Goal: Information Seeking & Learning: Check status

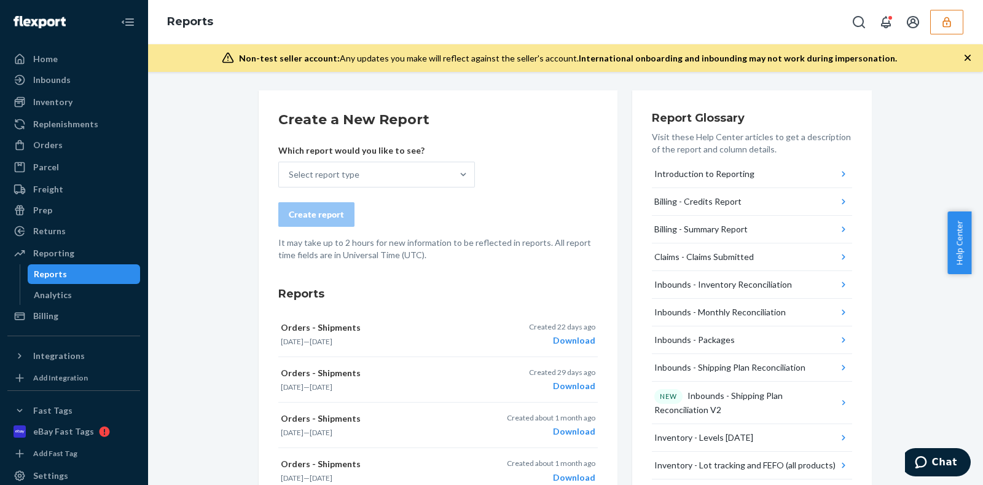
click at [937, 26] on button "button" at bounding box center [946, 22] width 33 height 25
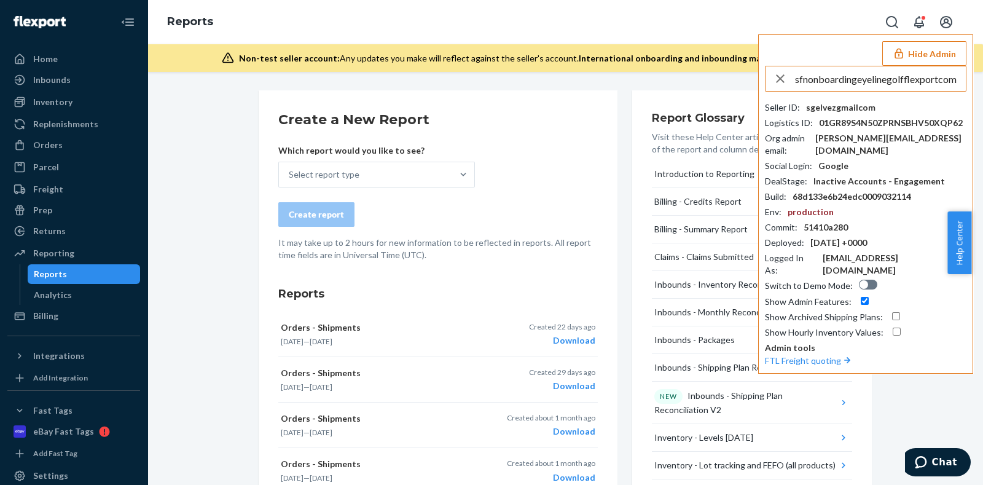
type input "sfnonboardingeyelinegolfflexportcom"
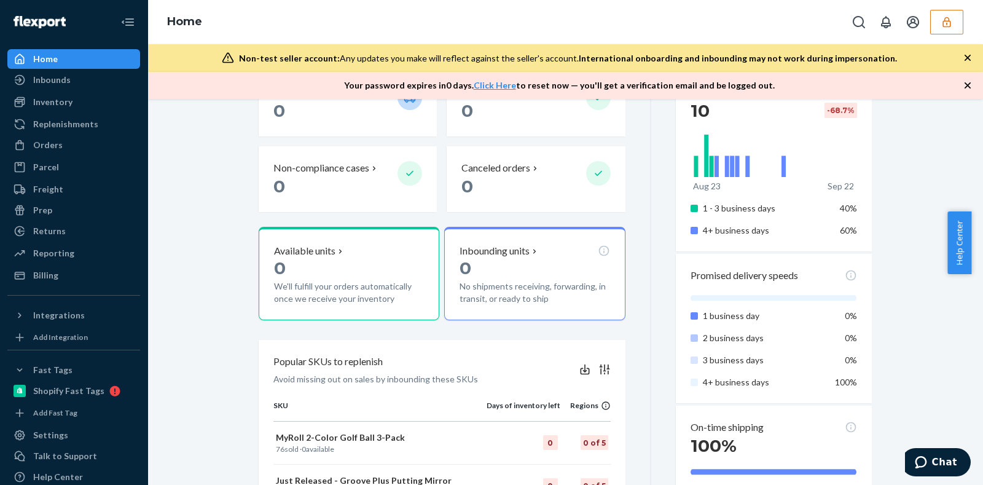
scroll to position [192, 0]
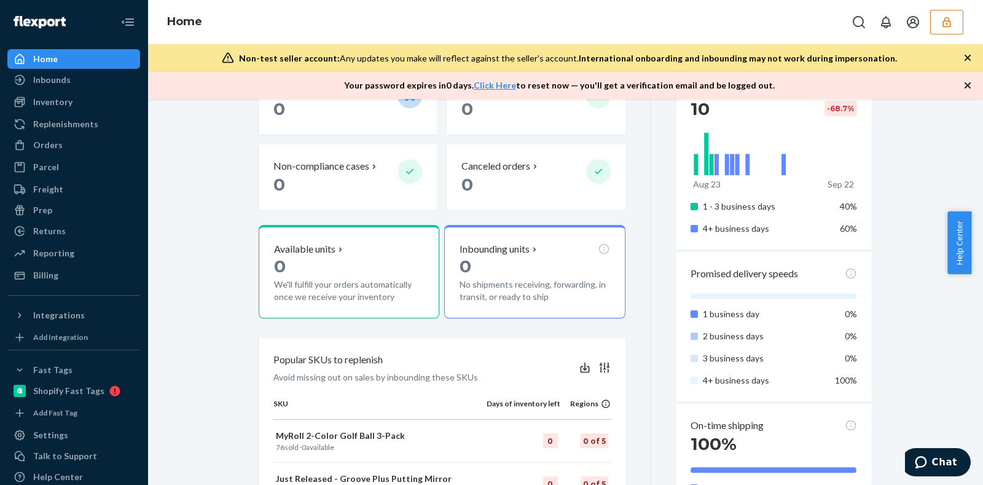
click at [968, 52] on icon "button" at bounding box center [967, 58] width 12 height 12
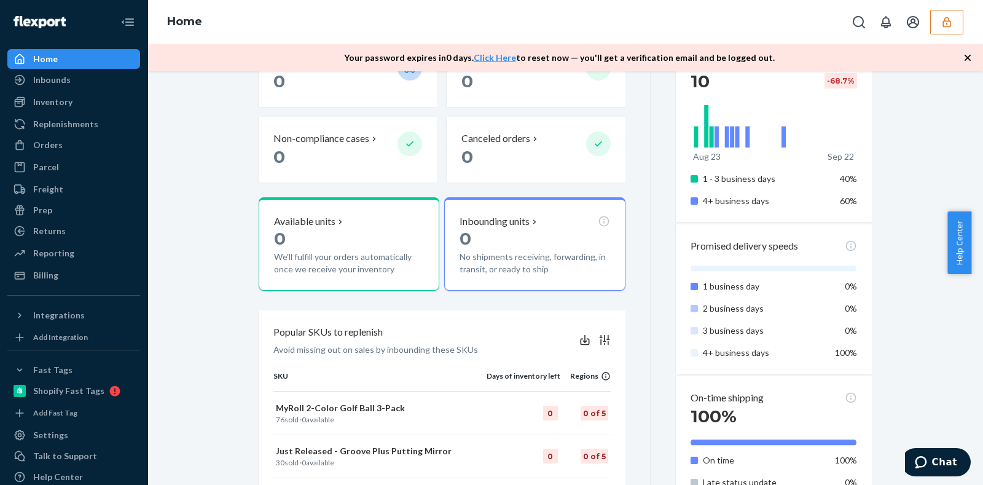
click at [968, 52] on icon "button" at bounding box center [967, 58] width 12 height 12
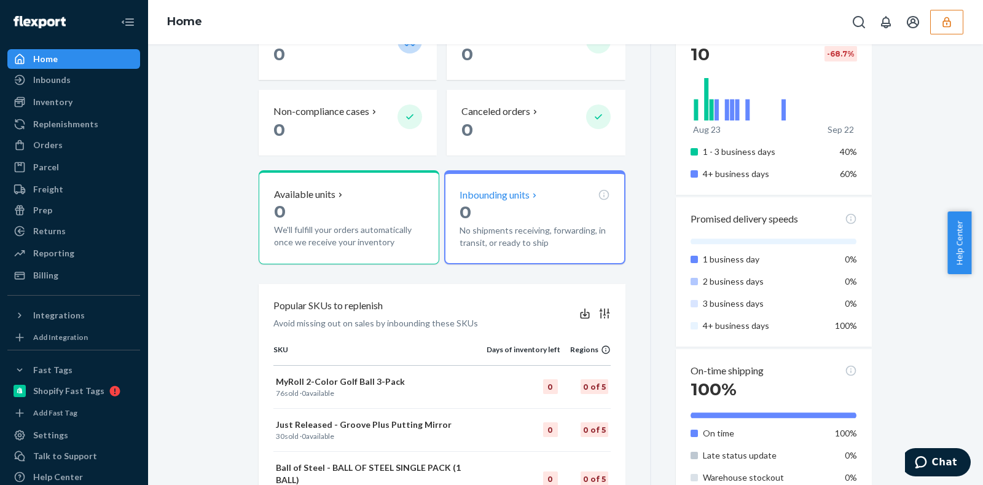
click at [587, 250] on div "Inbounding units 0 No shipments receiving, forwarding, in transit, or ready to …" at bounding box center [534, 217] width 181 height 94
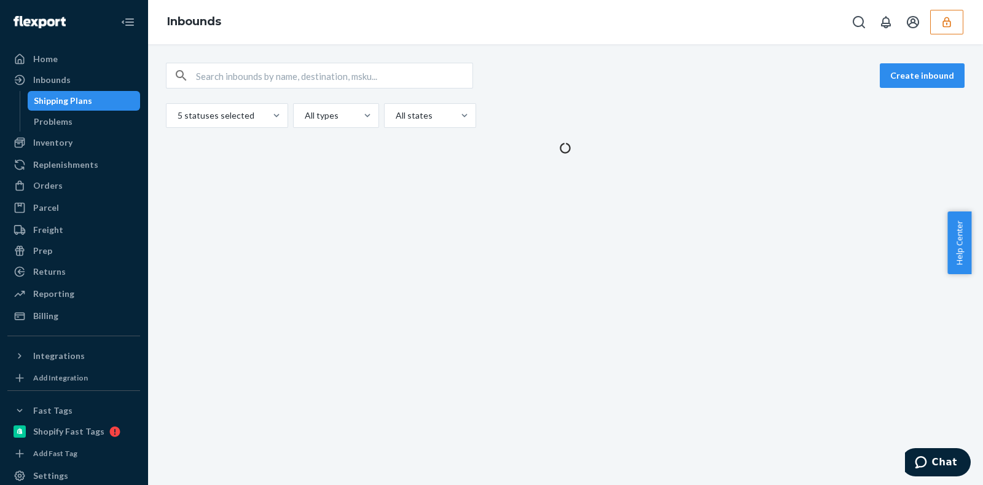
click at [947, 20] on icon "button" at bounding box center [947, 22] width 12 height 12
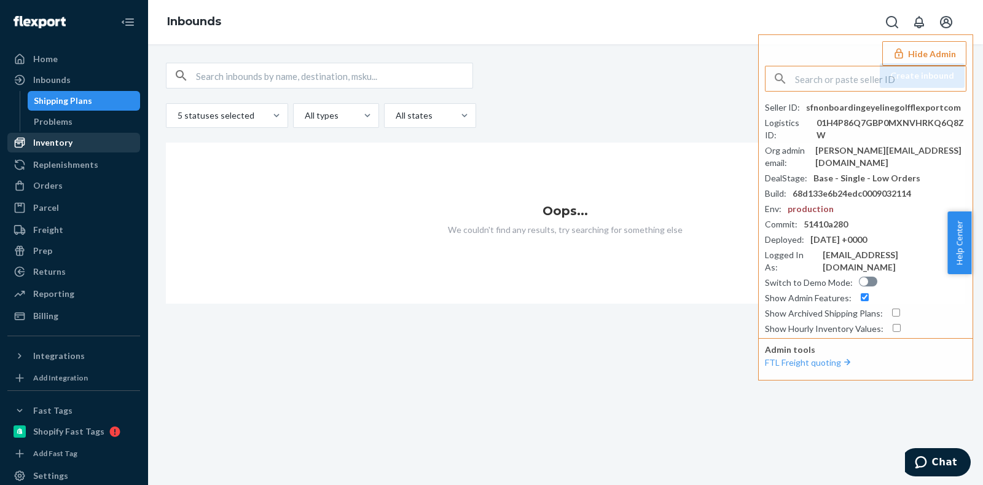
click at [76, 149] on div "Inventory" at bounding box center [74, 142] width 130 height 17
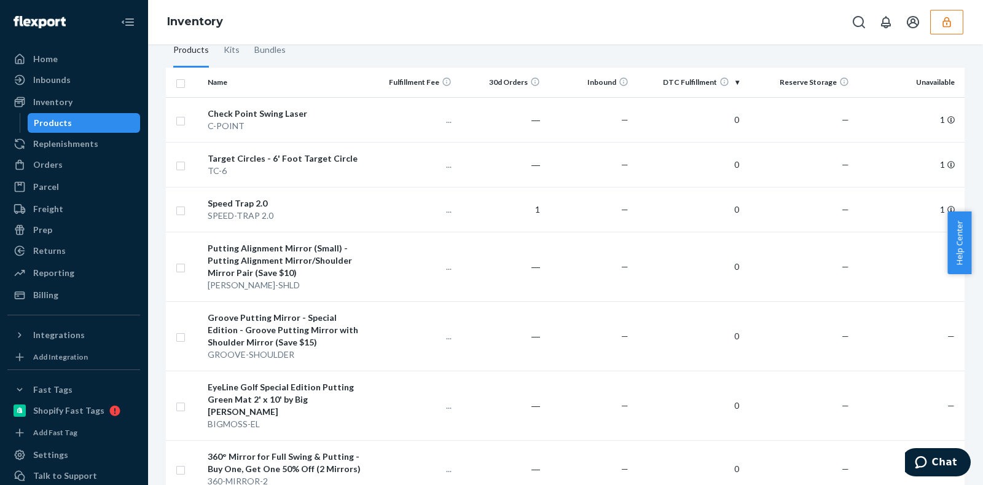
scroll to position [115, 0]
click at [68, 288] on div "Billing" at bounding box center [74, 294] width 130 height 17
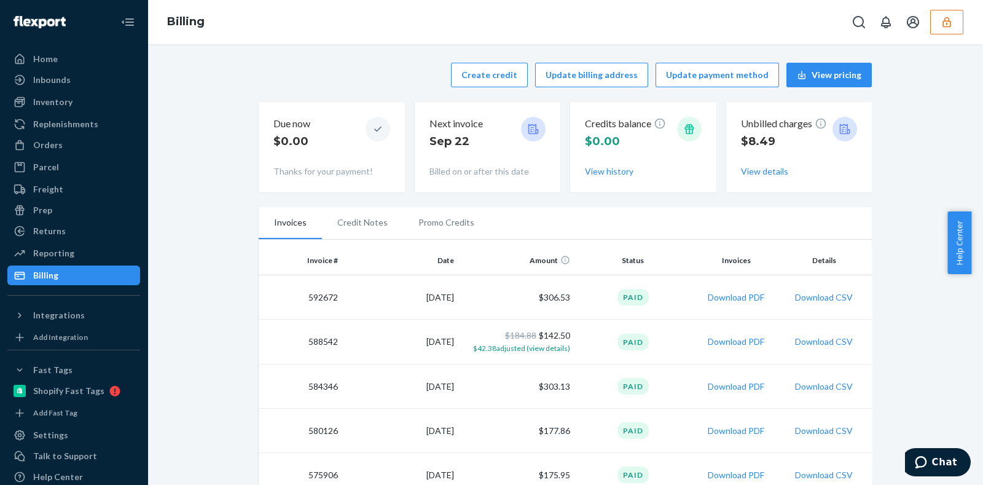
click at [953, 19] on button "button" at bounding box center [946, 22] width 33 height 25
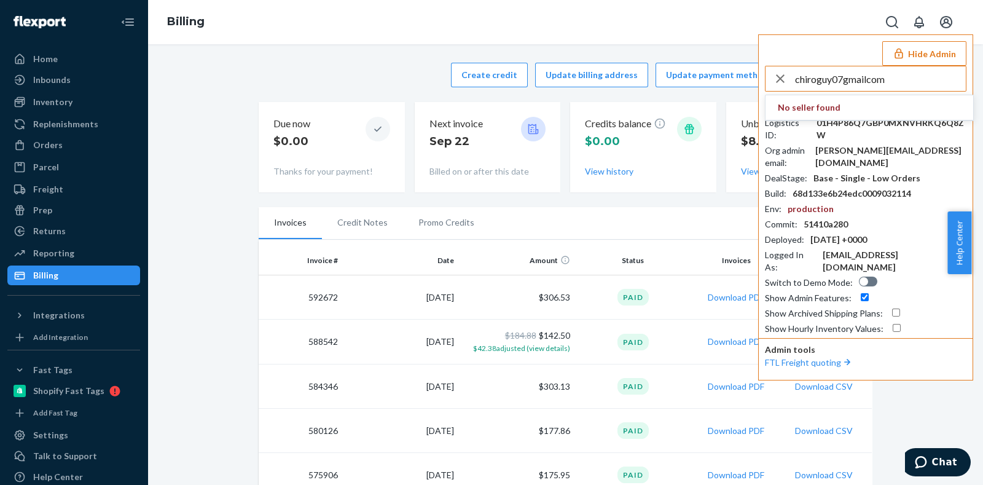
type input "chiroguy07gmailcom"
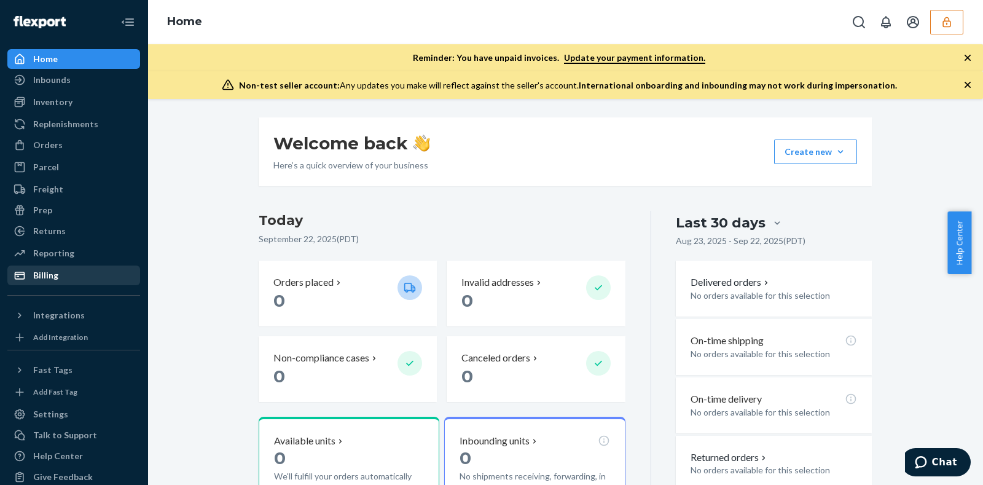
click at [94, 280] on div "Billing" at bounding box center [74, 275] width 130 height 17
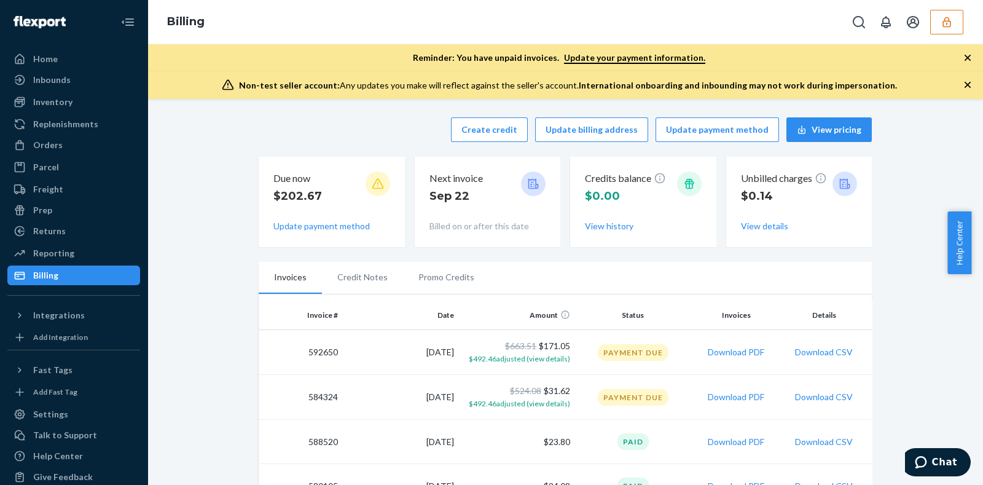
scroll to position [184, 0]
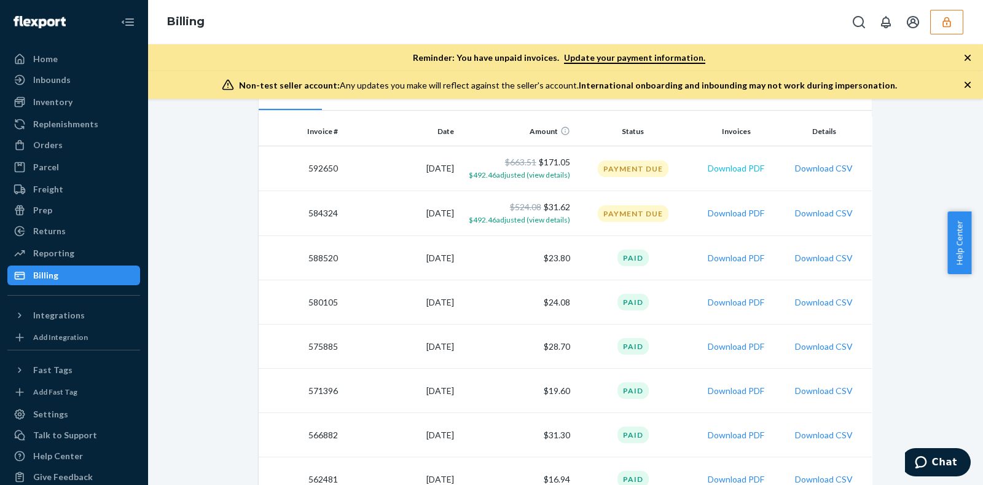
click at [723, 170] on button "Download PDF" at bounding box center [736, 168] width 57 height 12
click at [734, 219] on td "Download PDF" at bounding box center [736, 213] width 90 height 45
click at [737, 214] on button "Download PDF" at bounding box center [736, 213] width 57 height 12
click at [949, 26] on icon "button" at bounding box center [946, 22] width 8 height 10
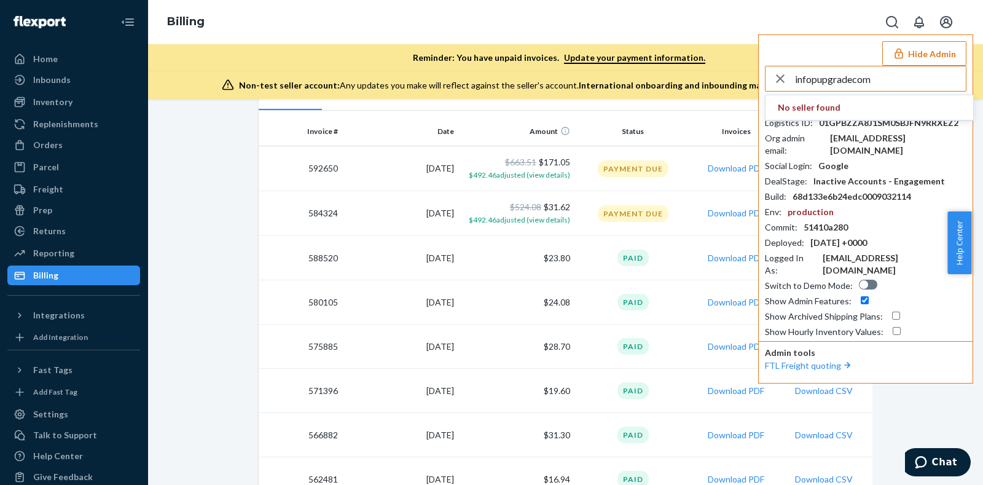
type input "infopupgradecom"
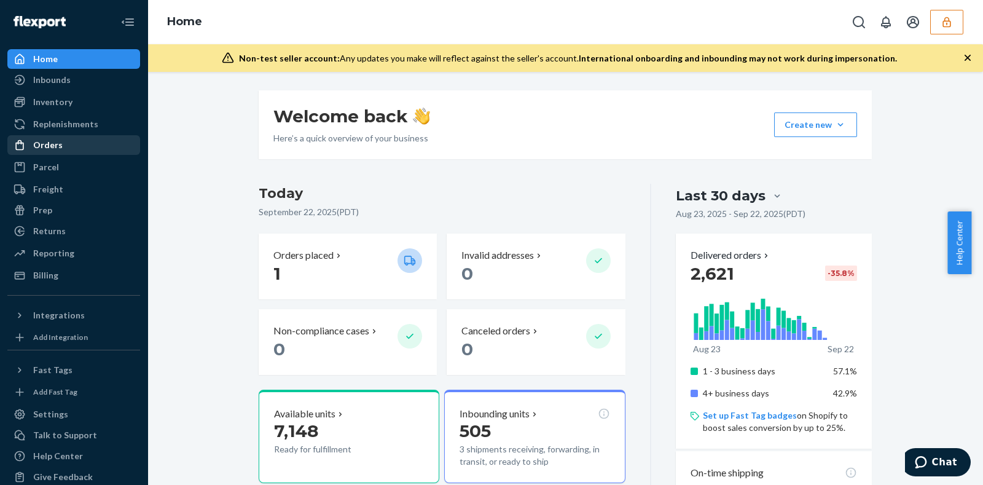
click at [49, 136] on link "Orders" at bounding box center [73, 145] width 133 height 20
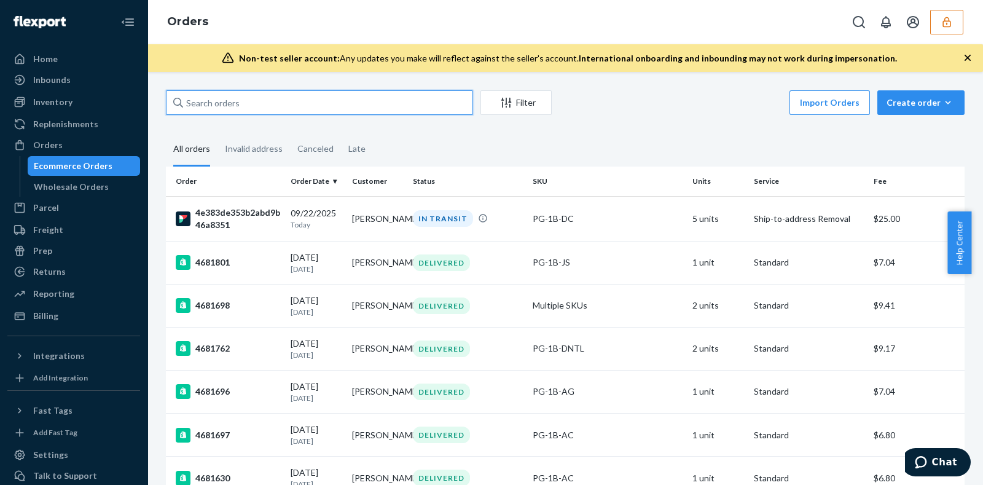
click at [323, 107] on input "text" at bounding box center [319, 102] width 307 height 25
paste input "137136105"
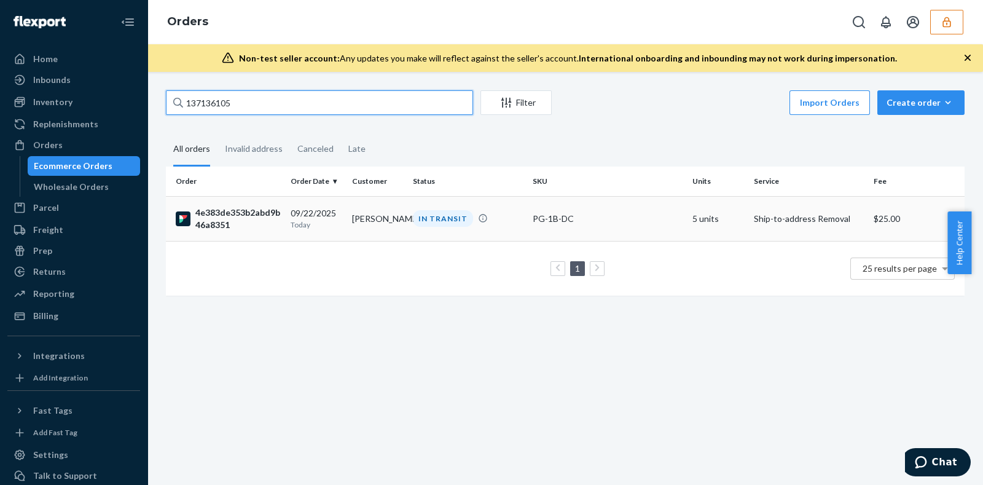
type input "137136105"
click at [582, 203] on td "PG-1B-DC" at bounding box center [608, 218] width 160 height 45
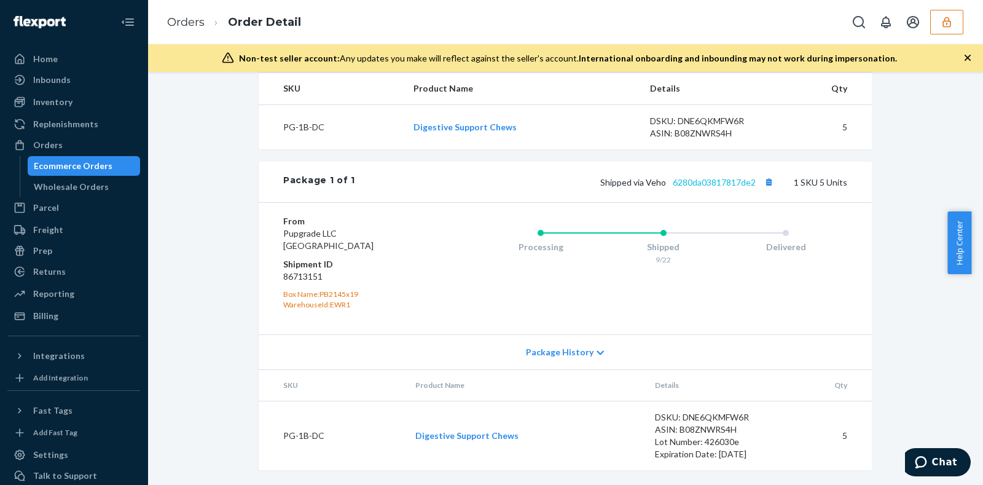
scroll to position [443, 0]
click at [728, 182] on div "Shipped via Veho 6280da03817817de2 1 SKU 5 Units" at bounding box center [601, 182] width 492 height 16
click at [728, 187] on link "6280da03817817de2" at bounding box center [714, 182] width 83 height 10
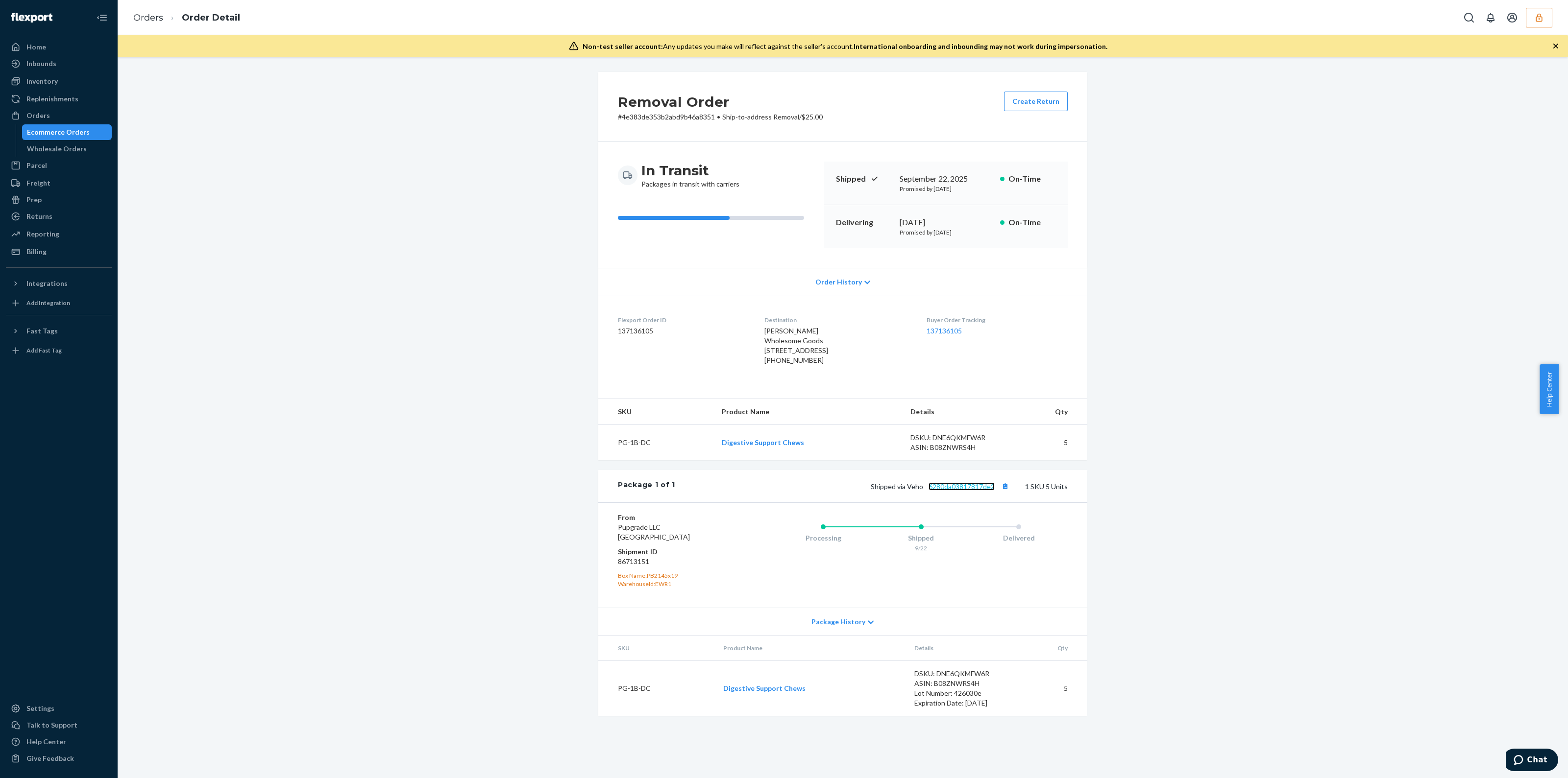
scroll to position [0, 0]
click at [774, 386] on link "6280da03817817de2" at bounding box center [961, 486] width 66 height 8
click at [774, 20] on button "button" at bounding box center [1538, 18] width 26 height 20
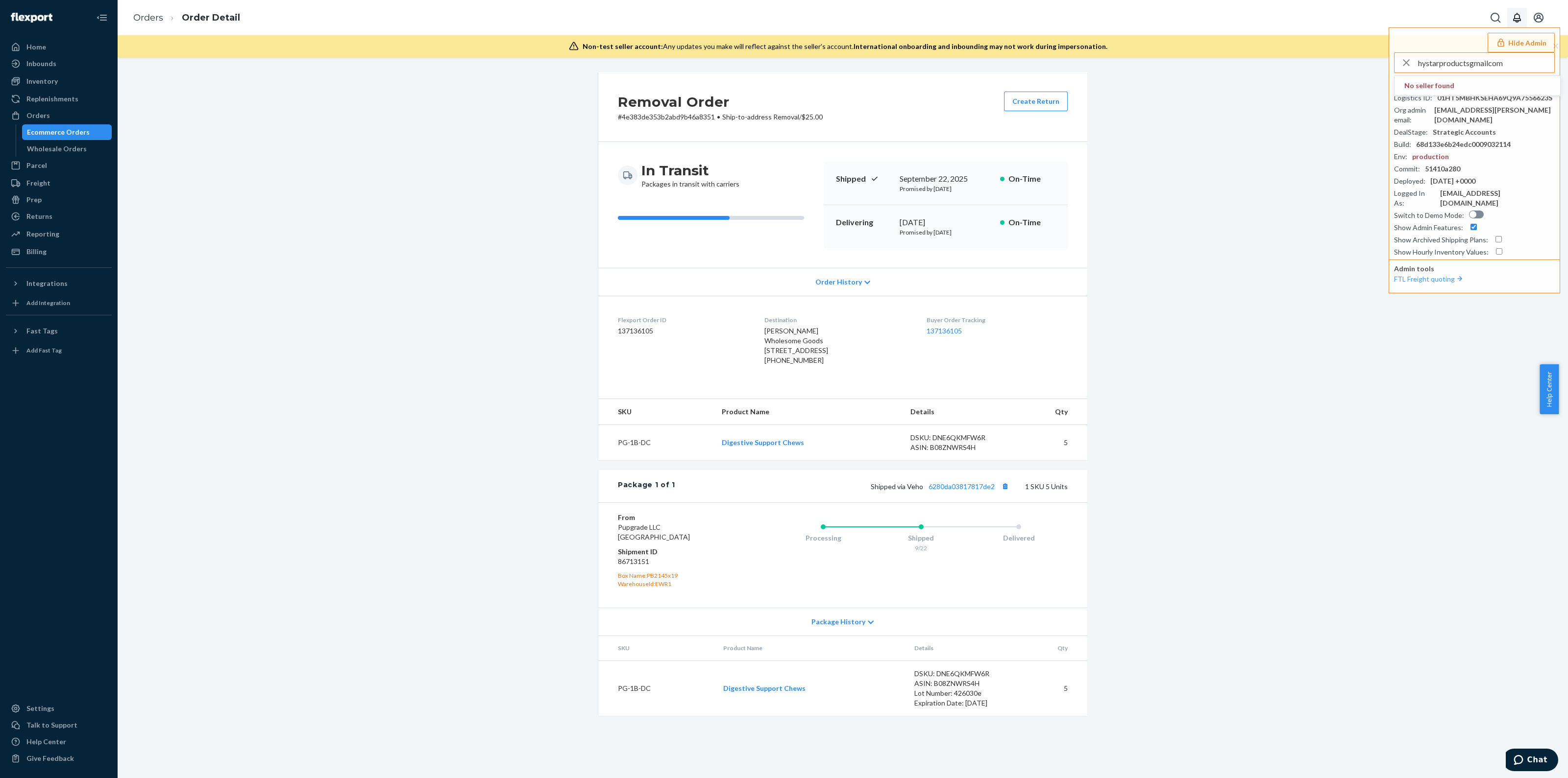
type input "hystarproductsgmailcom"
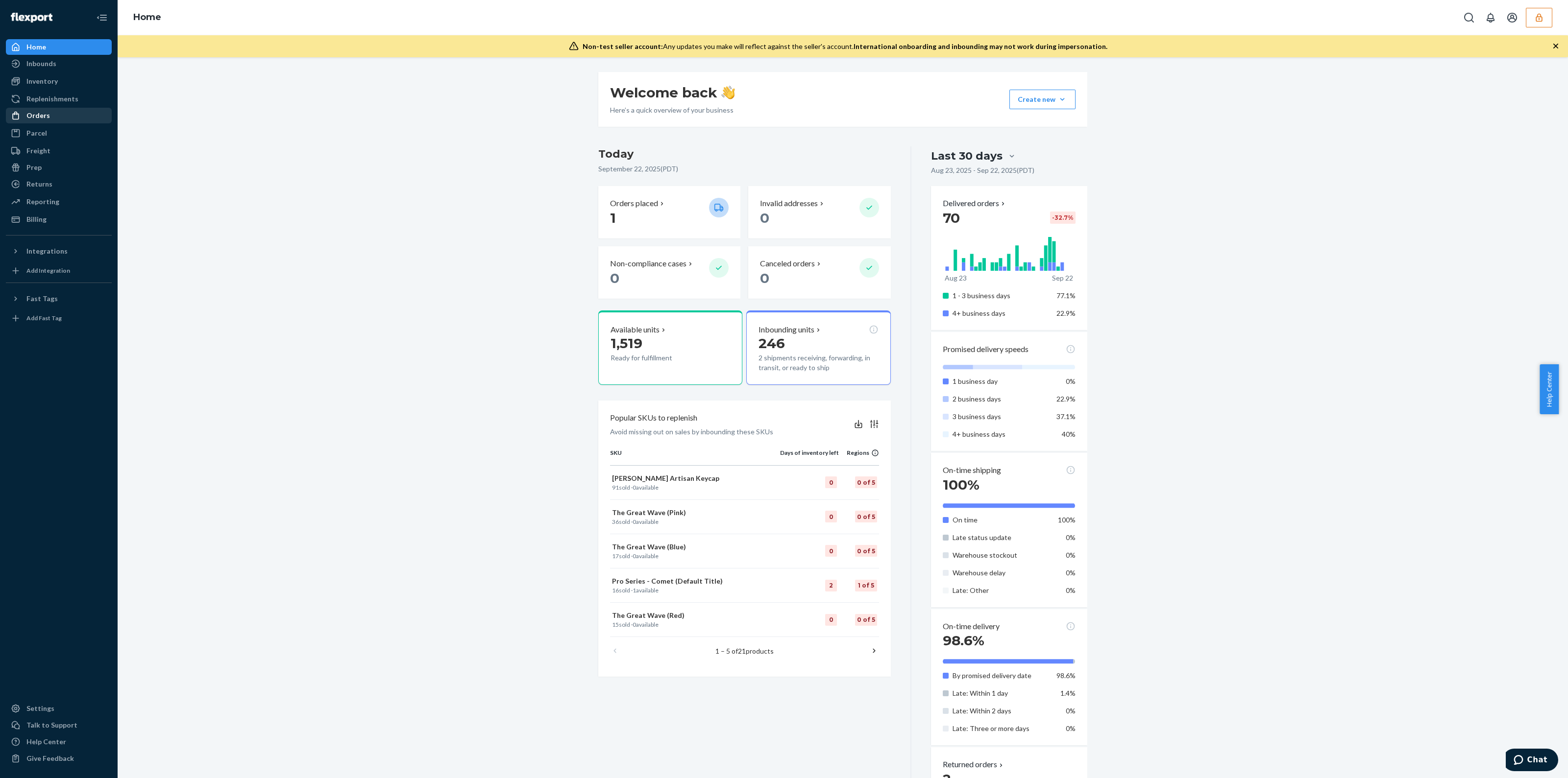
click at [57, 115] on div "Orders" at bounding box center [59, 115] width 104 height 14
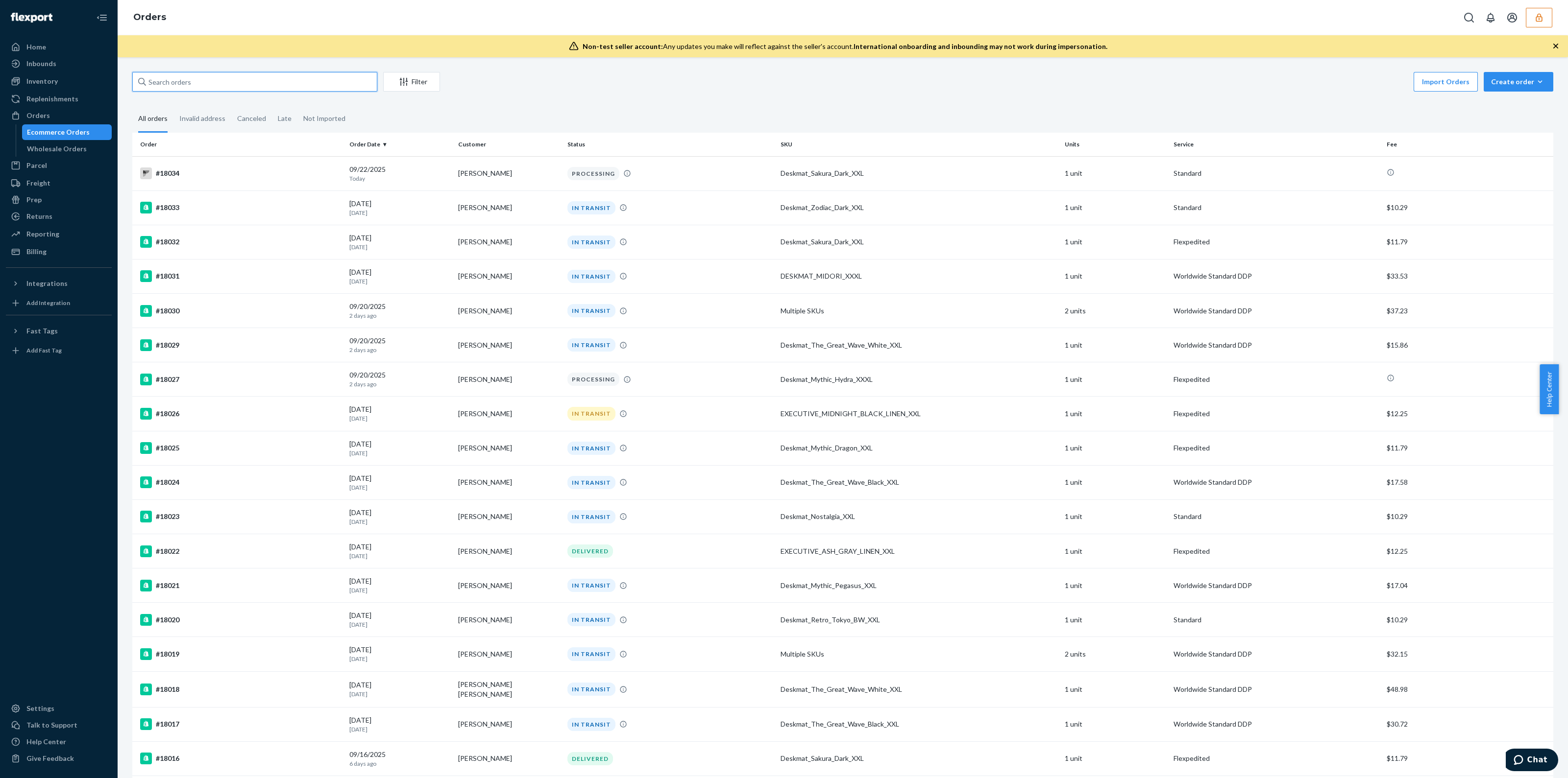
click at [187, 81] on input "text" at bounding box center [254, 81] width 245 height 20
paste input "134574819"
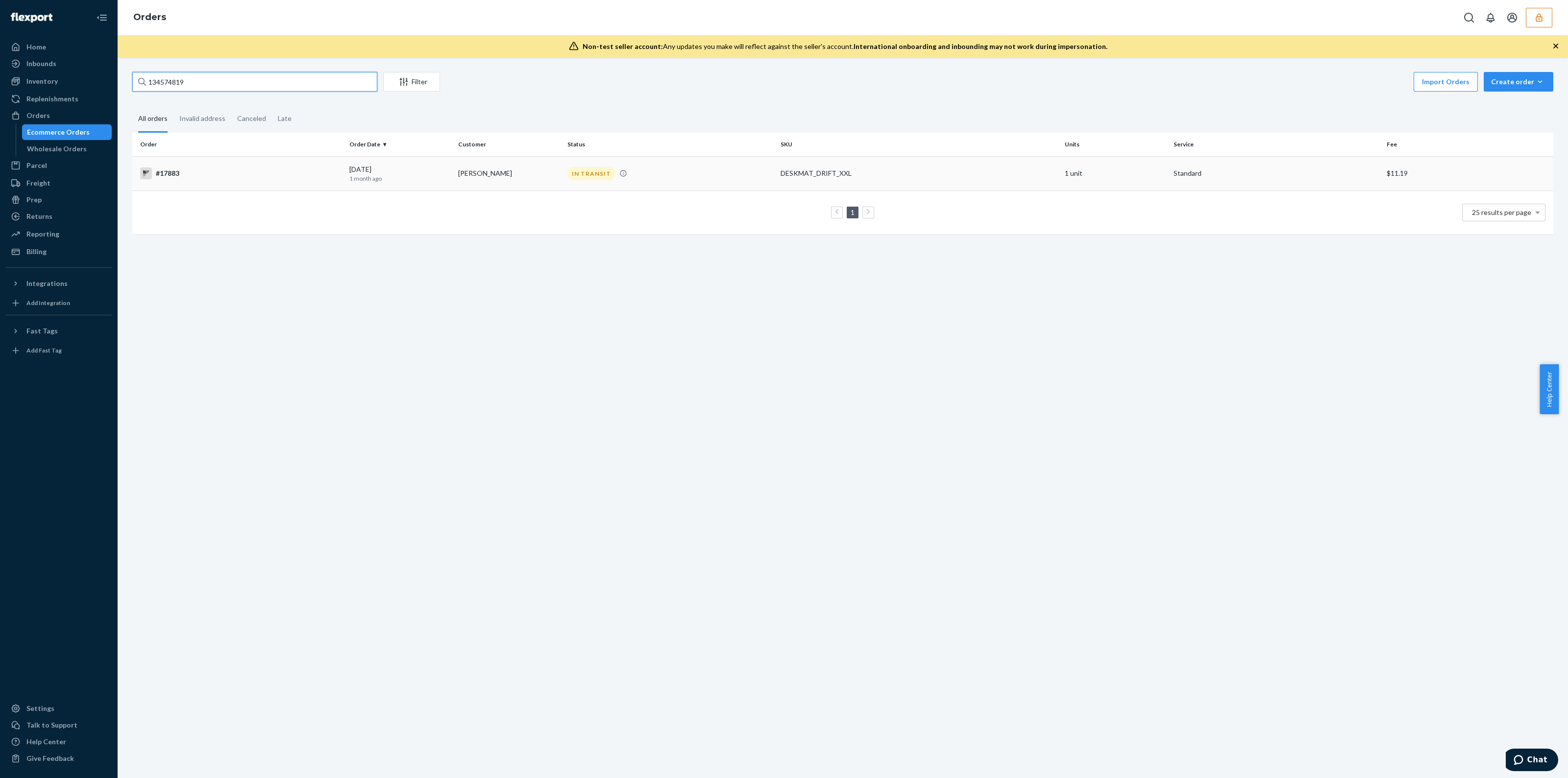
type input "134574819"
click at [687, 187] on td "IN TRANSIT" at bounding box center [670, 173] width 213 height 34
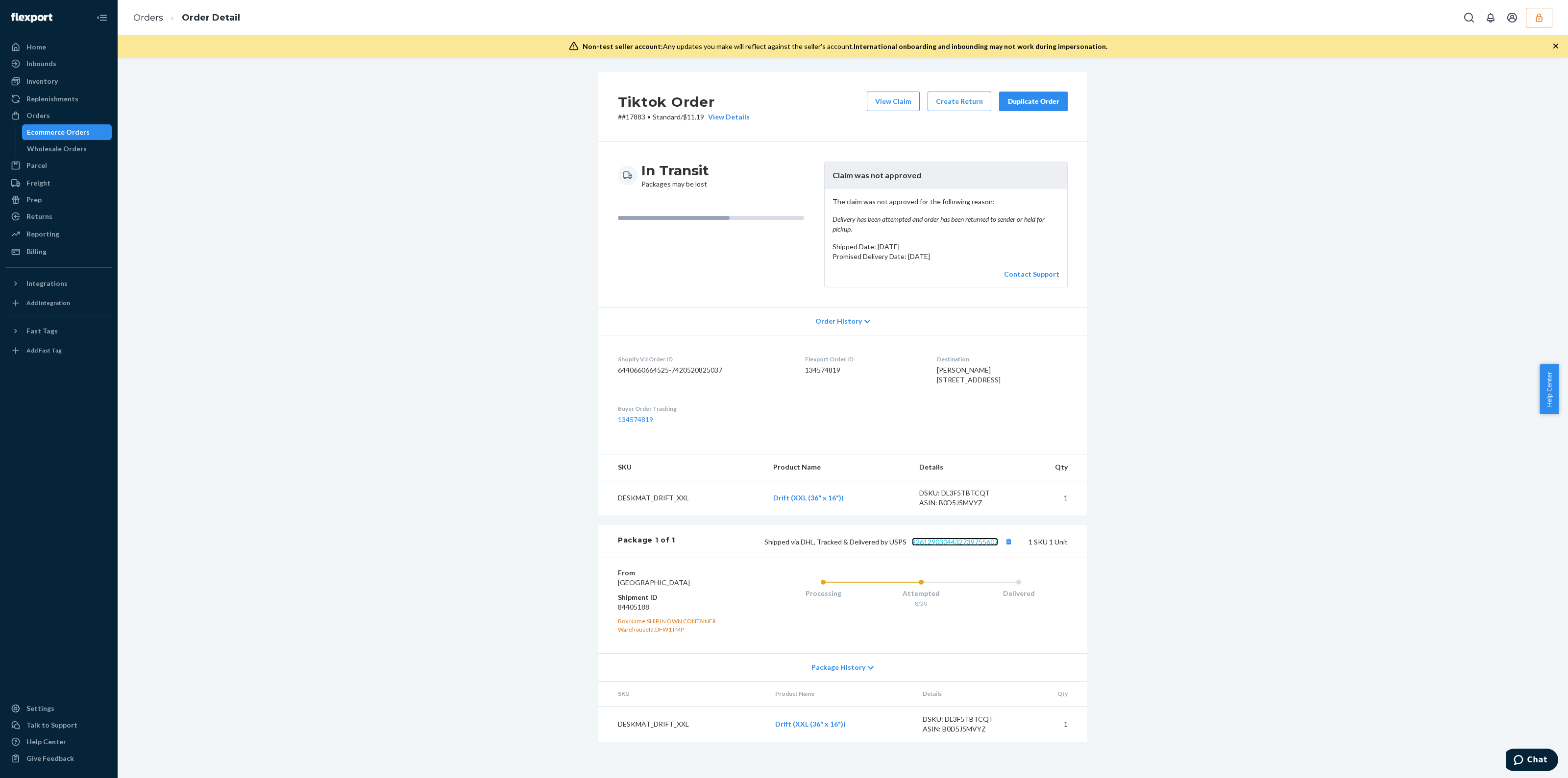
click at [971, 546] on link "9261290304432739755607" at bounding box center [955, 542] width 86 height 8
click at [901, 108] on button "View Claim" at bounding box center [893, 101] width 53 height 20
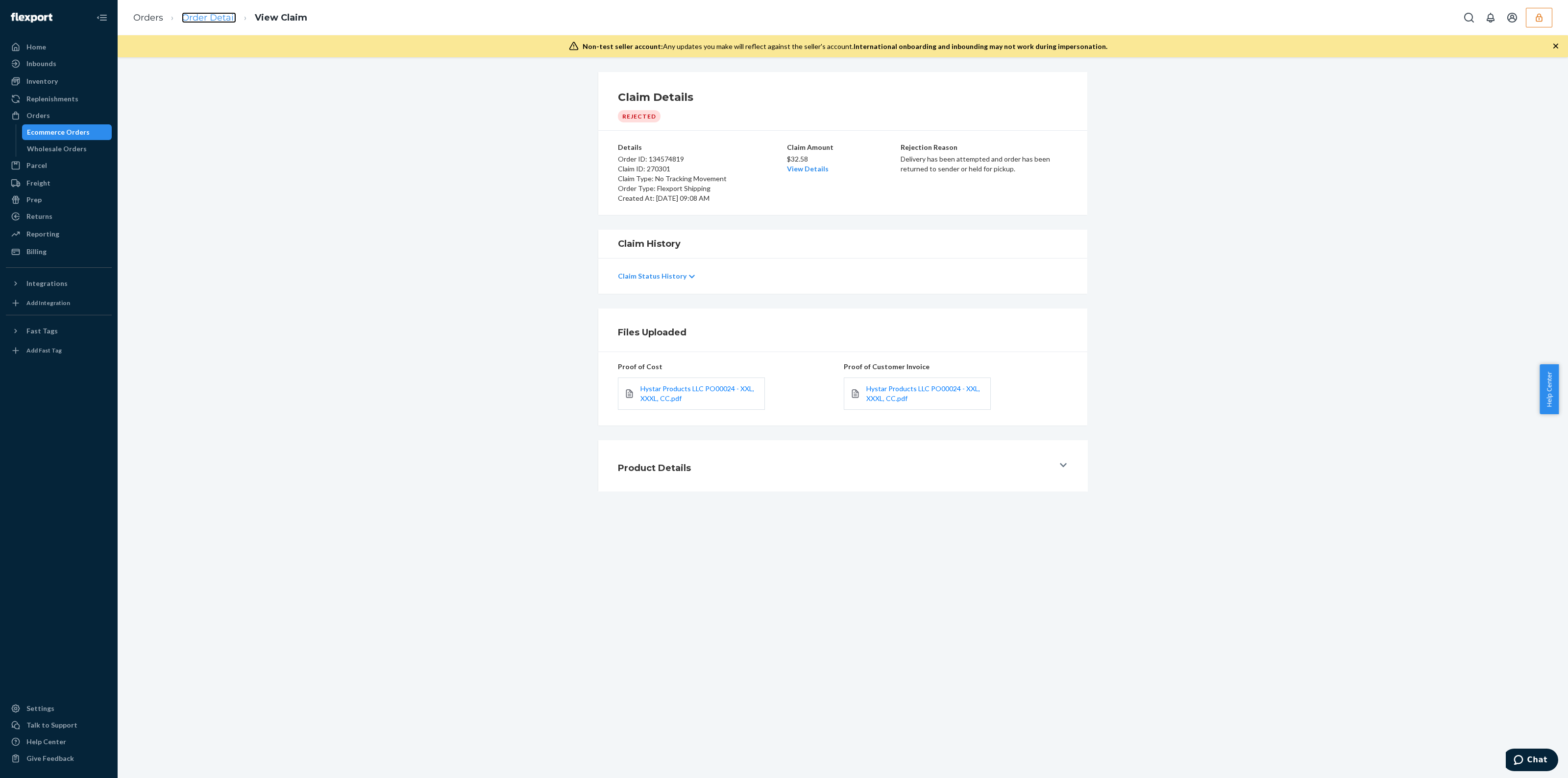
click at [220, 21] on link "Order Detail" at bounding box center [209, 18] width 54 height 11
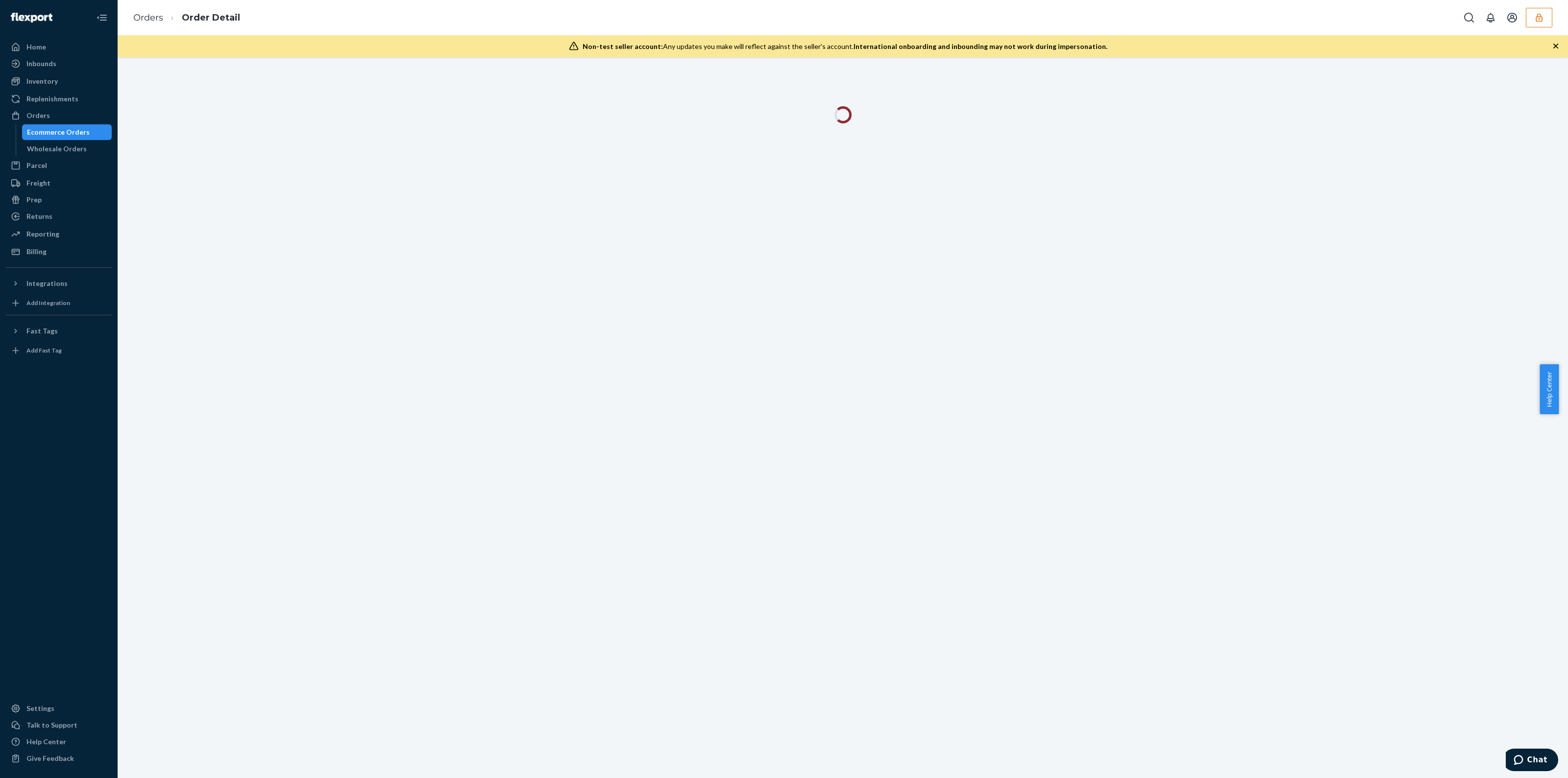
click at [1554, 50] on icon "button" at bounding box center [1556, 46] width 10 height 10
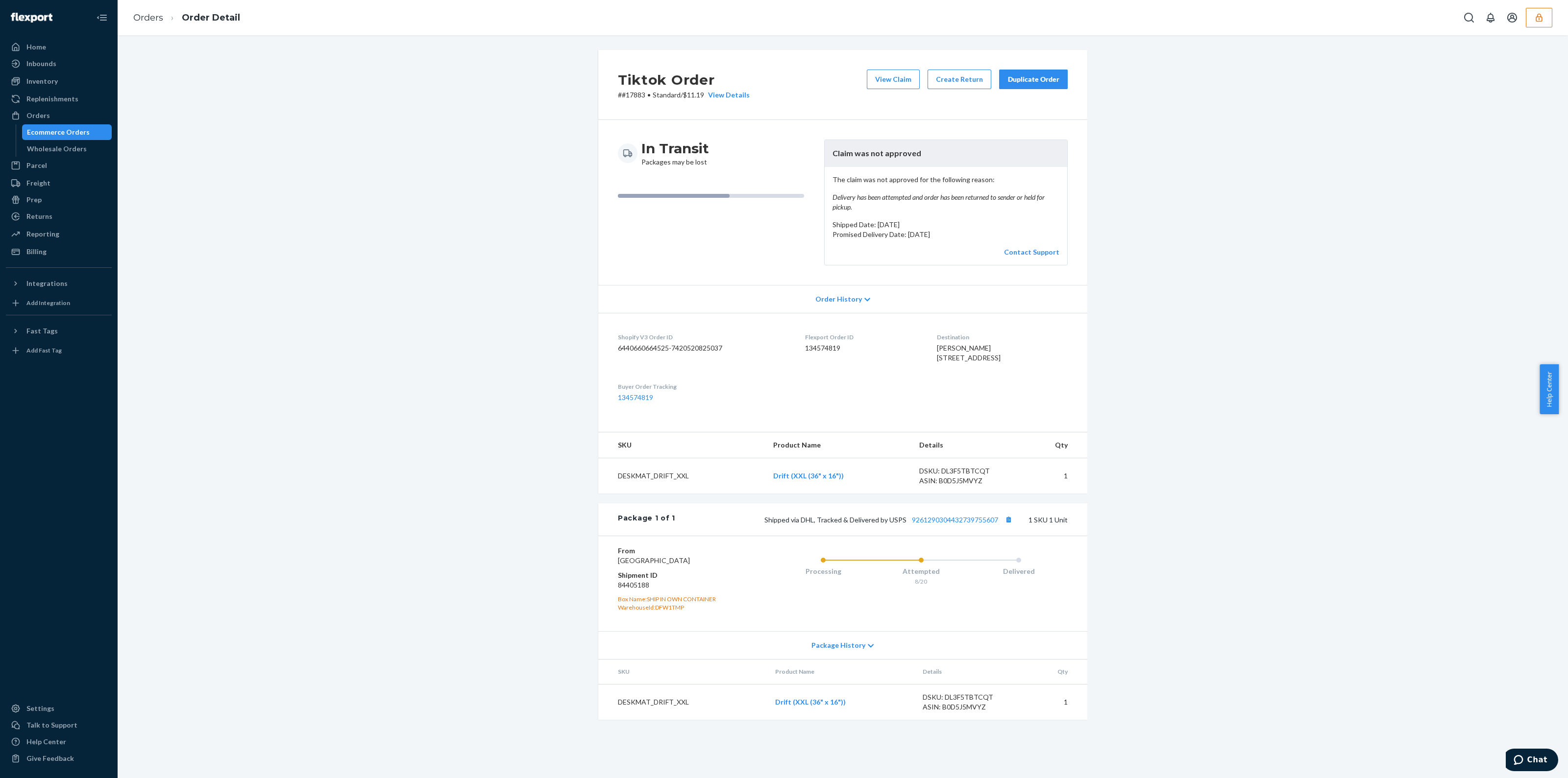
click at [1542, 14] on icon "button" at bounding box center [1539, 18] width 10 height 10
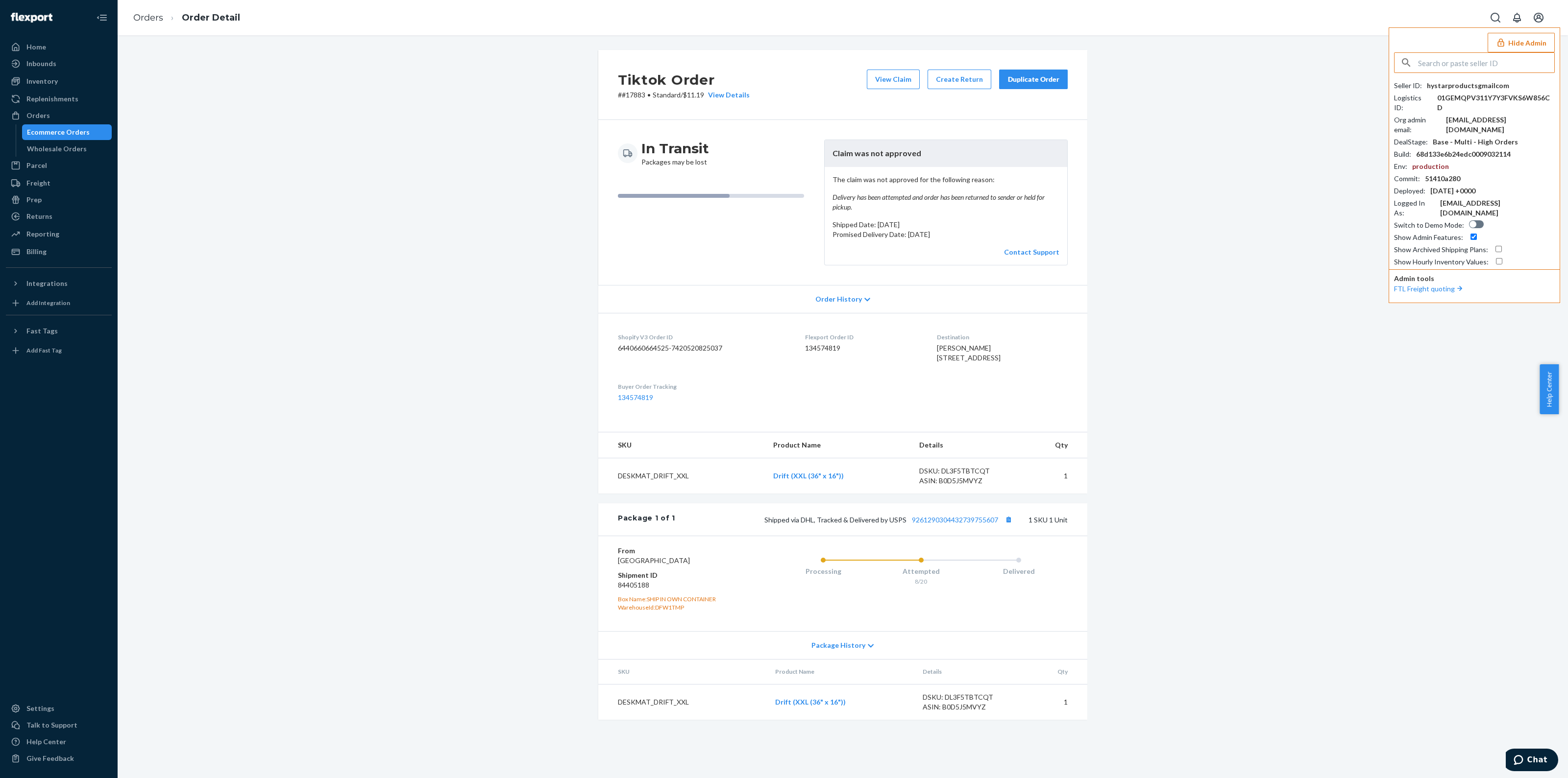
type input "v"
type input "rtwilliamscrescelcom"
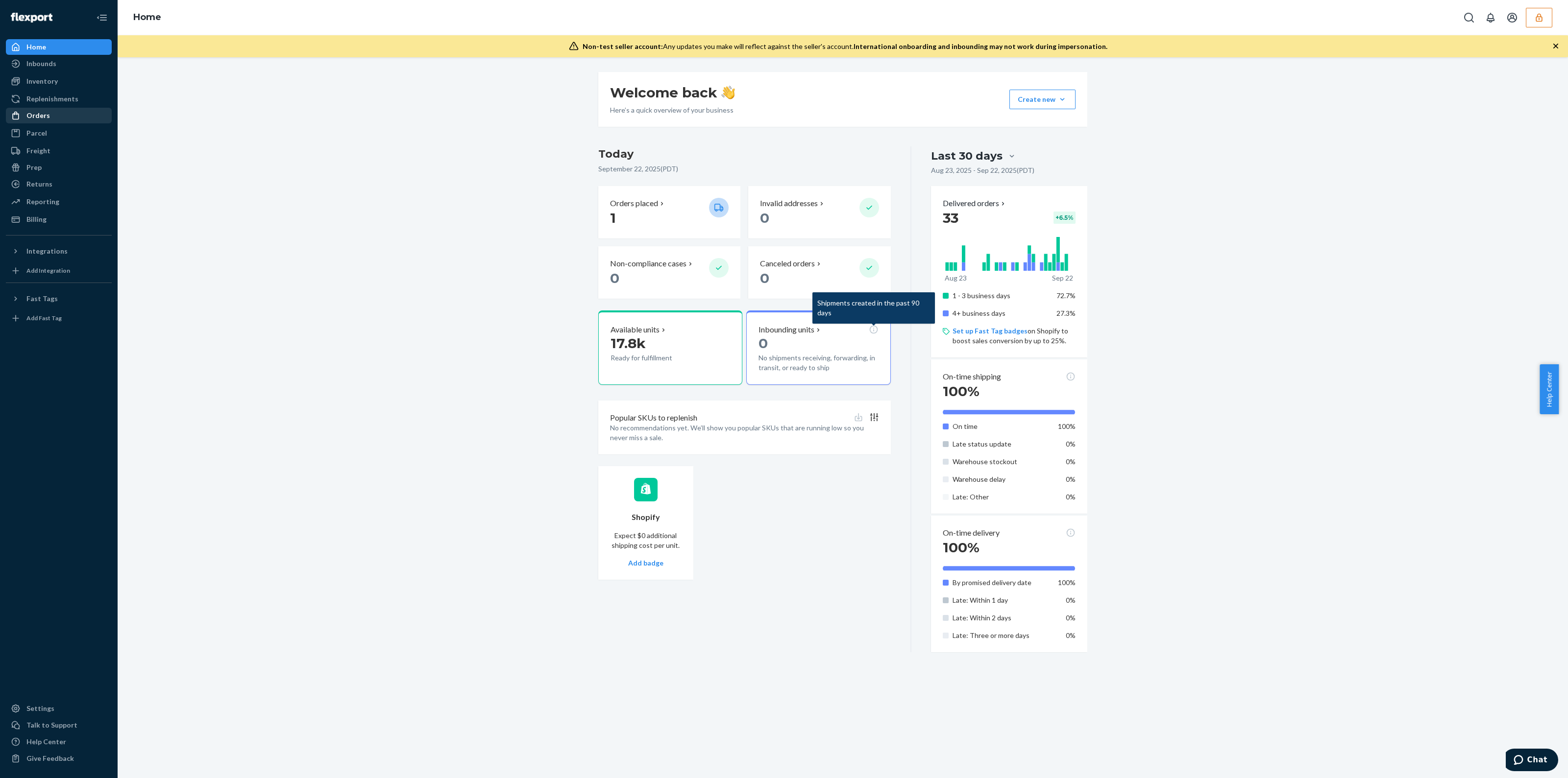
click at [66, 113] on div "Orders" at bounding box center [59, 115] width 104 height 14
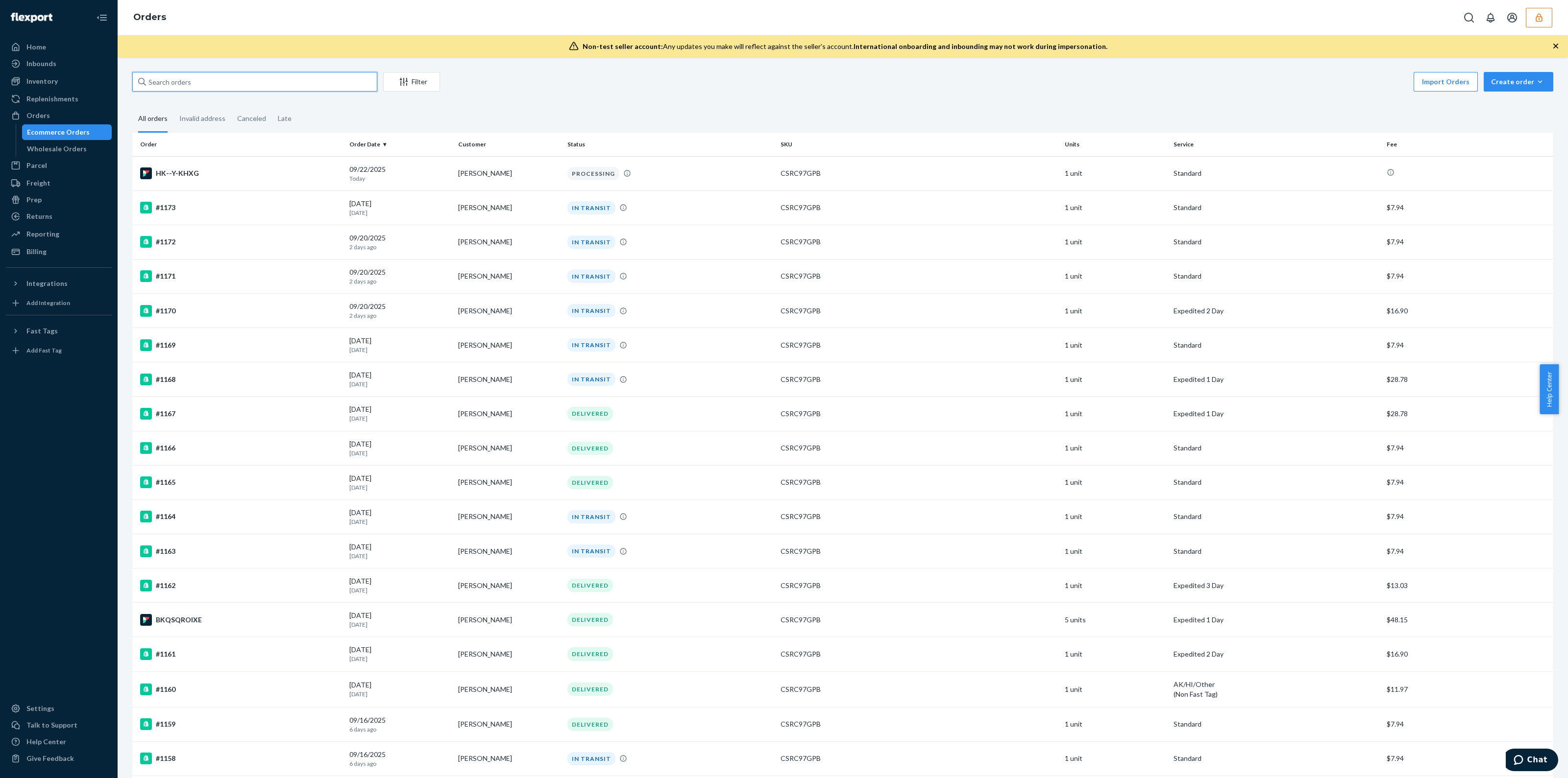
click at [235, 82] on input "text" at bounding box center [254, 81] width 245 height 20
paste input "136352877"
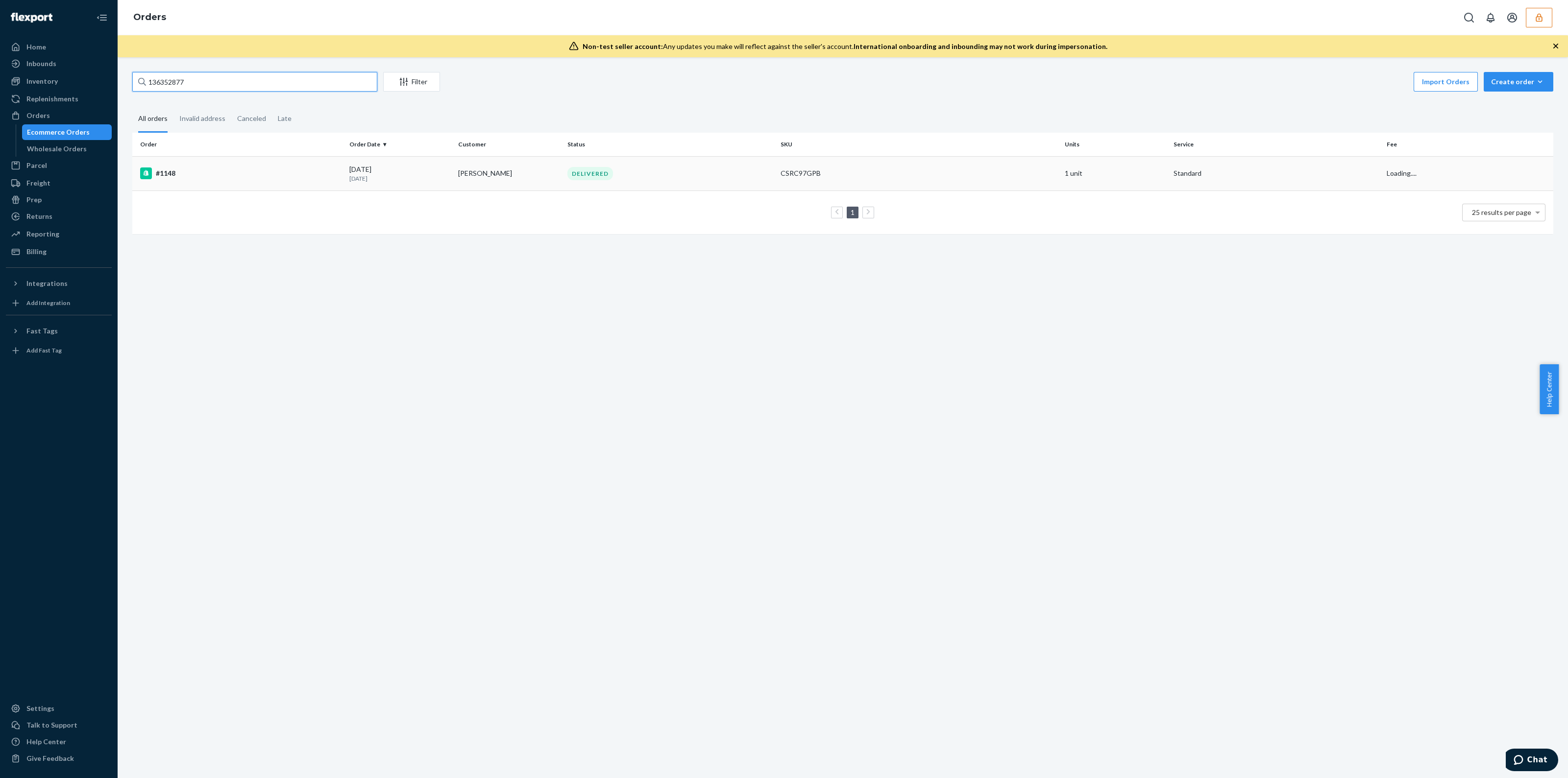
type input "136352877"
click at [919, 186] on td "CSRC97GPB" at bounding box center [919, 173] width 284 height 34
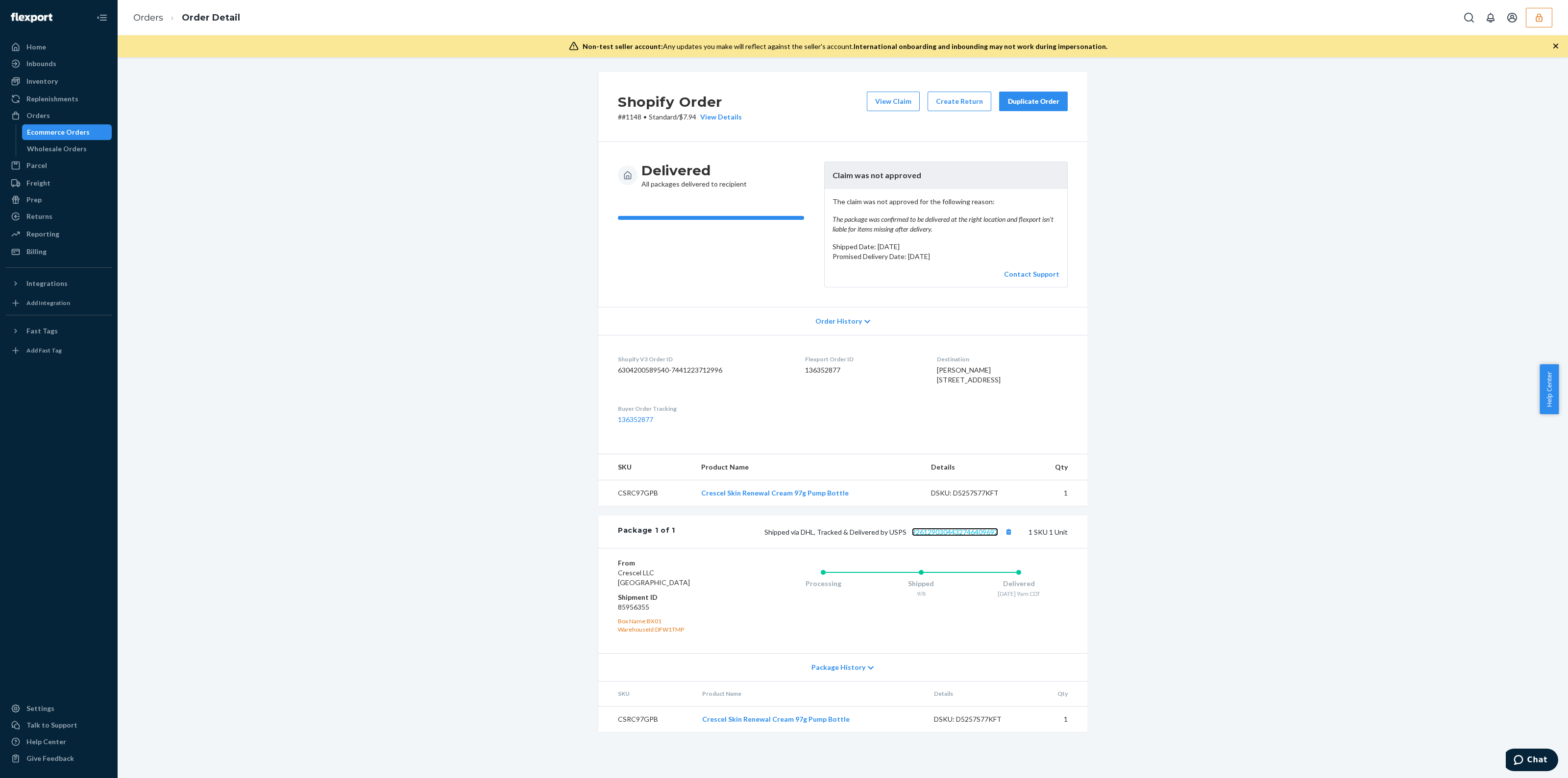
click at [973, 536] on link "9261290304432746409692" at bounding box center [955, 532] width 86 height 8
click at [1546, 27] on div "Orders Order Detail" at bounding box center [842, 18] width 1451 height 35
click at [1541, 14] on icon "button" at bounding box center [1539, 18] width 10 height 10
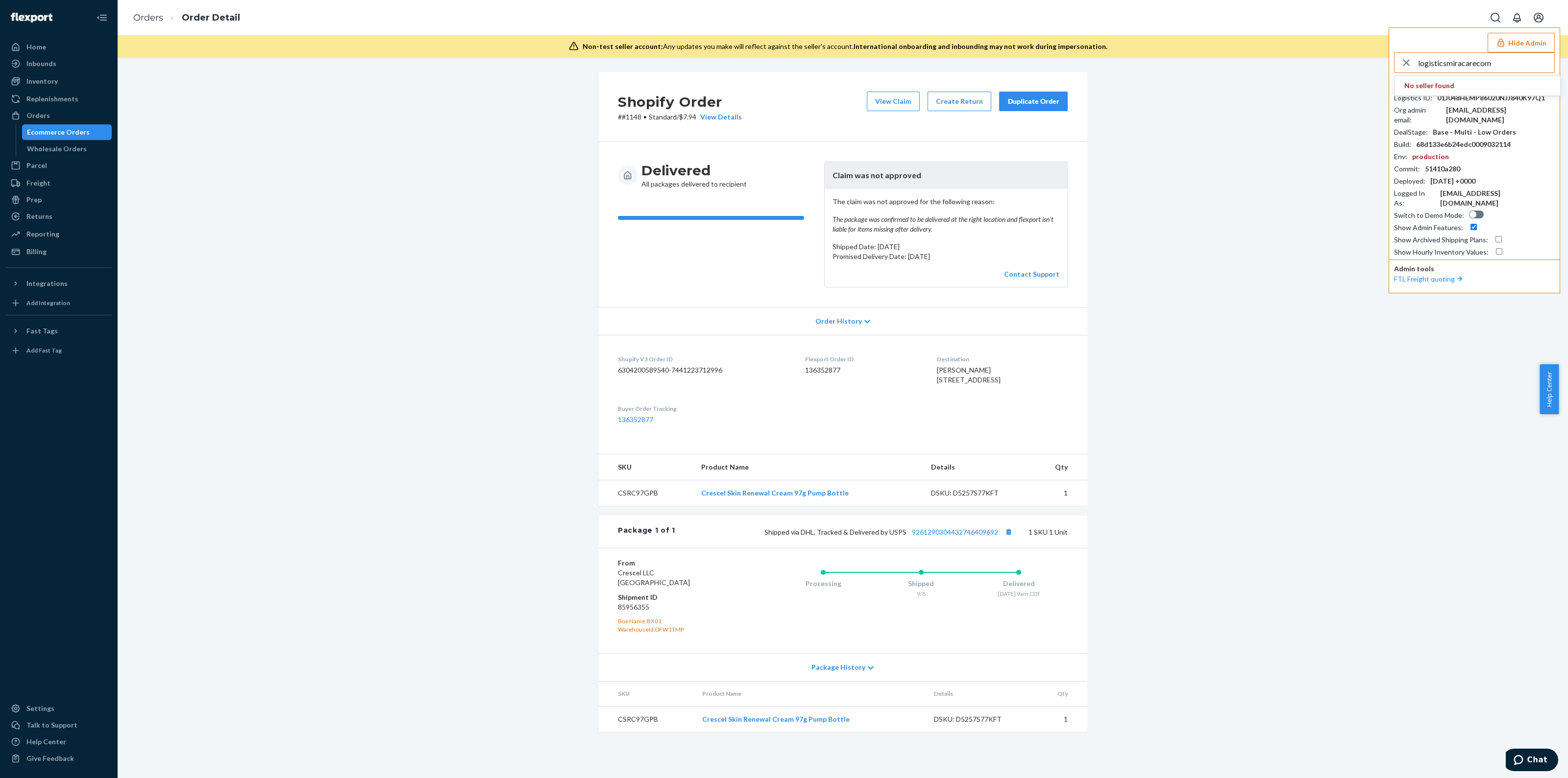
type input "logisticsmiracarecom"
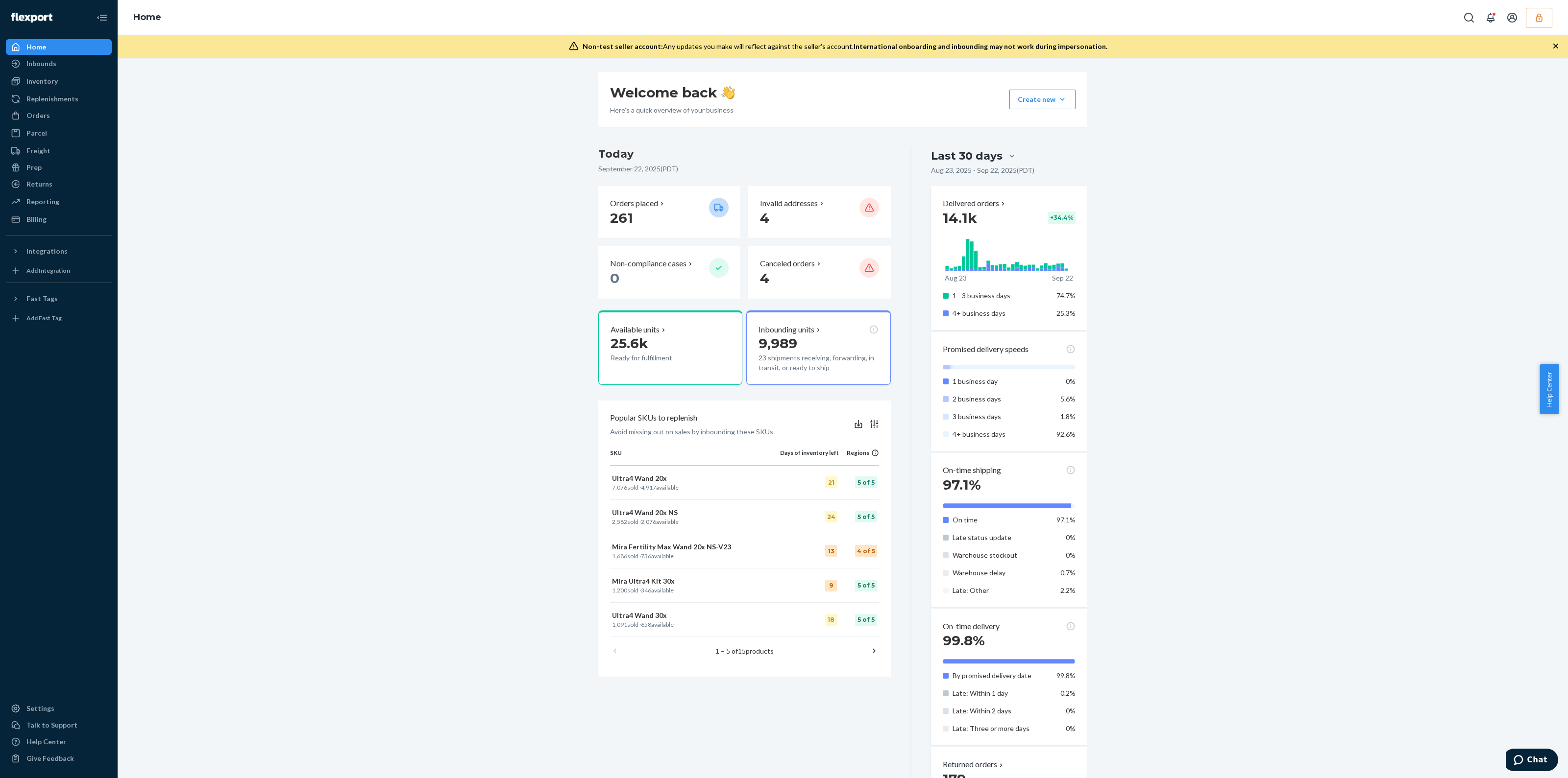
click at [35, 124] on div "Orders Ecommerce Orders Wholesale Orders" at bounding box center [58, 116] width 106 height 17
click at [37, 120] on div "Orders" at bounding box center [37, 116] width 23 height 10
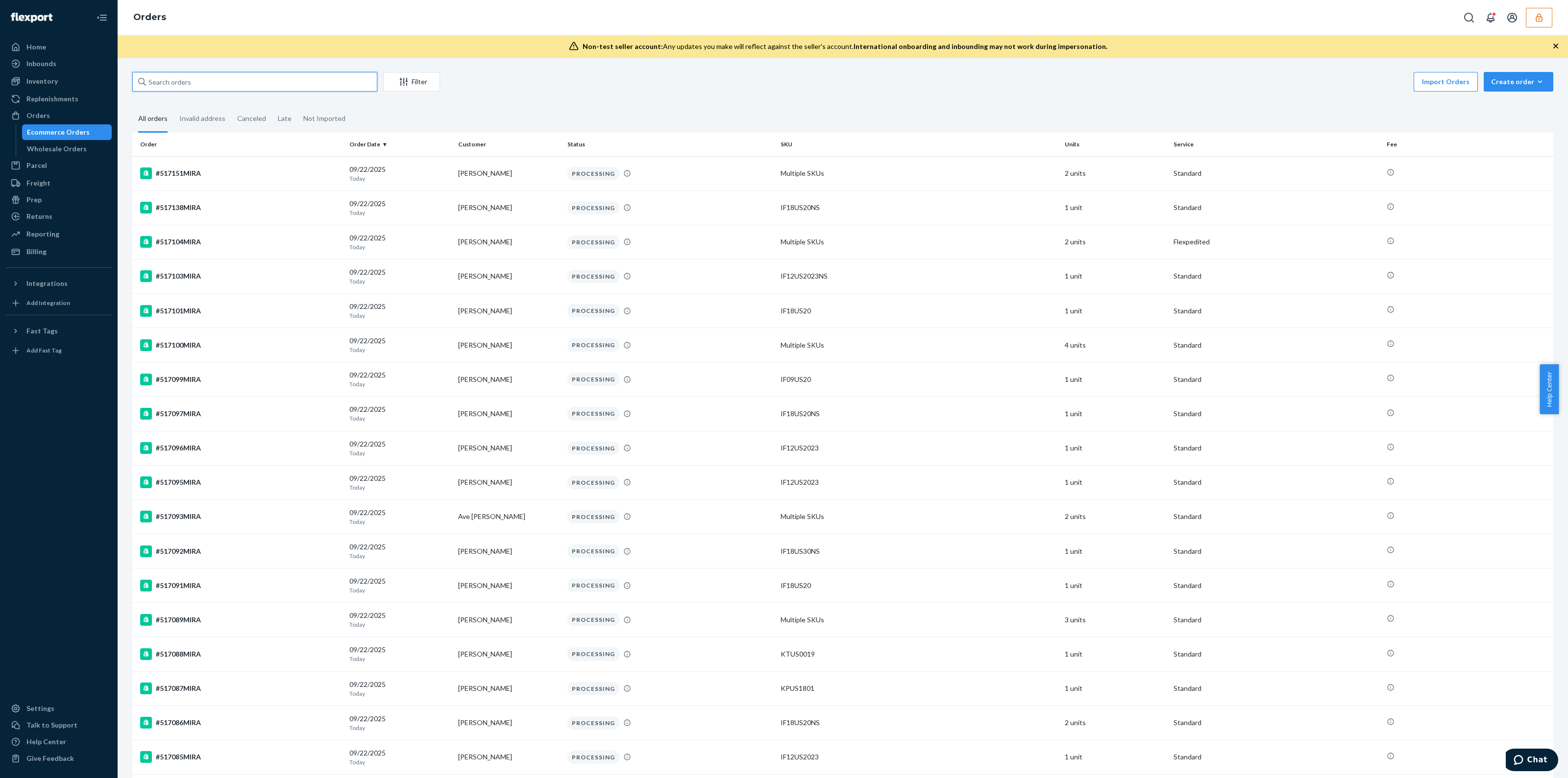
click at [222, 89] on input "text" at bounding box center [254, 81] width 245 height 20
paste input "logisticsmiracarecom"
type input "logisticsmiracarecom"
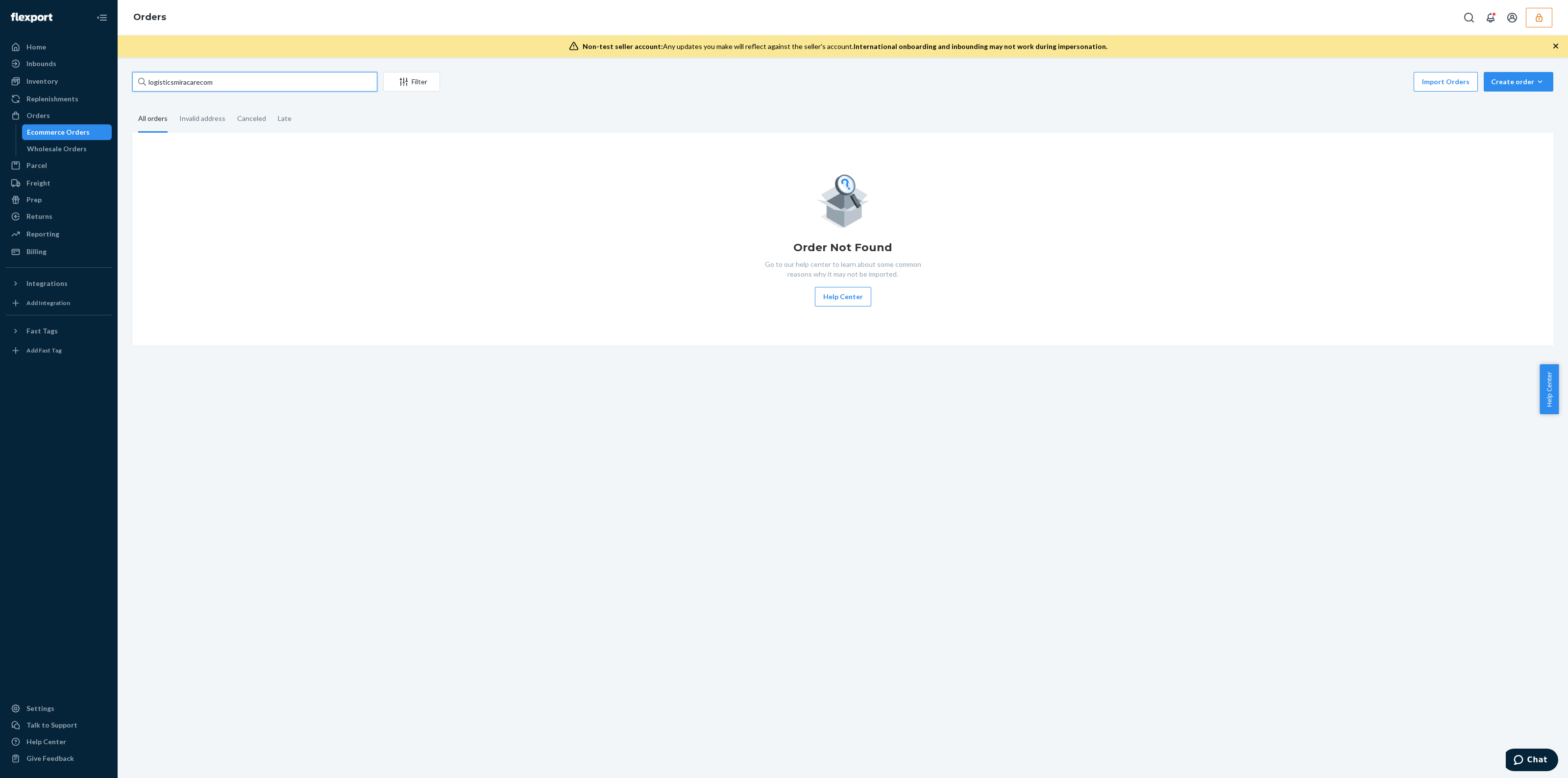
click at [219, 88] on input "logisticsmiracarecom" at bounding box center [254, 81] width 245 height 20
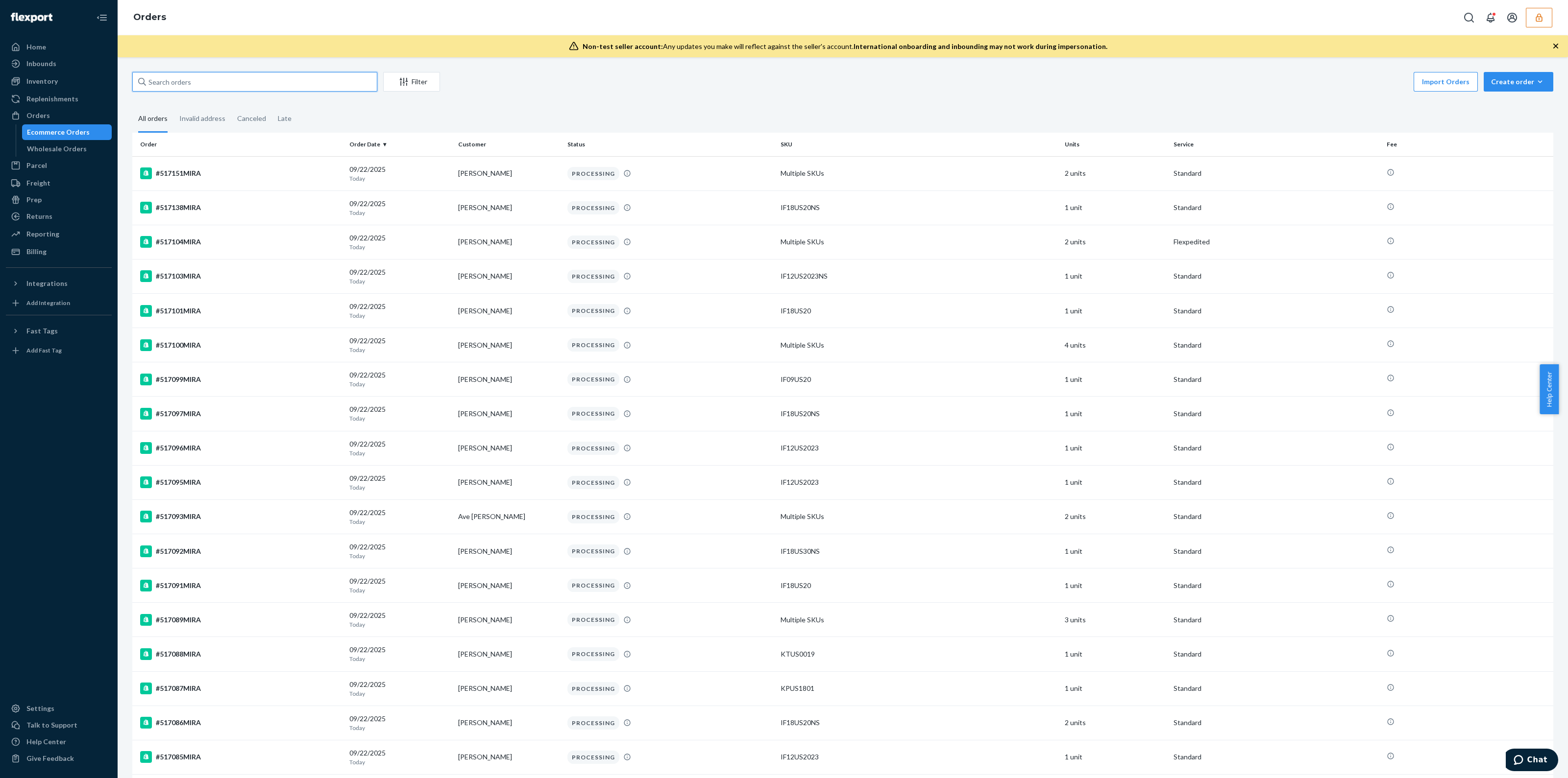
click at [311, 77] on input "text" at bounding box center [254, 81] width 245 height 20
paste input "488730MIRA"
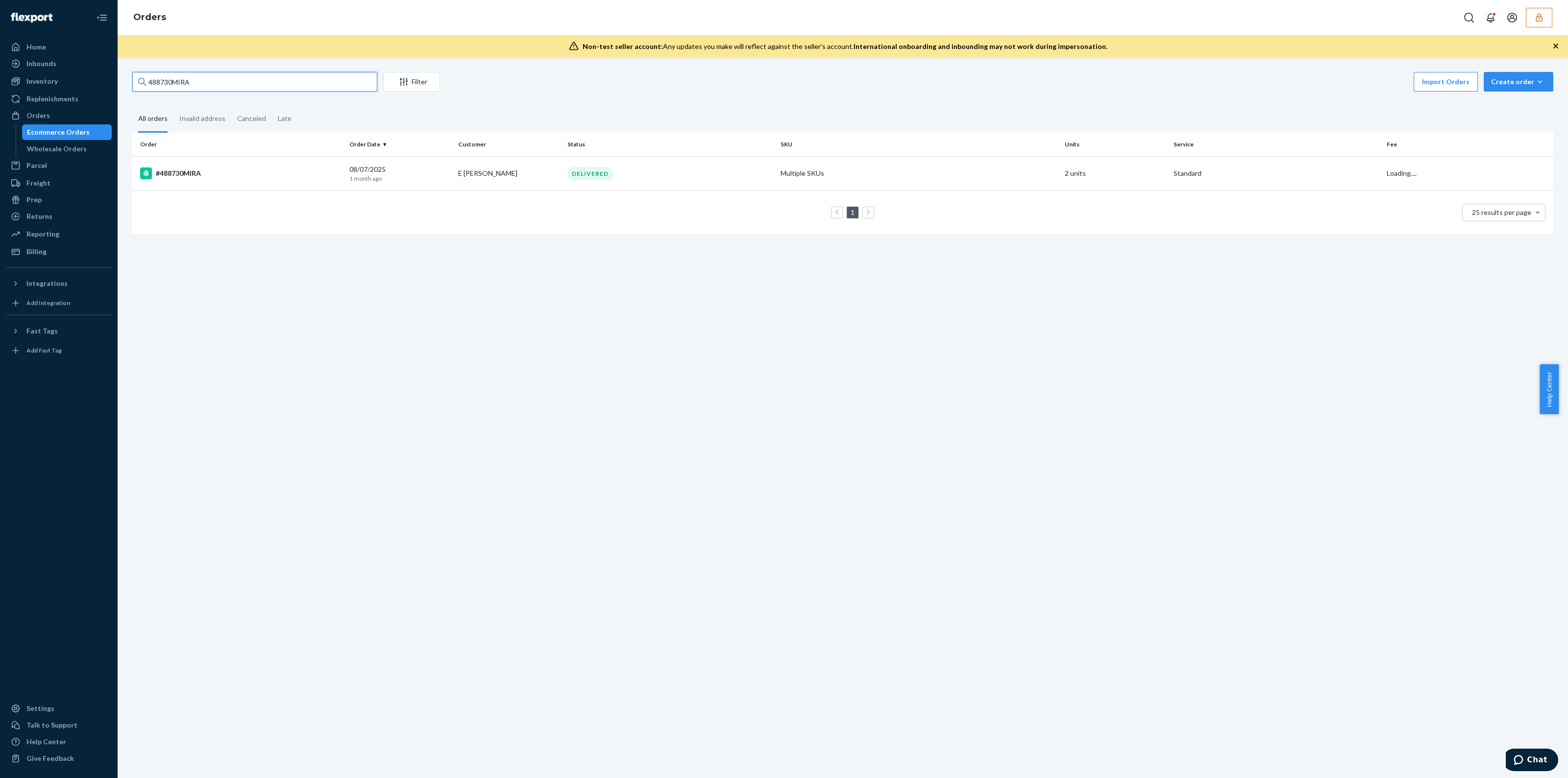
type input "488730MIRA"
click at [955, 185] on td "Multiple SKUs" at bounding box center [919, 173] width 284 height 34
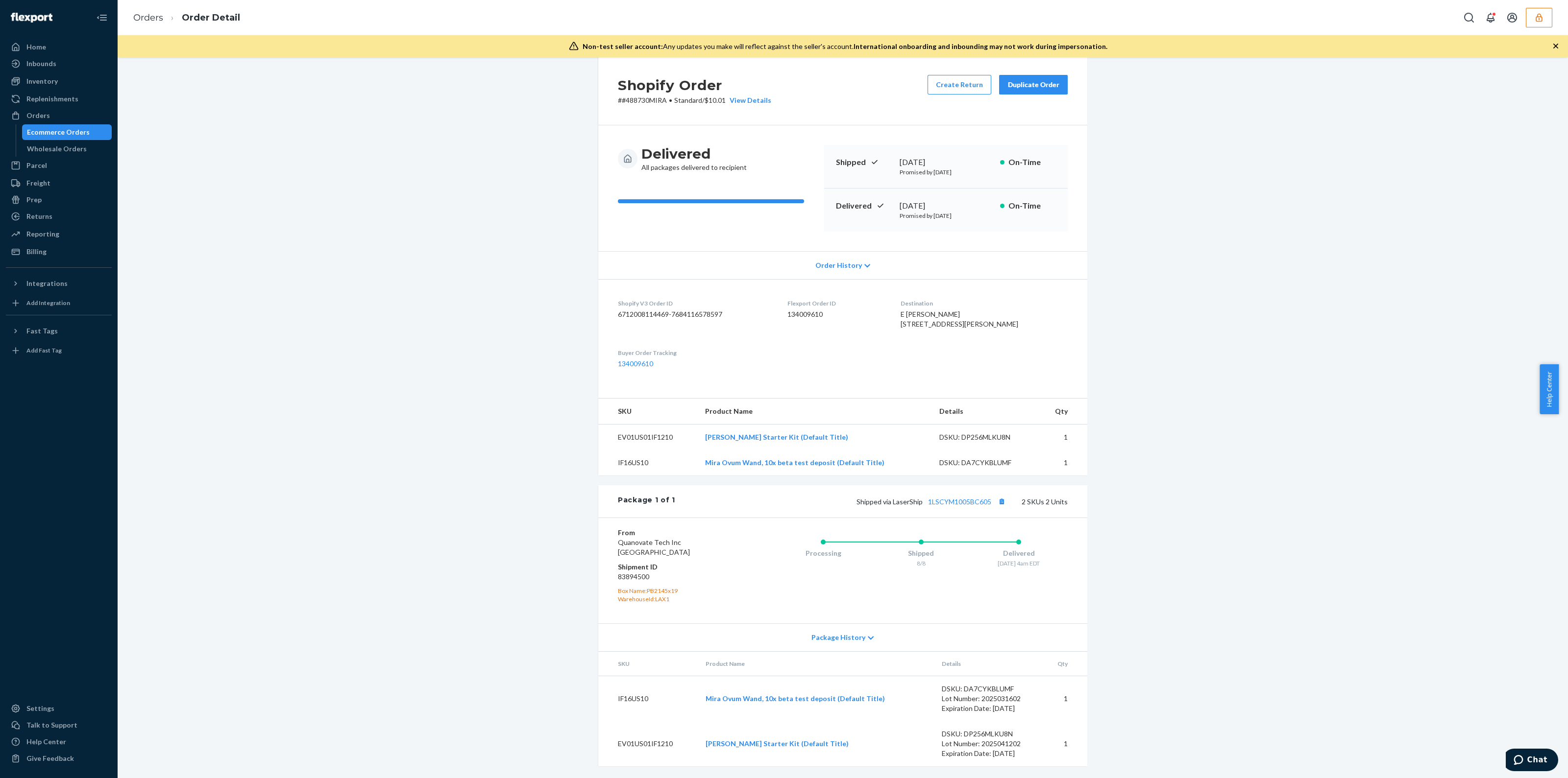
scroll to position [34, 0]
click at [1542, 16] on icon "button" at bounding box center [1539, 18] width 10 height 10
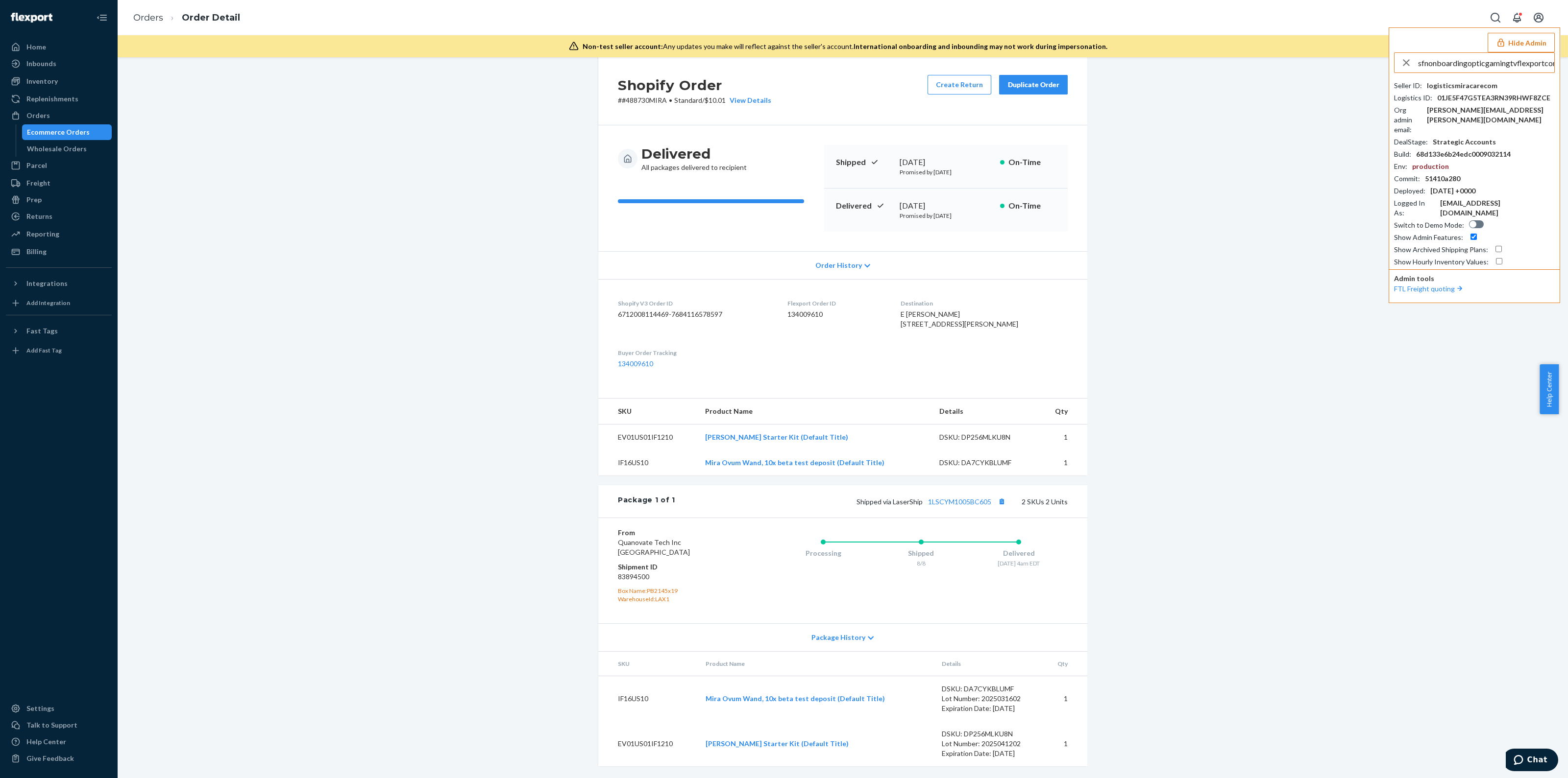
scroll to position [0, 3]
type input "sfnonboardingopticgamingtvflexportcom"
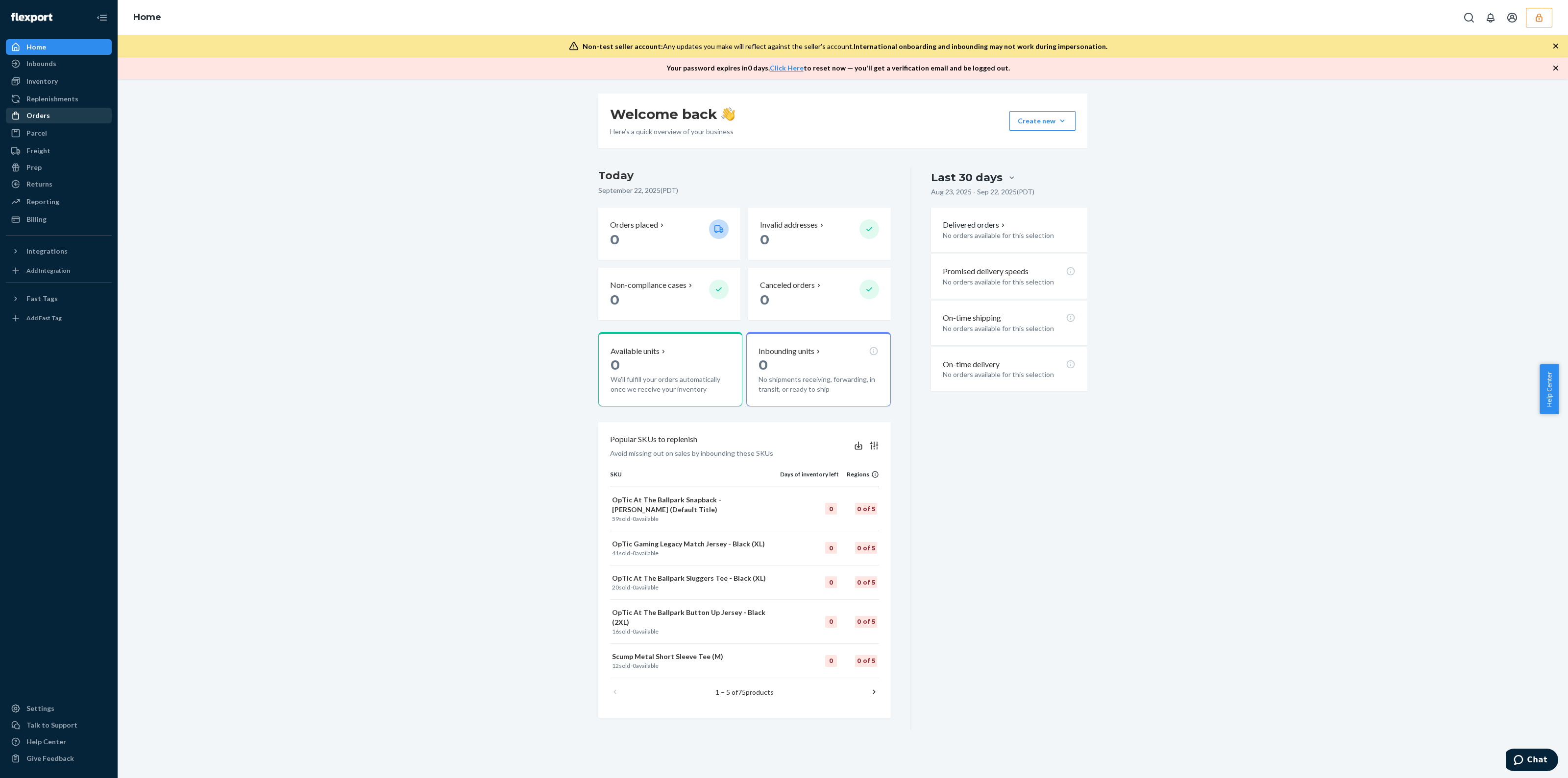
click at [46, 116] on div "Orders" at bounding box center [37, 116] width 23 height 10
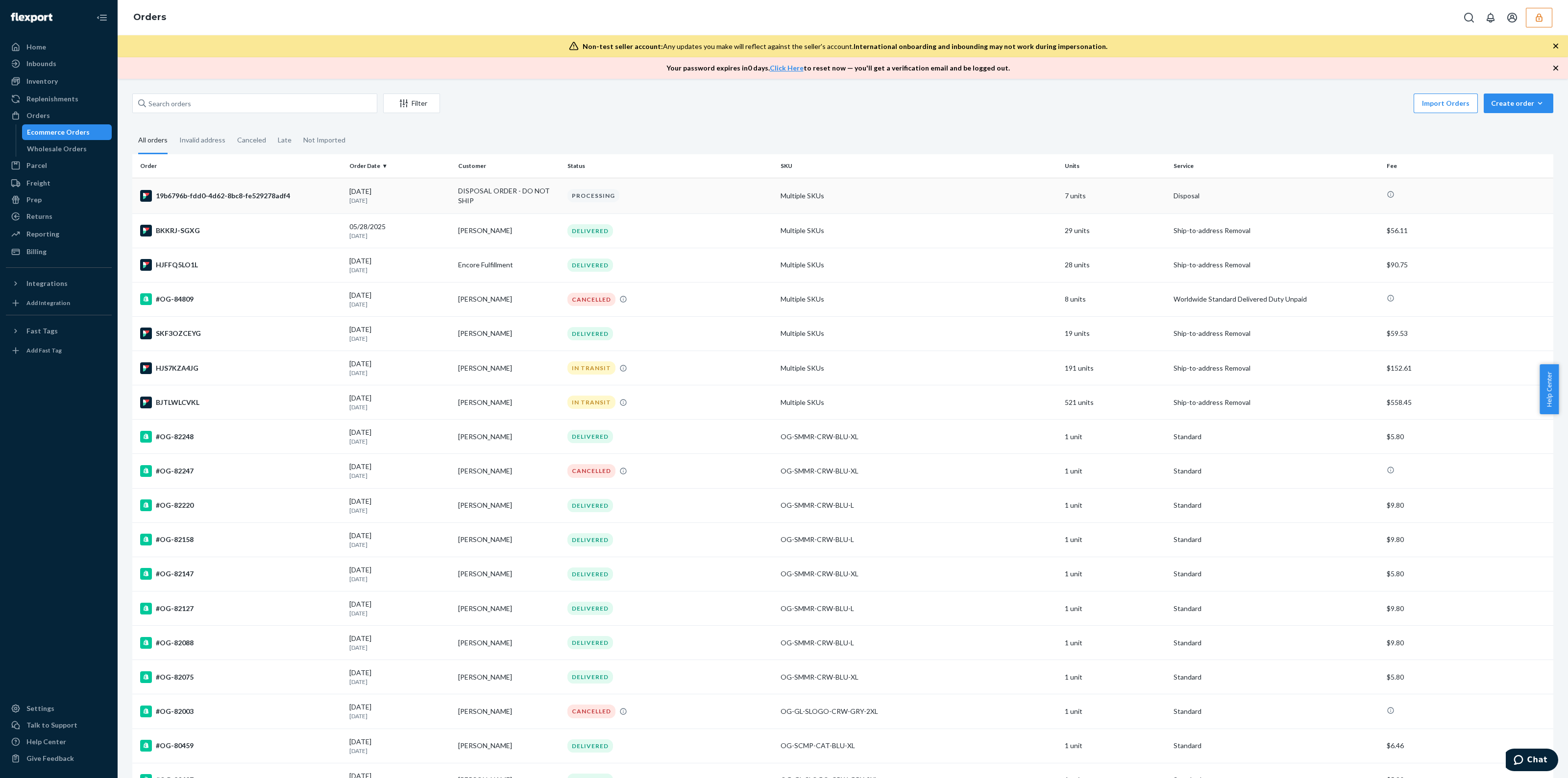
click at [766, 192] on div "PROCESSING" at bounding box center [670, 195] width 209 height 14
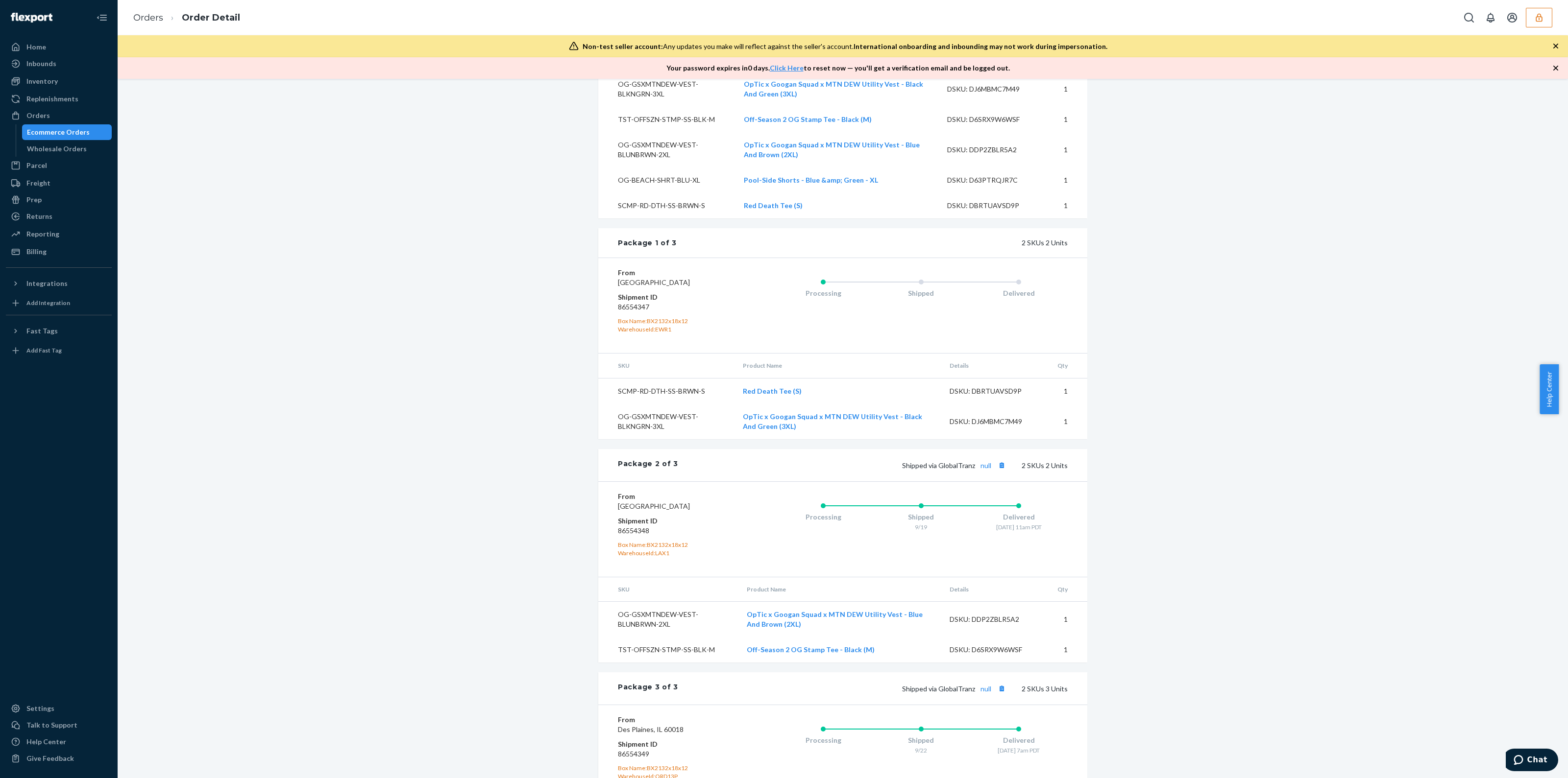
scroll to position [475, 0]
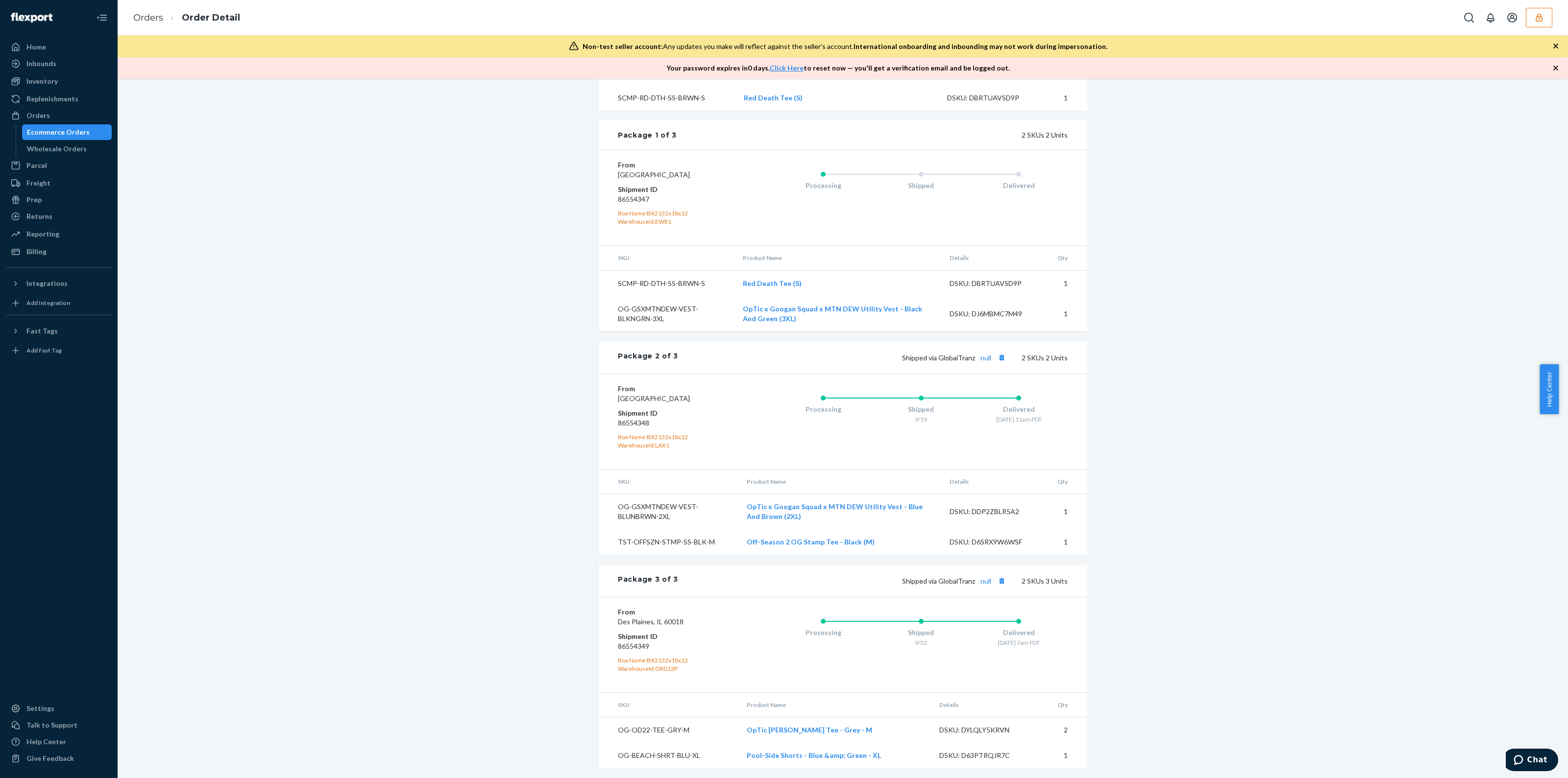
click at [629, 198] on dd "86554347" at bounding box center [676, 199] width 117 height 10
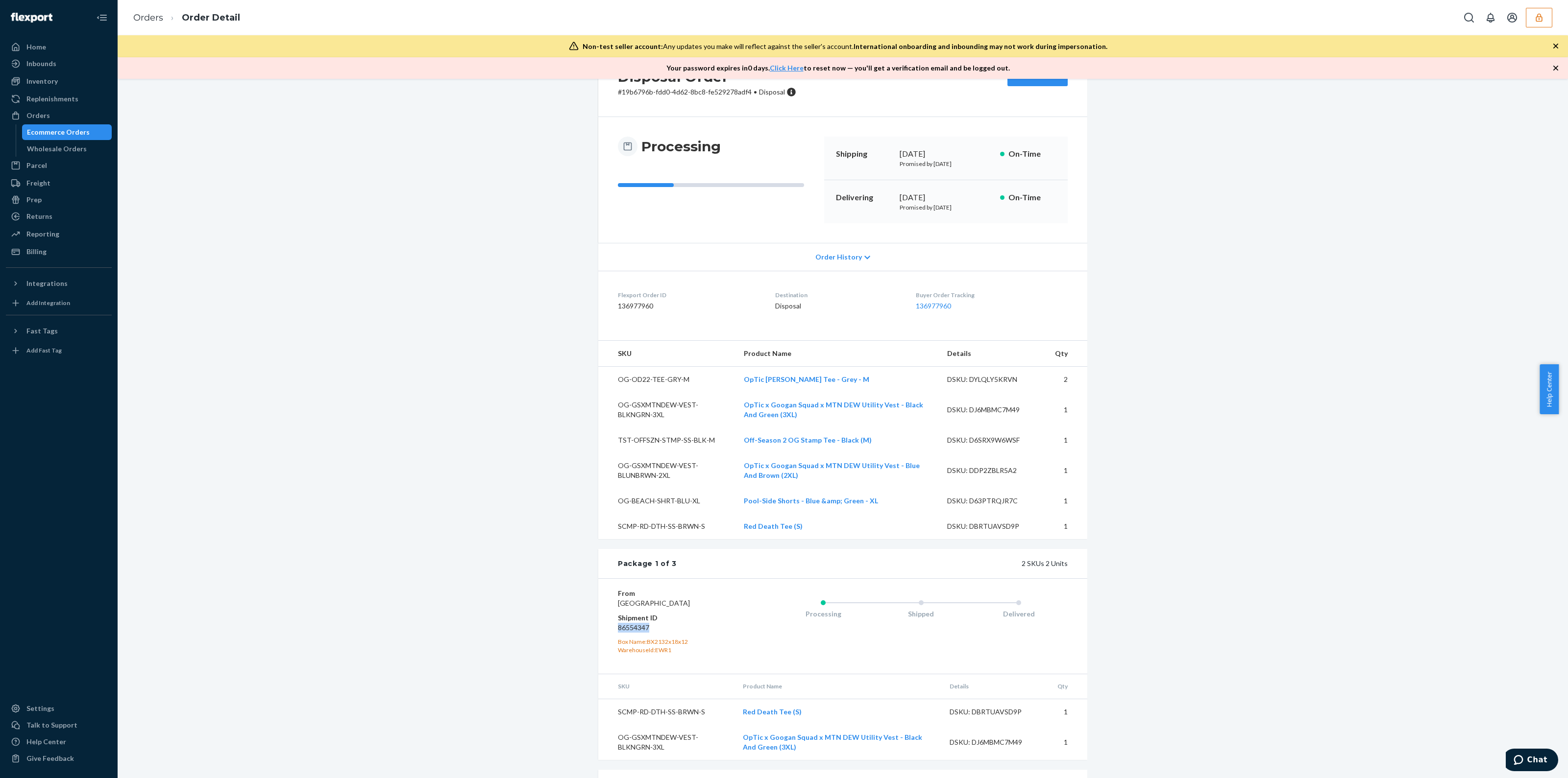
scroll to position [0, 0]
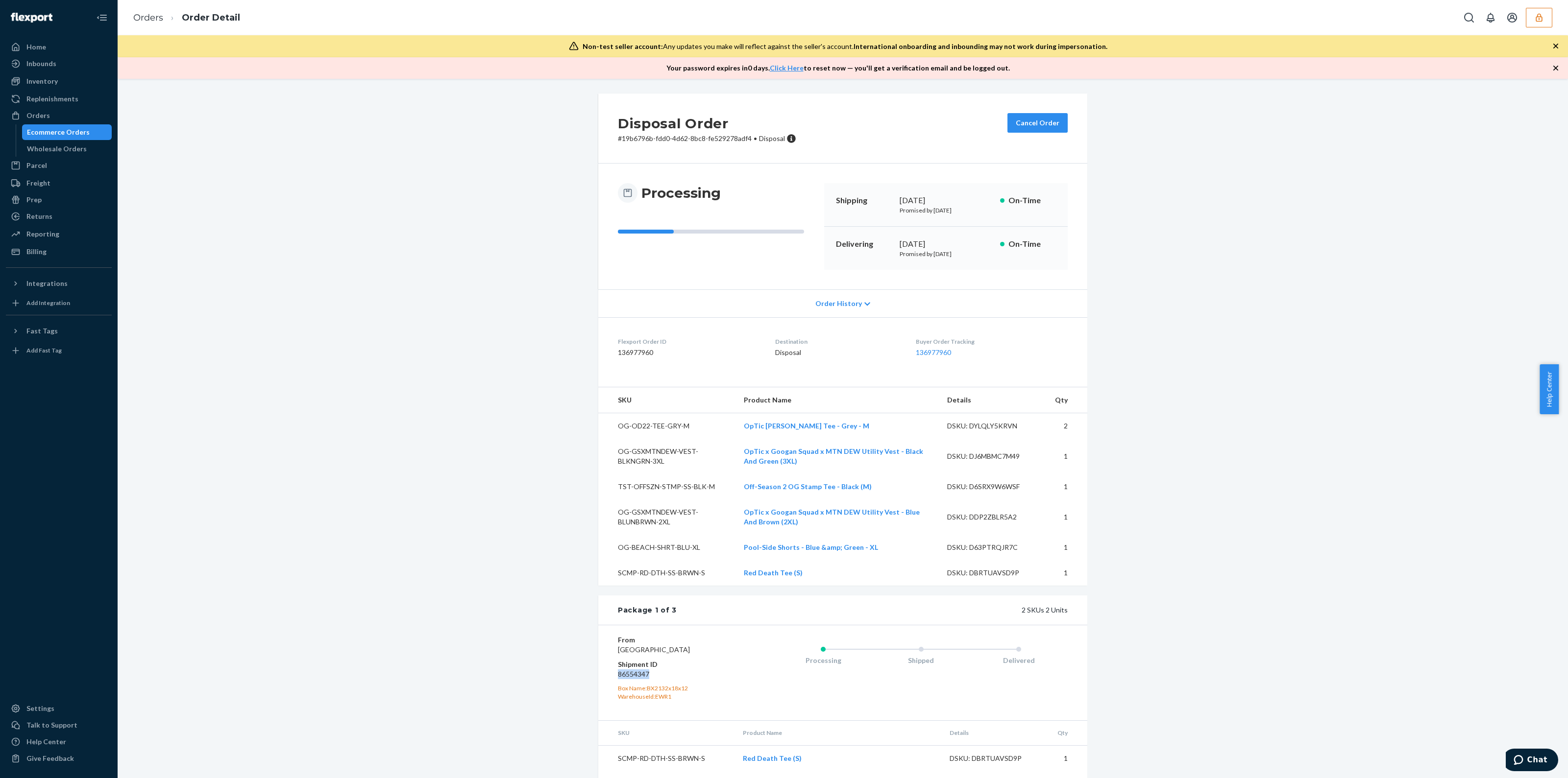
copy dd "86554347"
click at [865, 305] on icon at bounding box center [867, 304] width 6 height 7
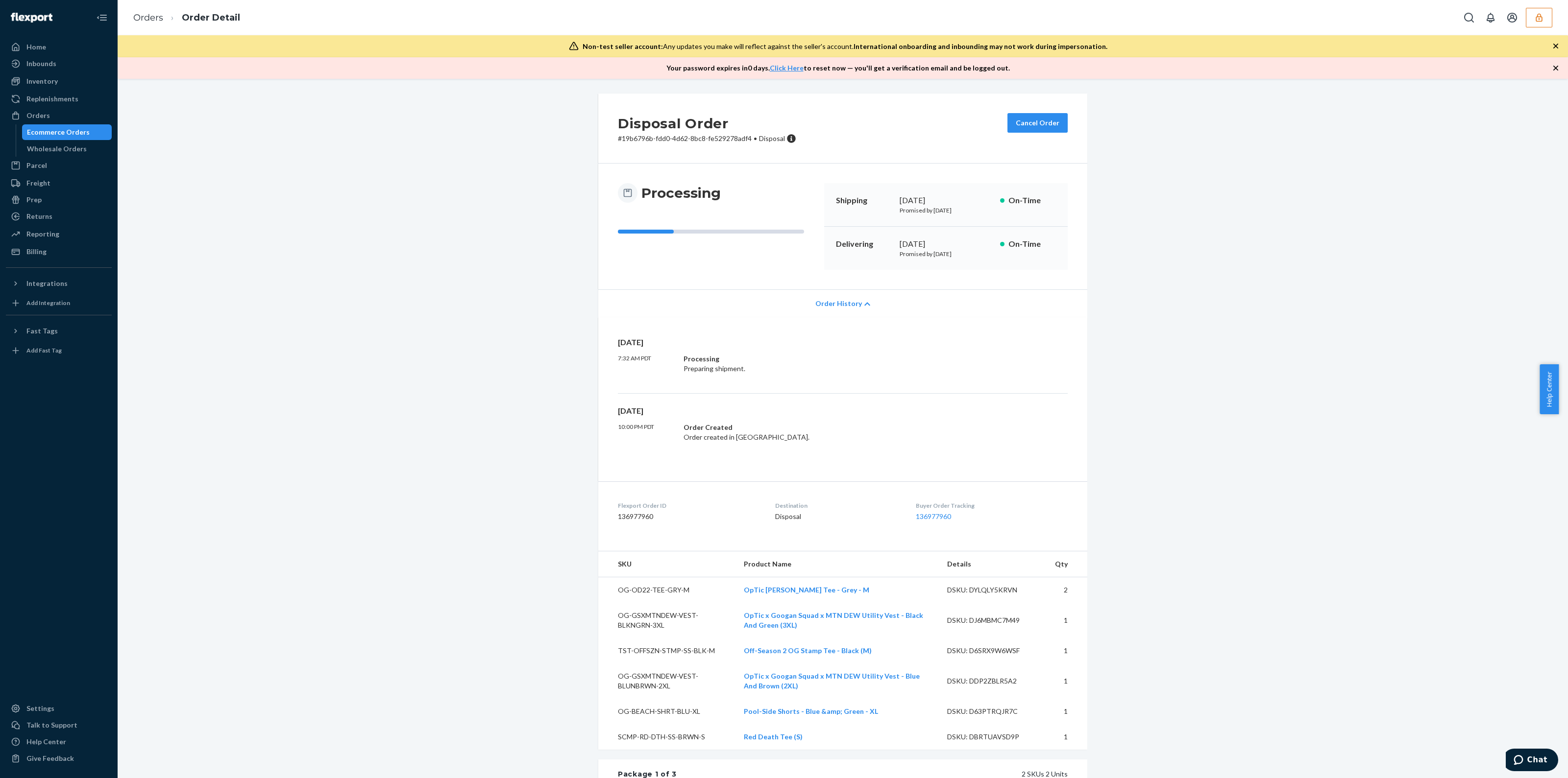
click at [865, 305] on icon at bounding box center [867, 304] width 6 height 7
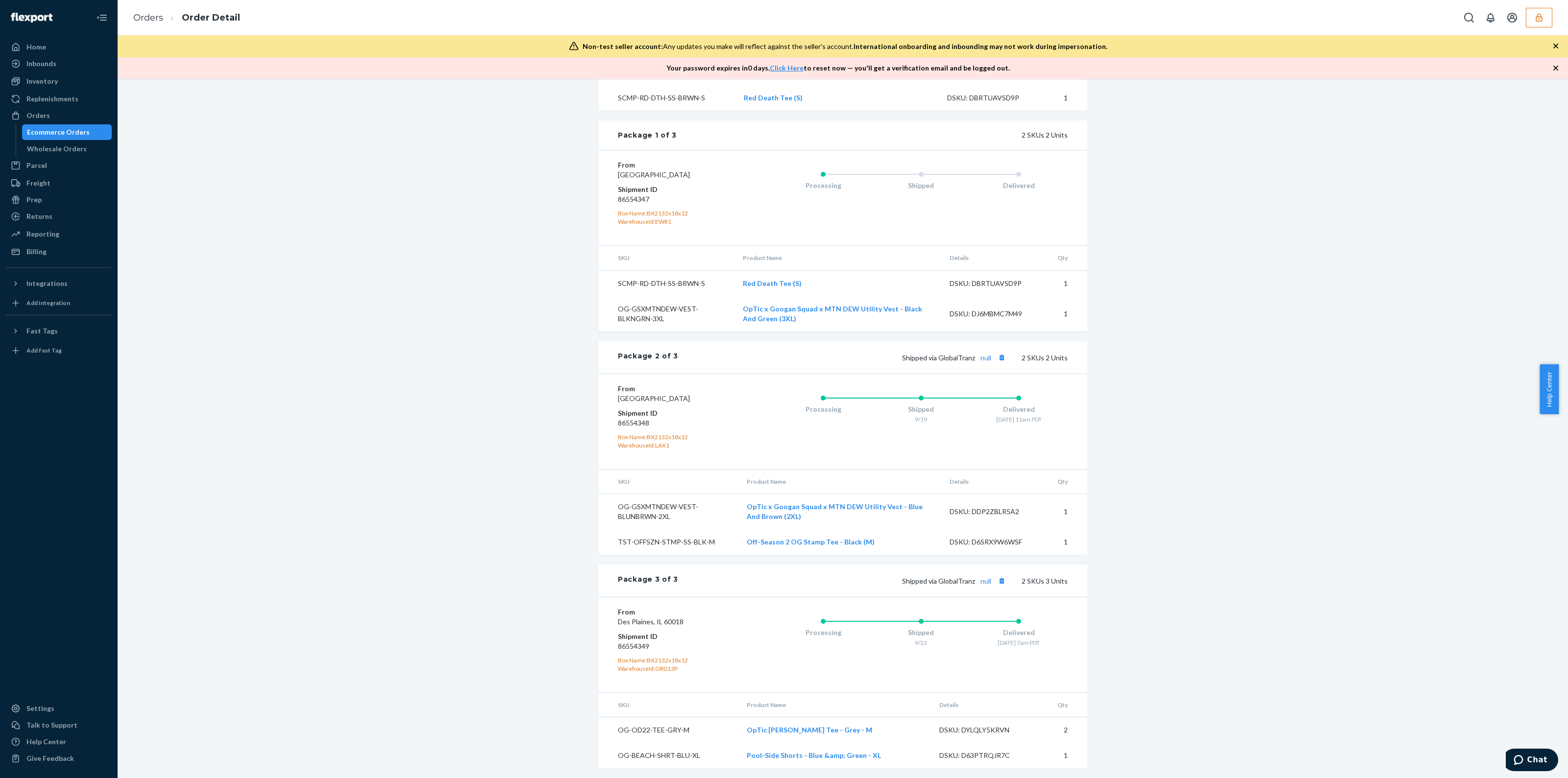
scroll to position [414, 0]
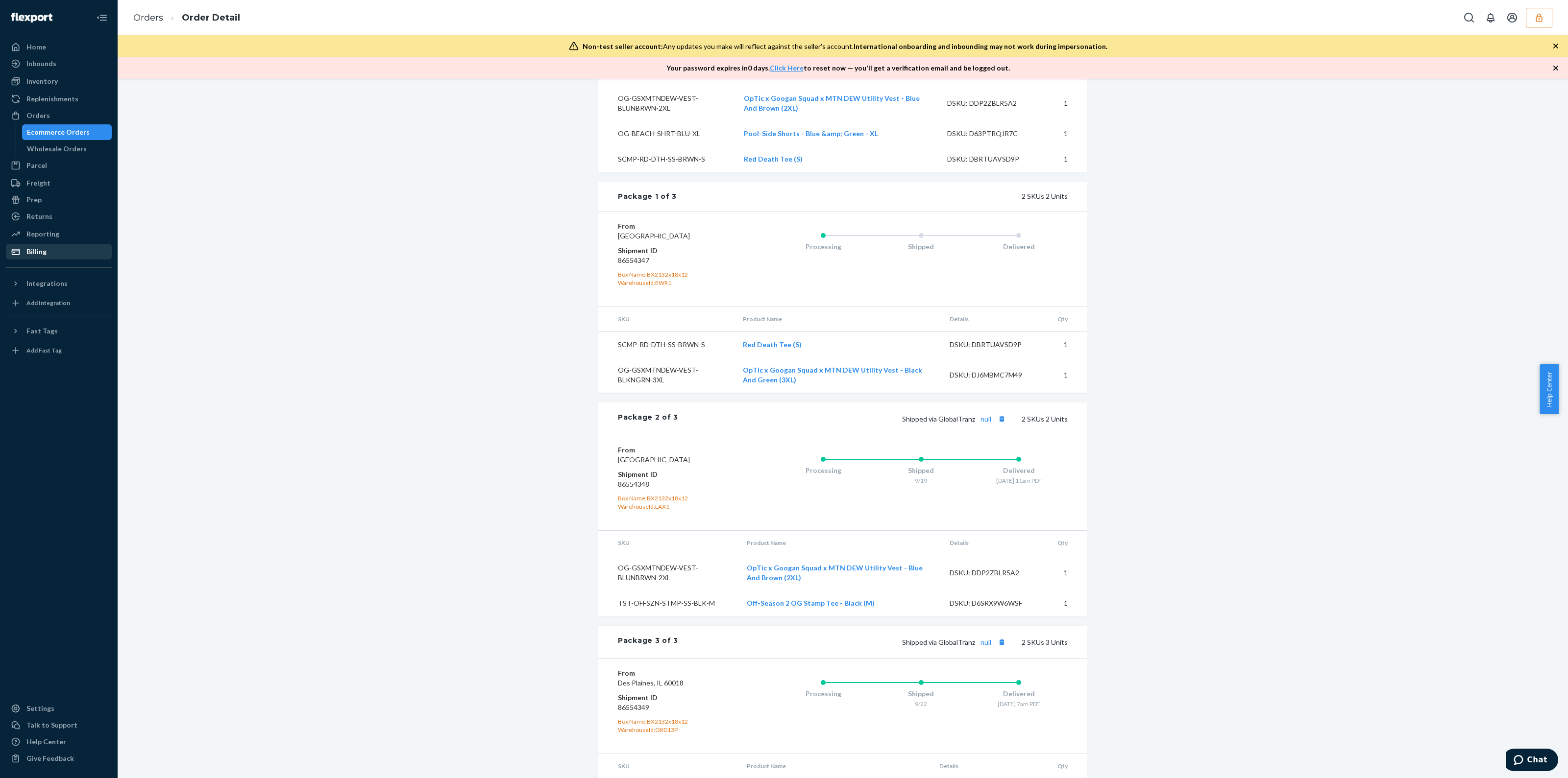
click at [36, 256] on div "Billing" at bounding box center [36, 252] width 20 height 10
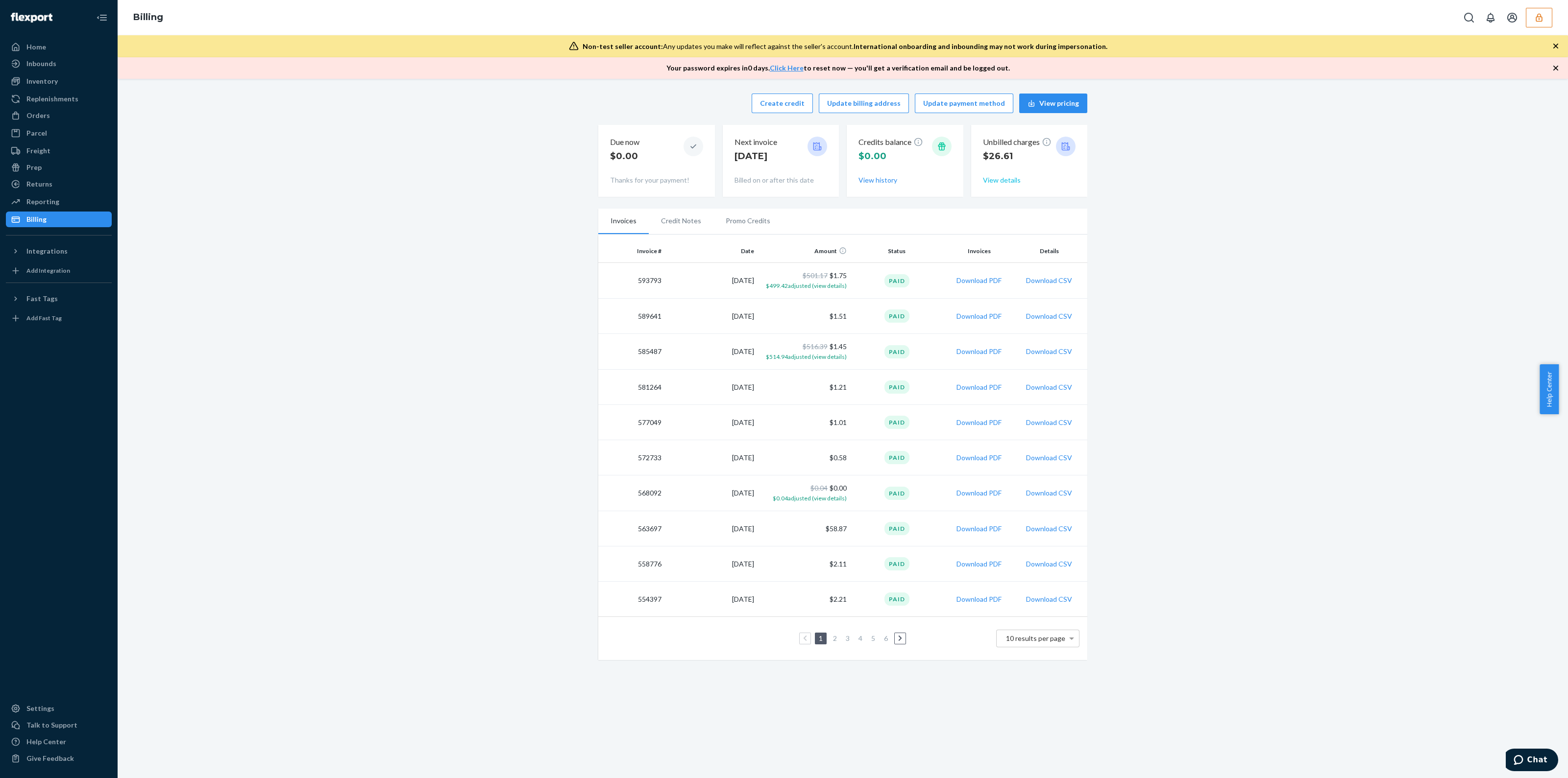
click at [1006, 175] on button "View details" at bounding box center [1001, 180] width 37 height 10
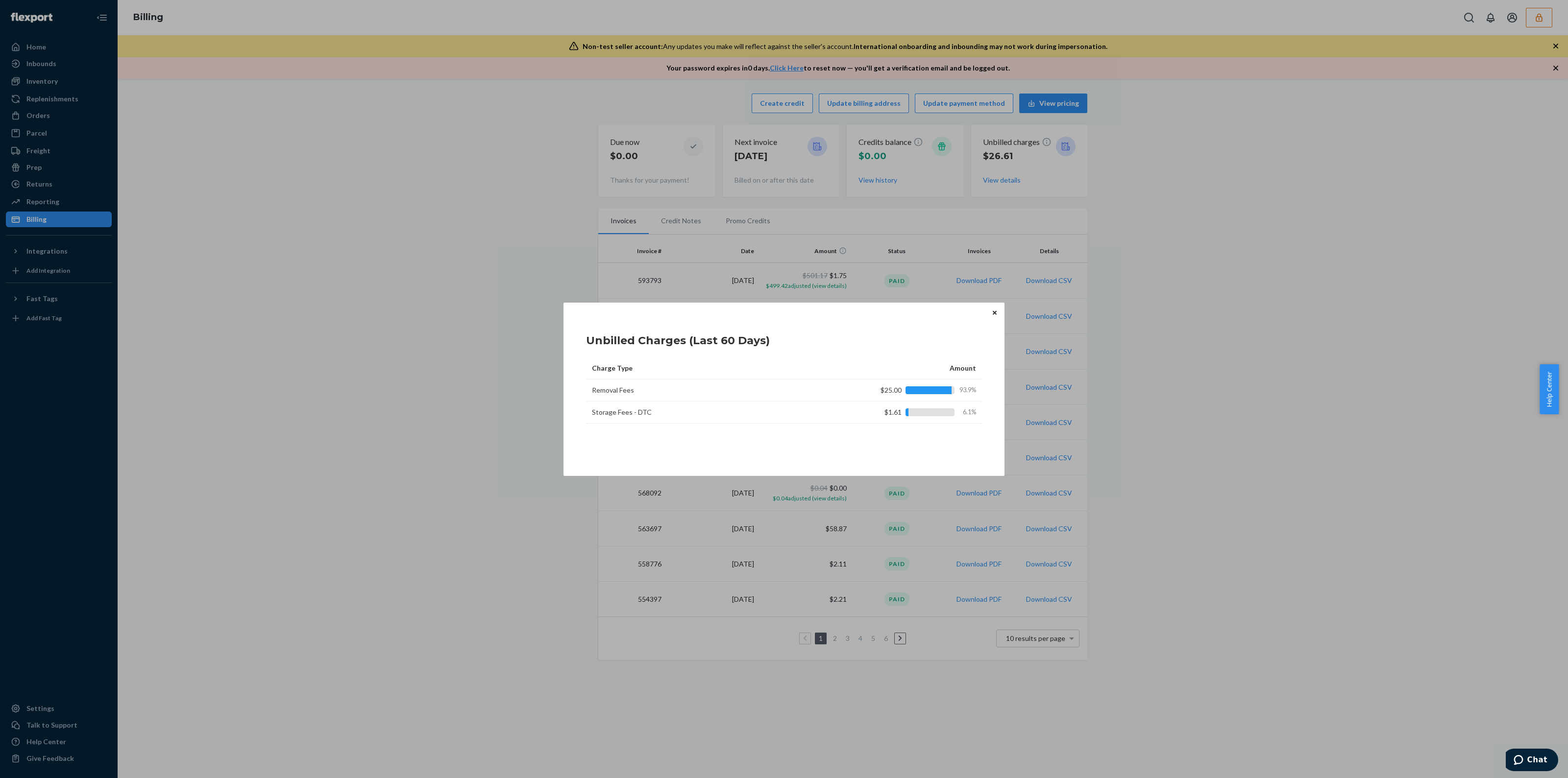
click at [991, 314] on button "Close" at bounding box center [995, 313] width 10 height 11
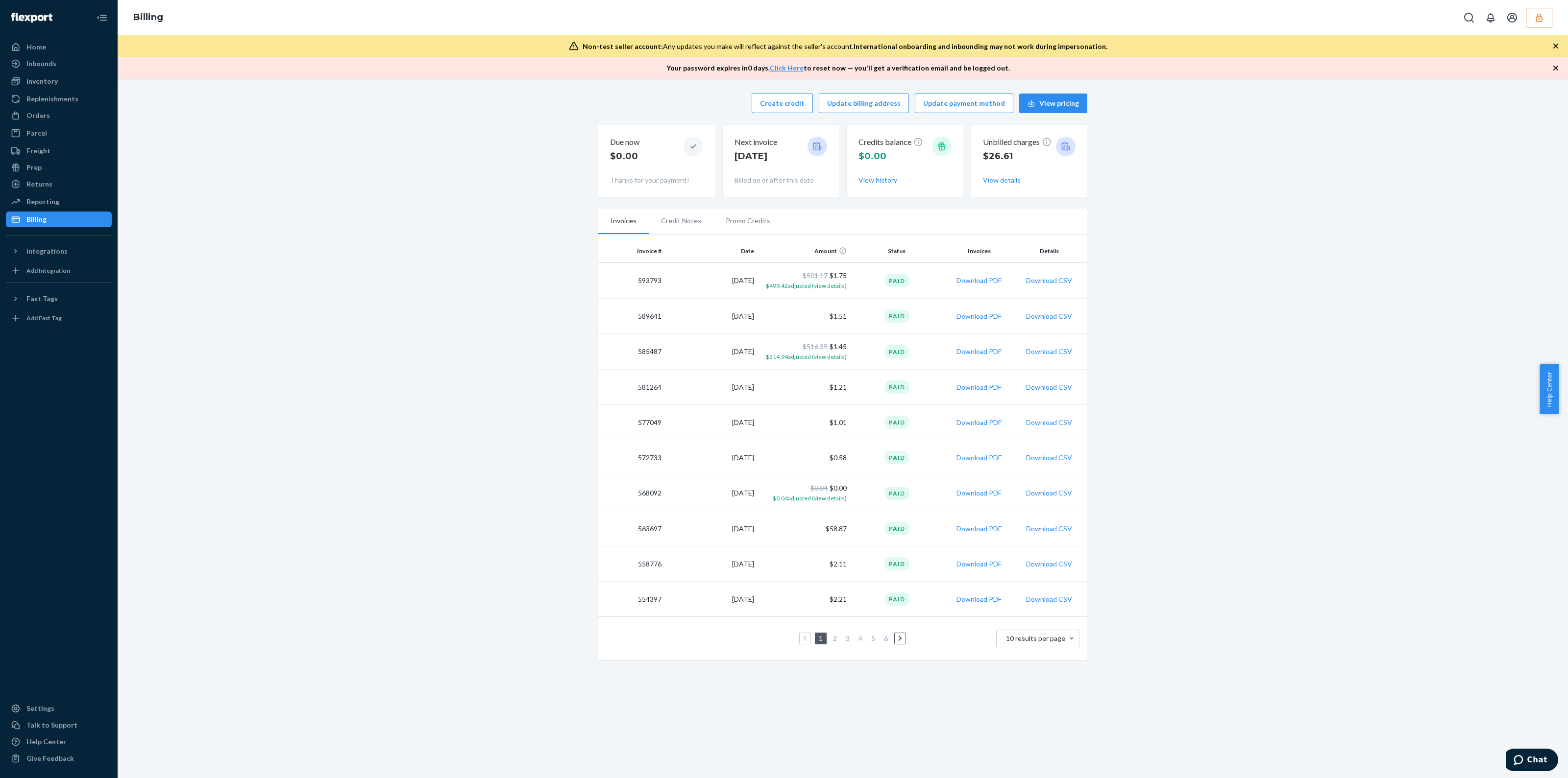
click at [636, 281] on td "593793" at bounding box center [632, 281] width 67 height 36
copy td "593793"
click at [650, 353] on td "585487" at bounding box center [632, 352] width 67 height 36
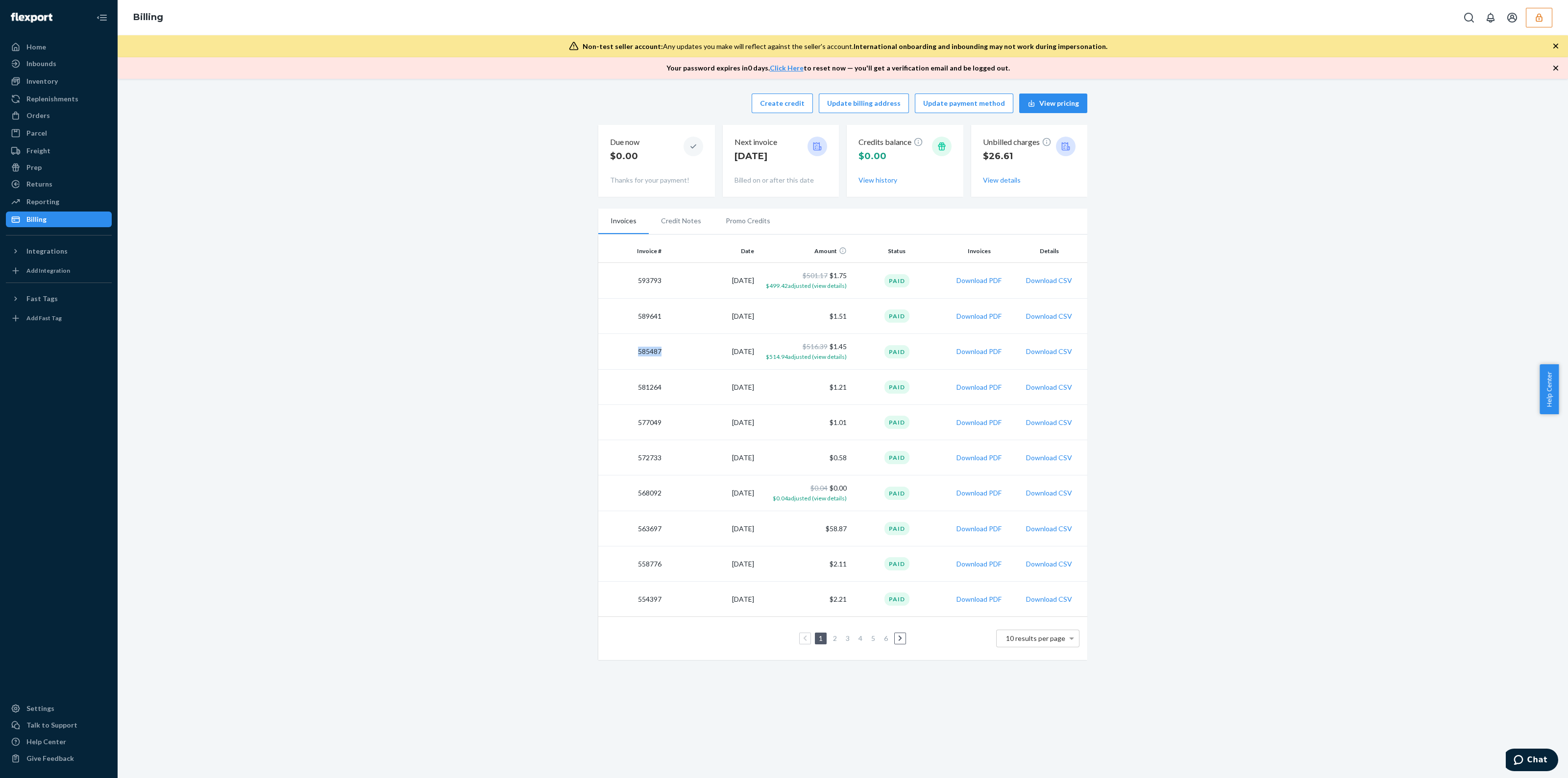
copy td "585487"
click at [964, 280] on button "Download PDF" at bounding box center [979, 281] width 45 height 10
click at [963, 352] on button "Download PDF" at bounding box center [979, 352] width 45 height 10
click at [812, 283] on span "$499.42 adjusted (view details)" at bounding box center [806, 285] width 81 height 7
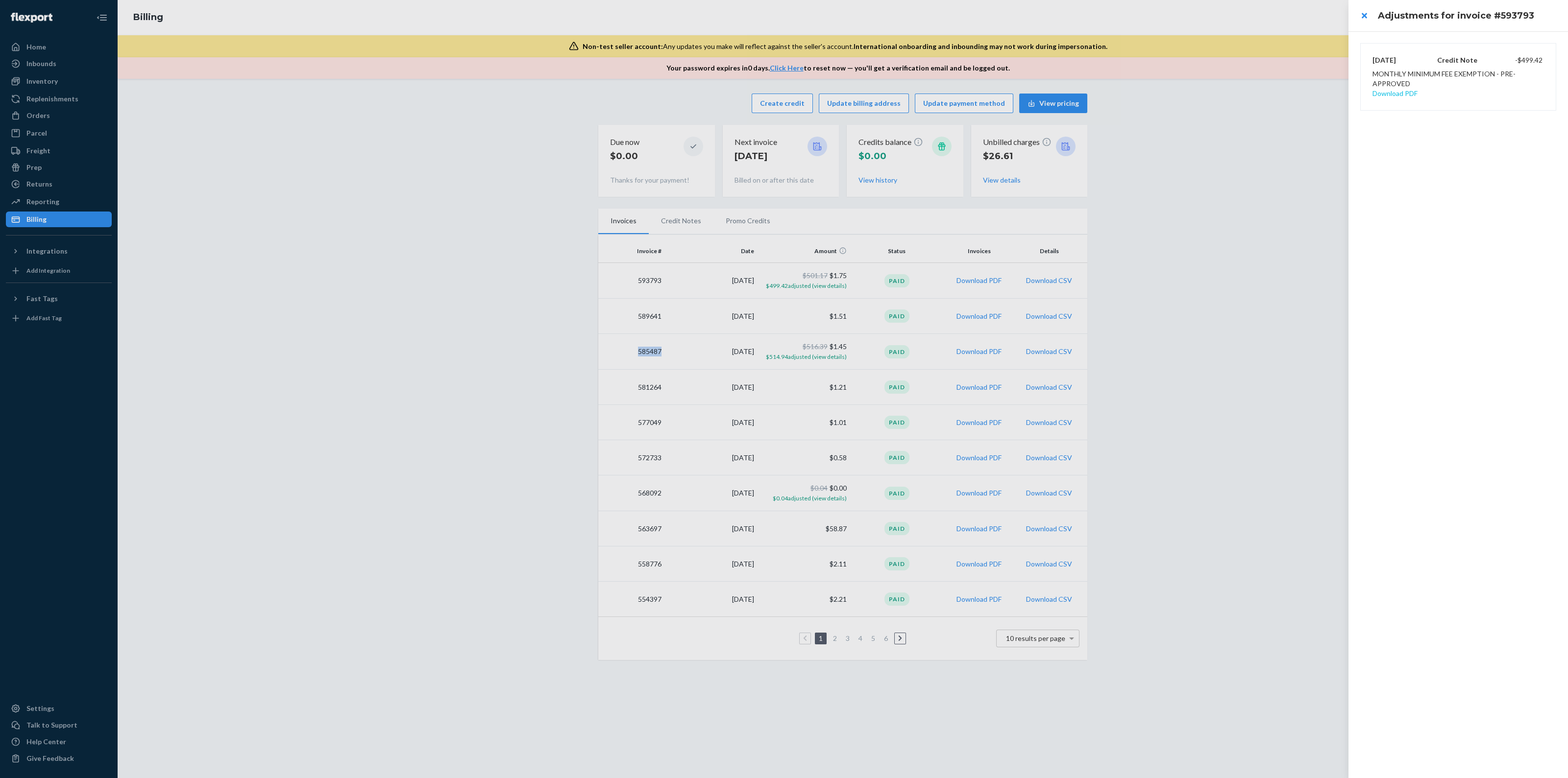
click at [1406, 92] on button "Download PDF" at bounding box center [1395, 93] width 45 height 10
drag, startPoint x: 877, startPoint y: 361, endPoint x: 883, endPoint y: 359, distance: 6.3
click at [878, 361] on div at bounding box center [784, 389] width 1568 height 778
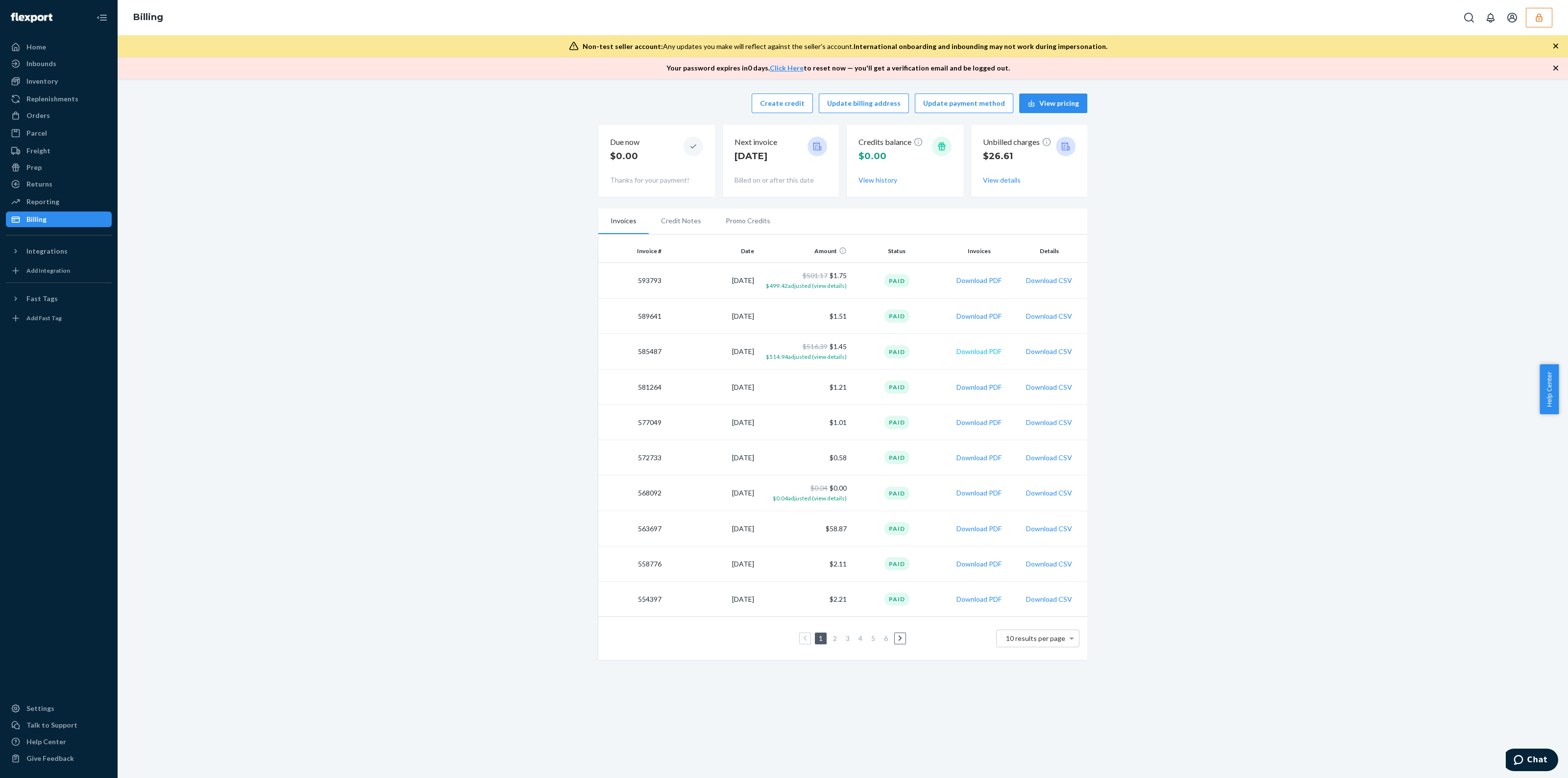
click at [960, 348] on button "Download PDF" at bounding box center [979, 352] width 45 height 10
click at [1539, 19] on icon "button" at bounding box center [1539, 18] width 10 height 10
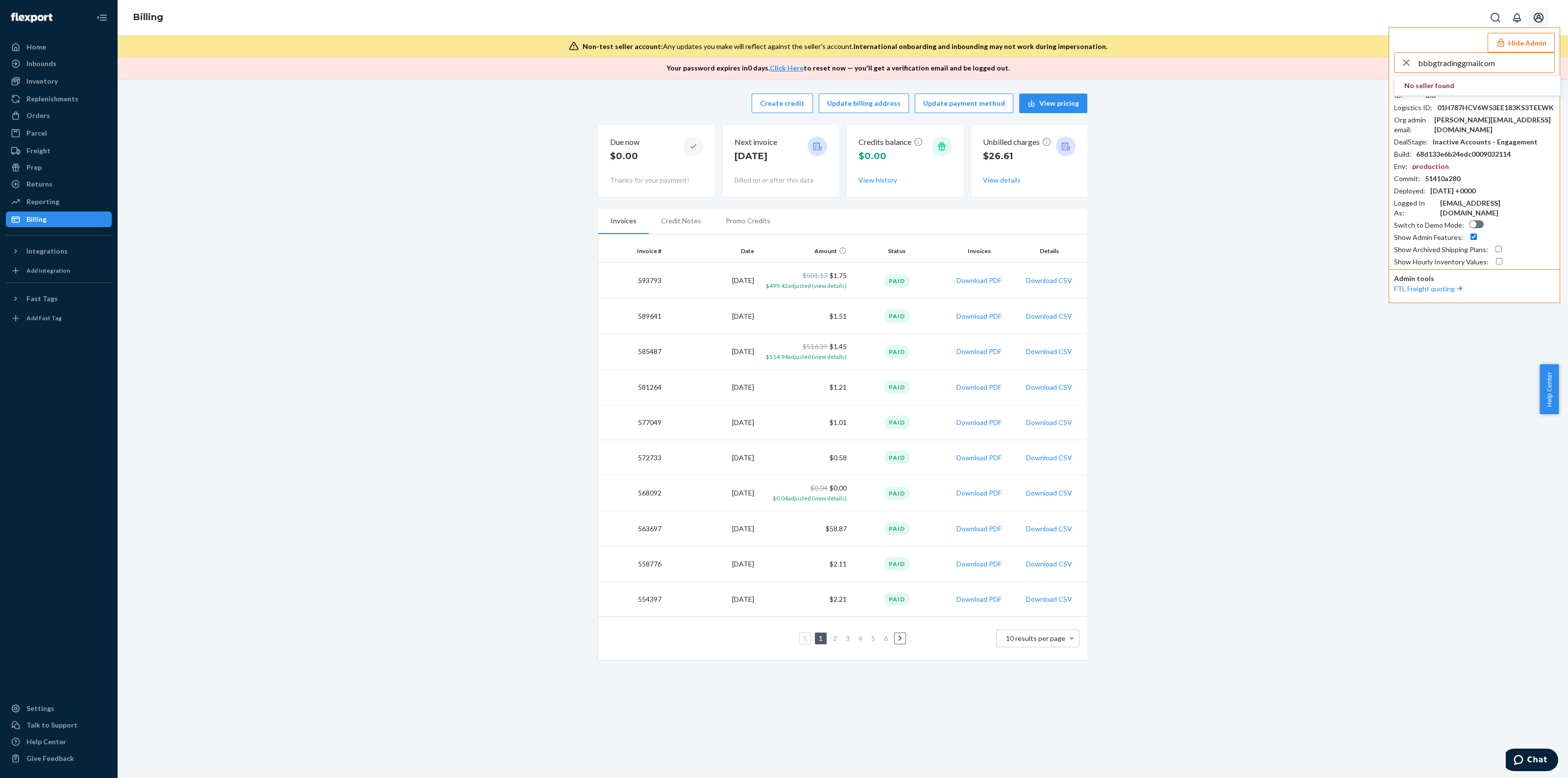
type input "bbbgtradinggmailcom"
click at [1408, 102] on li "bbbgtradinggmailcom bb.bgtrading@gmail.com" at bounding box center [1478, 90] width 166 height 29
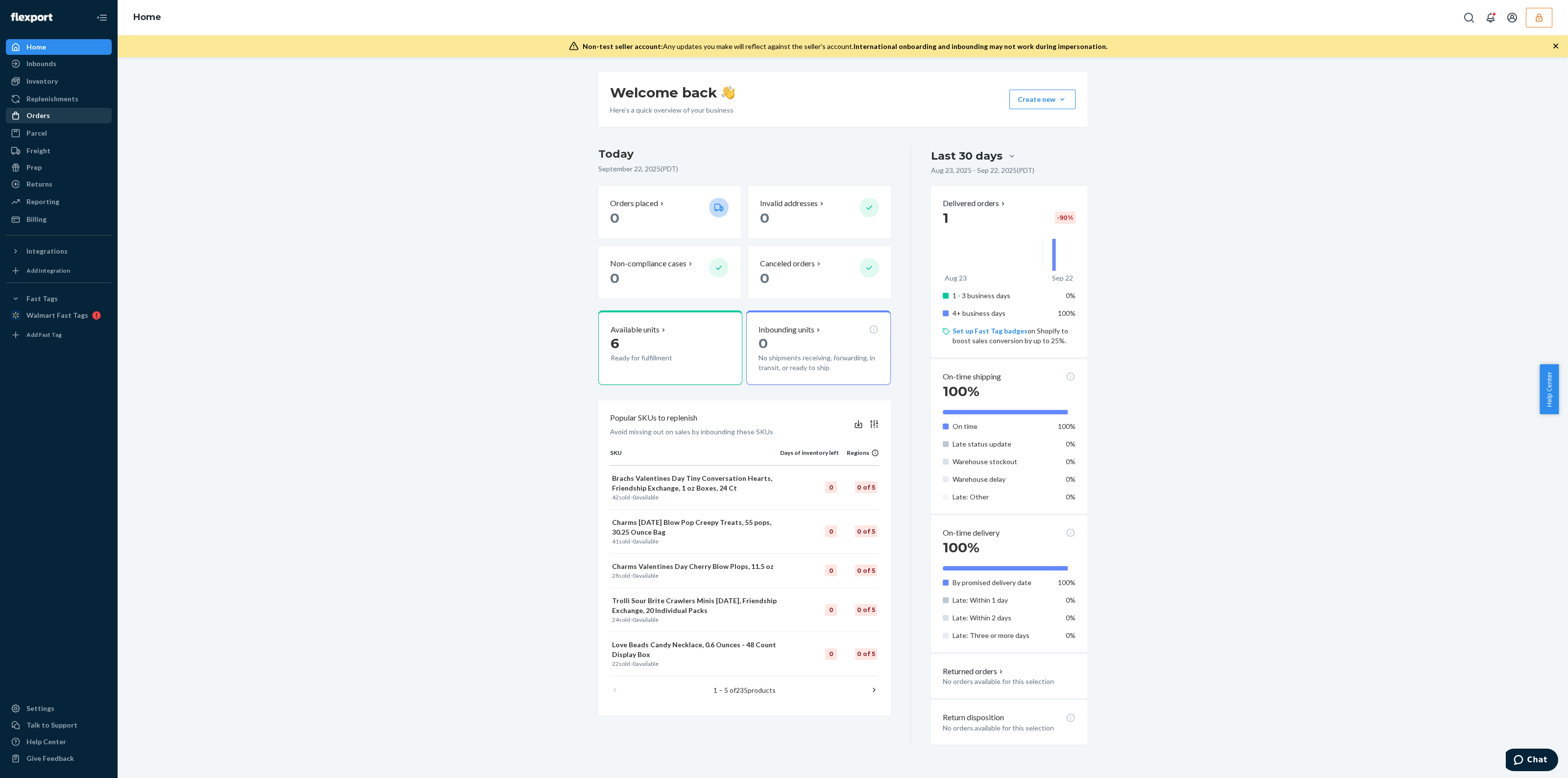
click at [44, 120] on div "Orders" at bounding box center [59, 115] width 104 height 14
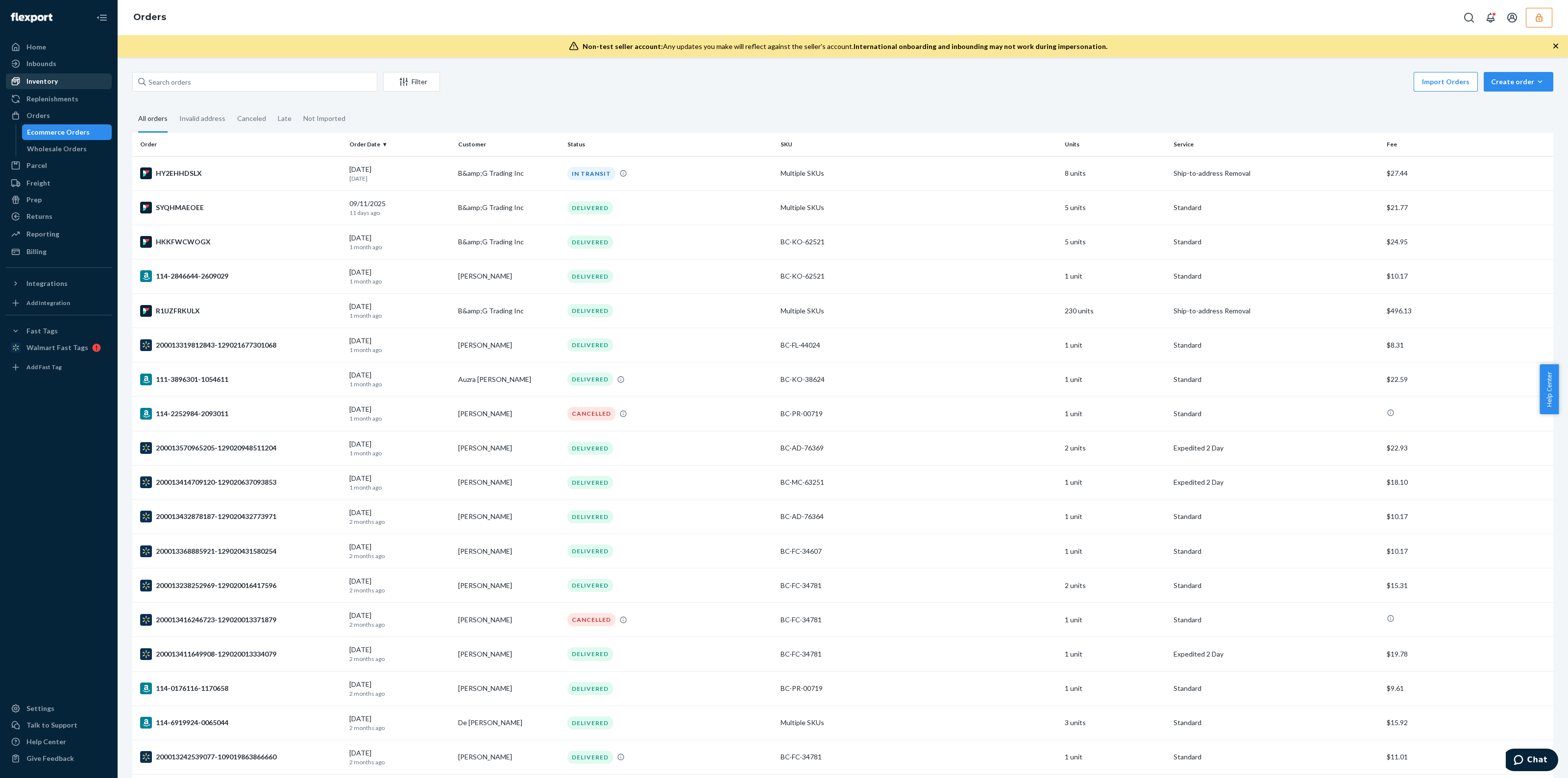
click at [37, 81] on div "Inventory" at bounding box center [41, 81] width 31 height 10
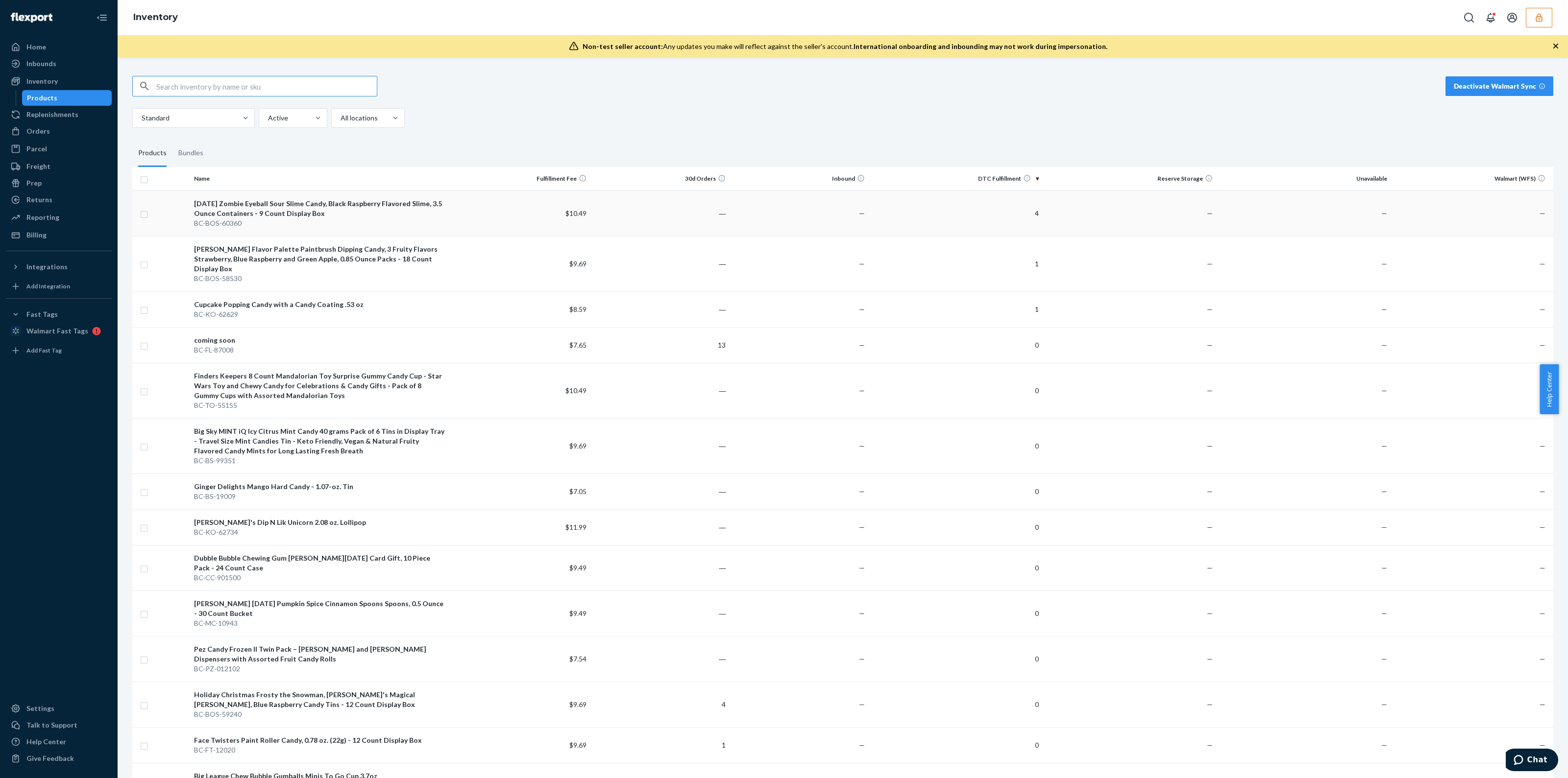
click at [992, 204] on td "4" at bounding box center [955, 213] width 174 height 45
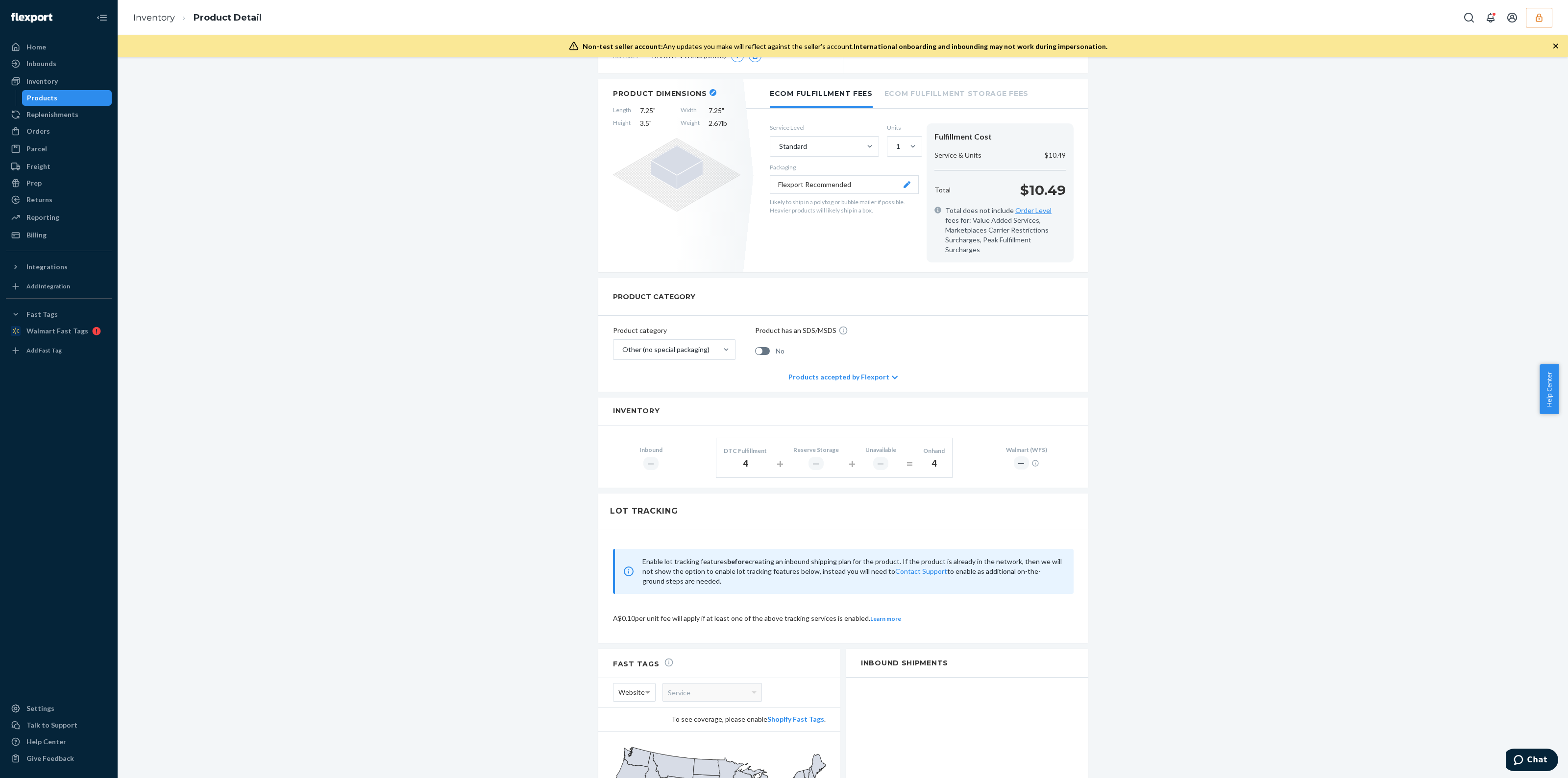
scroll to position [317, 0]
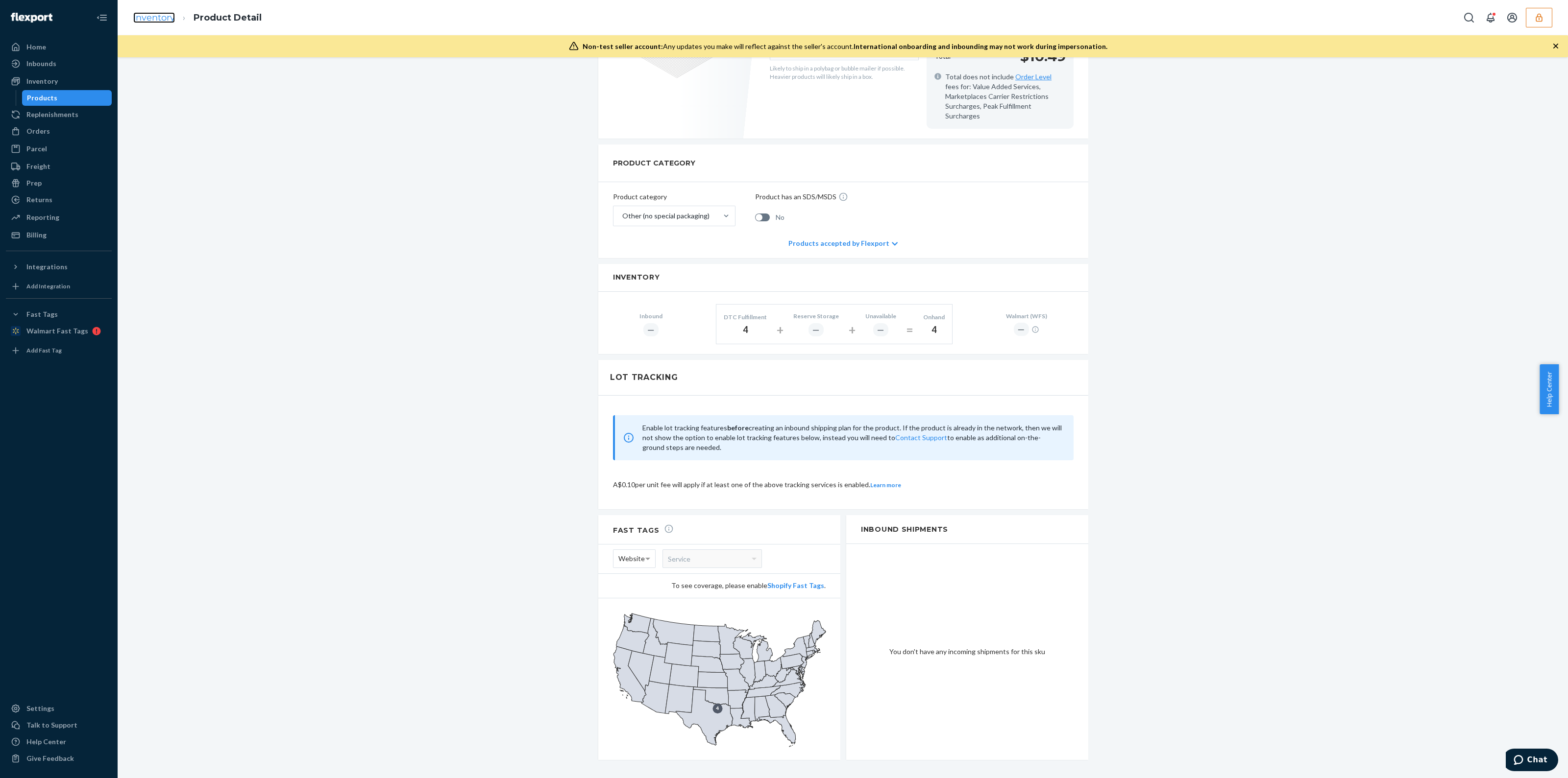
click at [168, 19] on link "Inventory" at bounding box center [154, 18] width 41 height 11
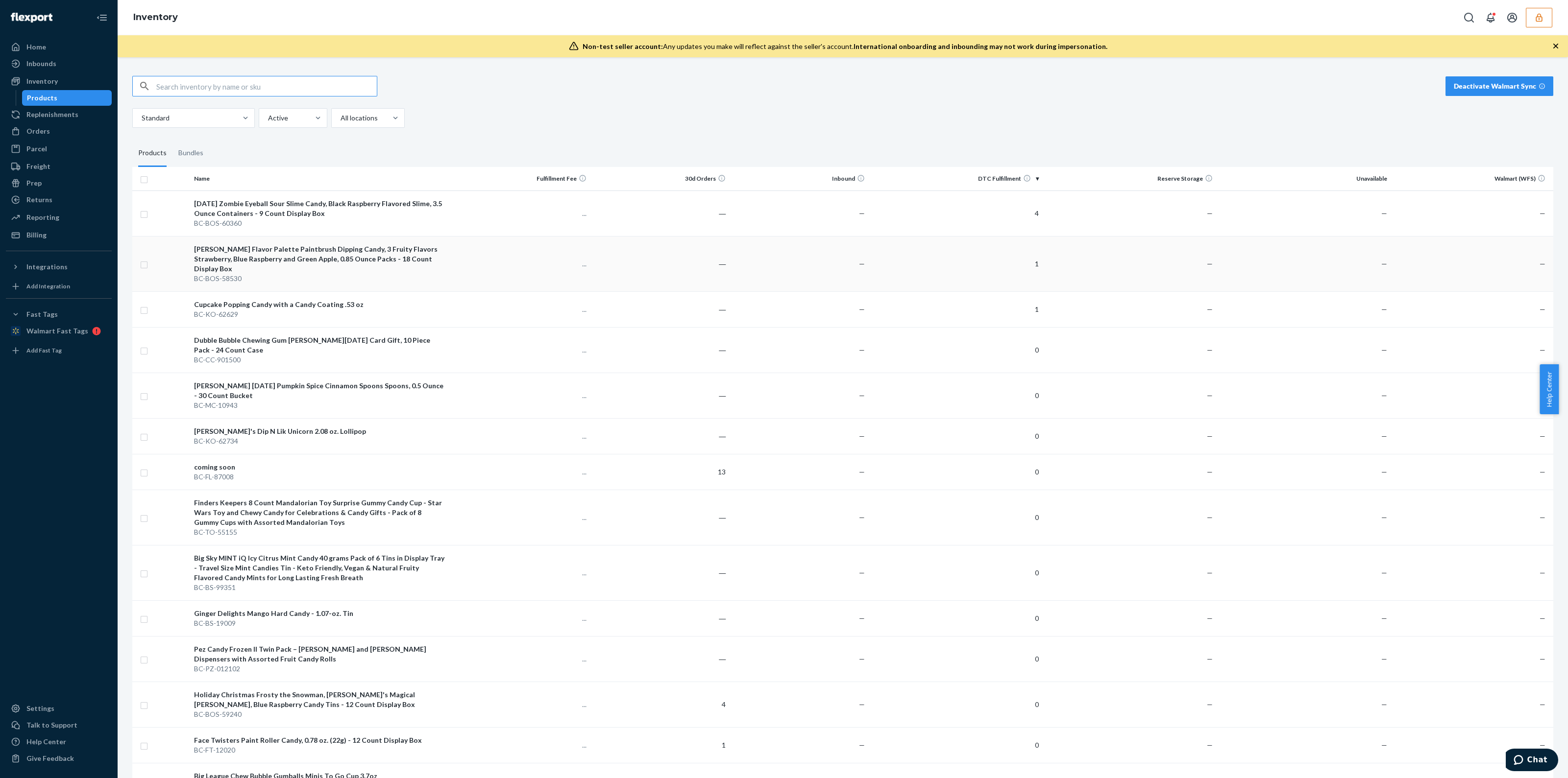
click at [932, 273] on td "1" at bounding box center [955, 263] width 174 height 55
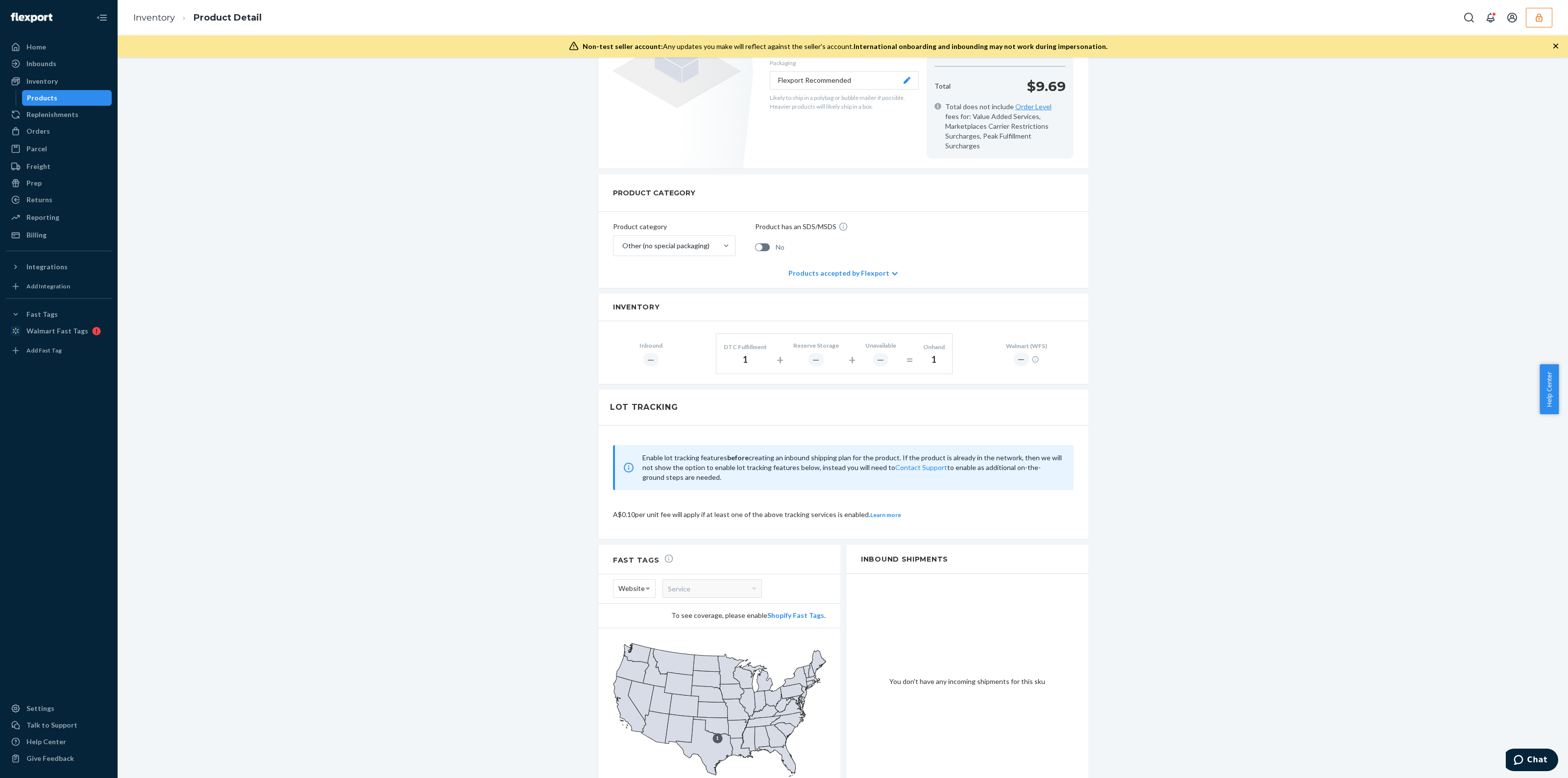
scroll to position [332, 0]
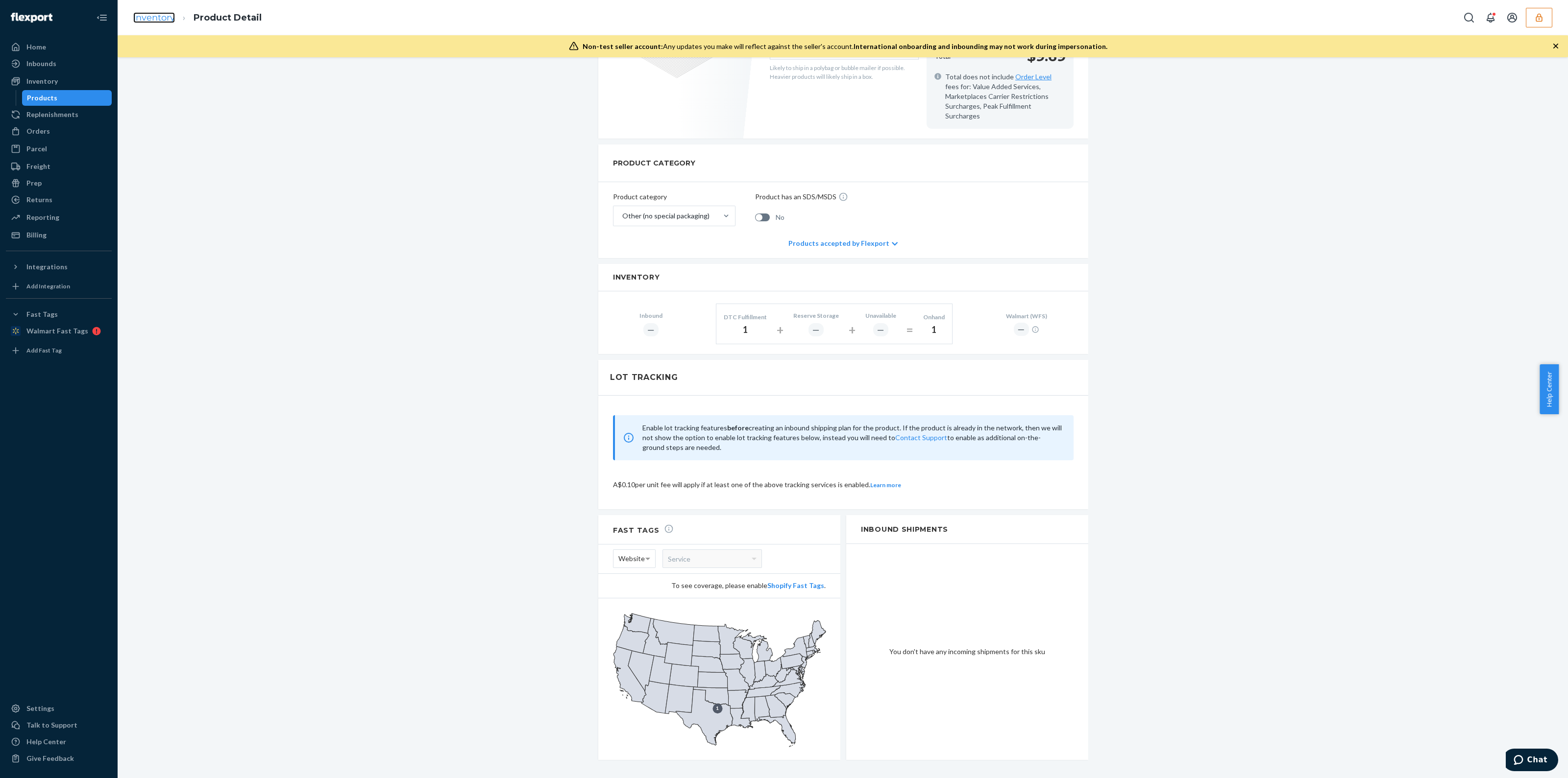
click at [164, 16] on link "Inventory" at bounding box center [154, 18] width 41 height 11
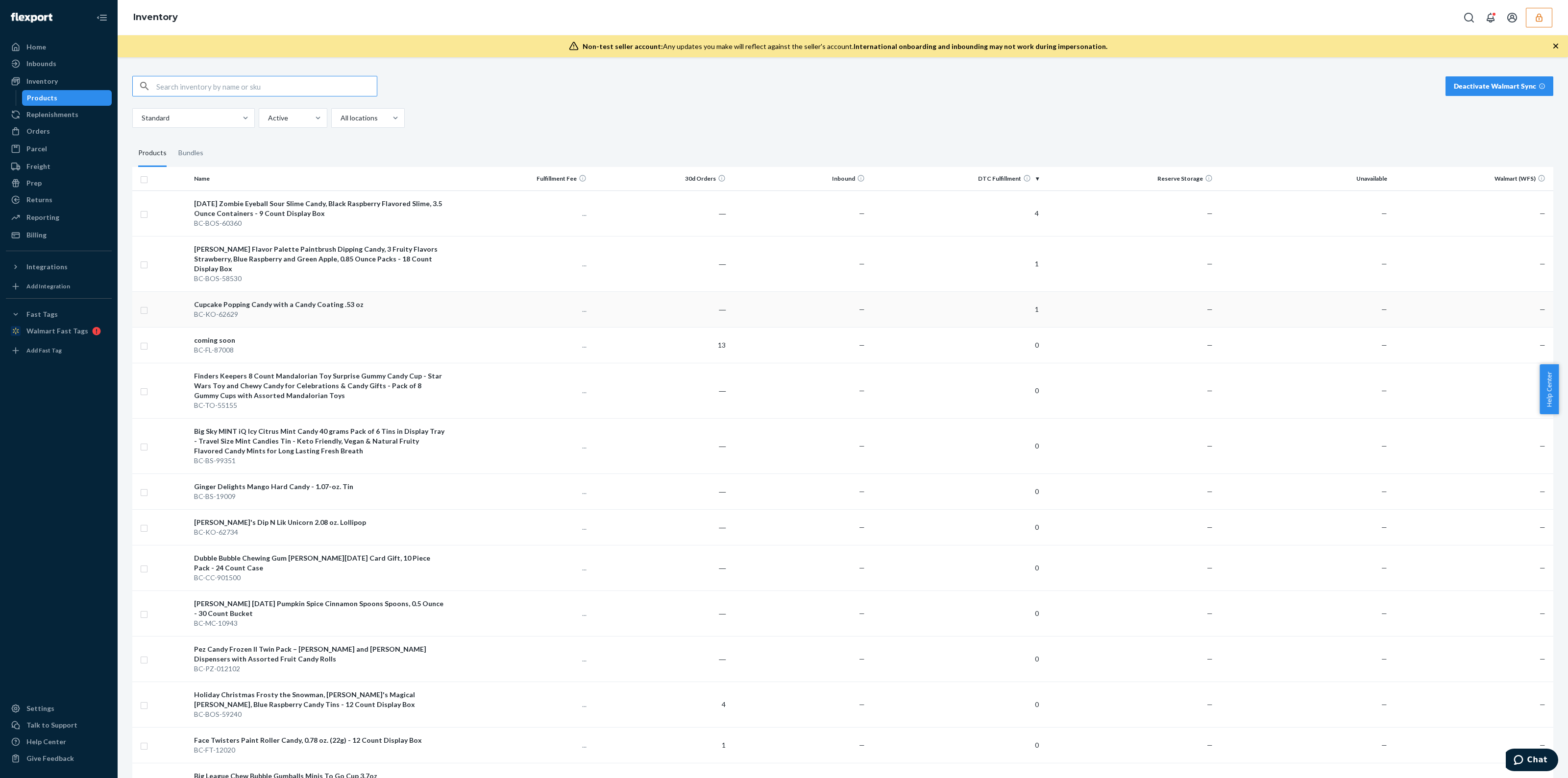
click at [970, 305] on td "1" at bounding box center [955, 309] width 174 height 36
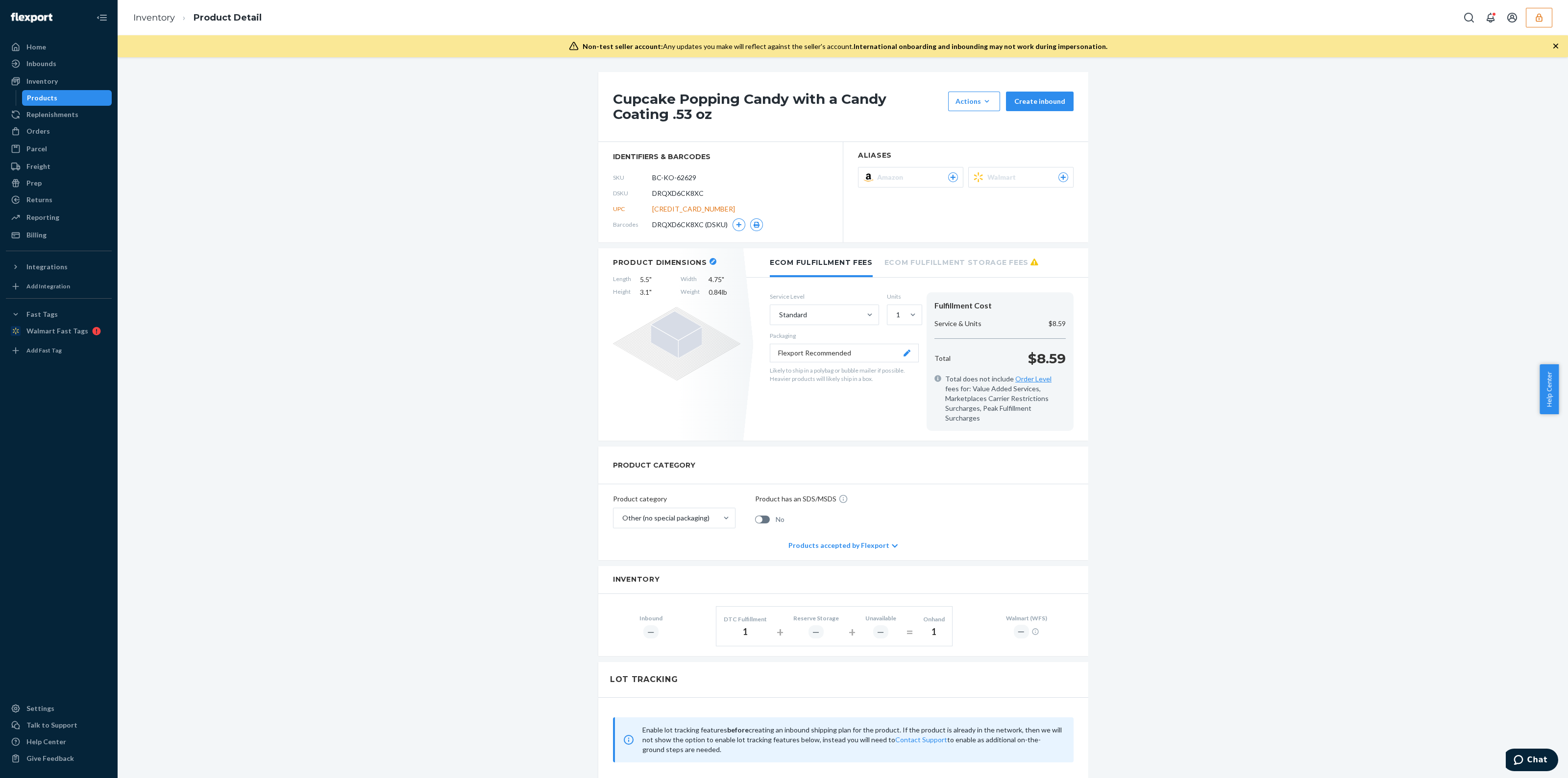
scroll to position [245, 0]
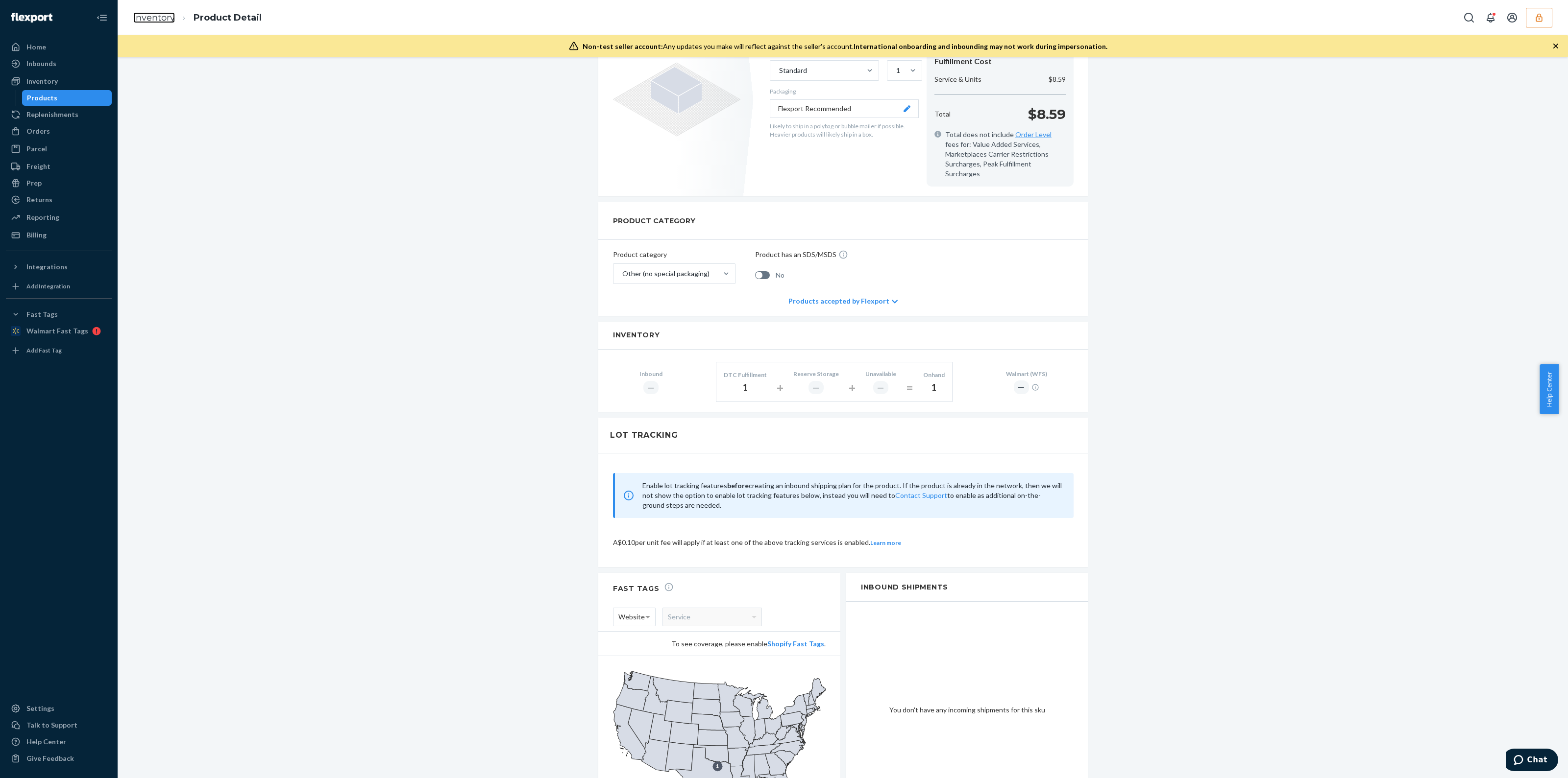
click at [167, 22] on link "Inventory" at bounding box center [154, 18] width 41 height 11
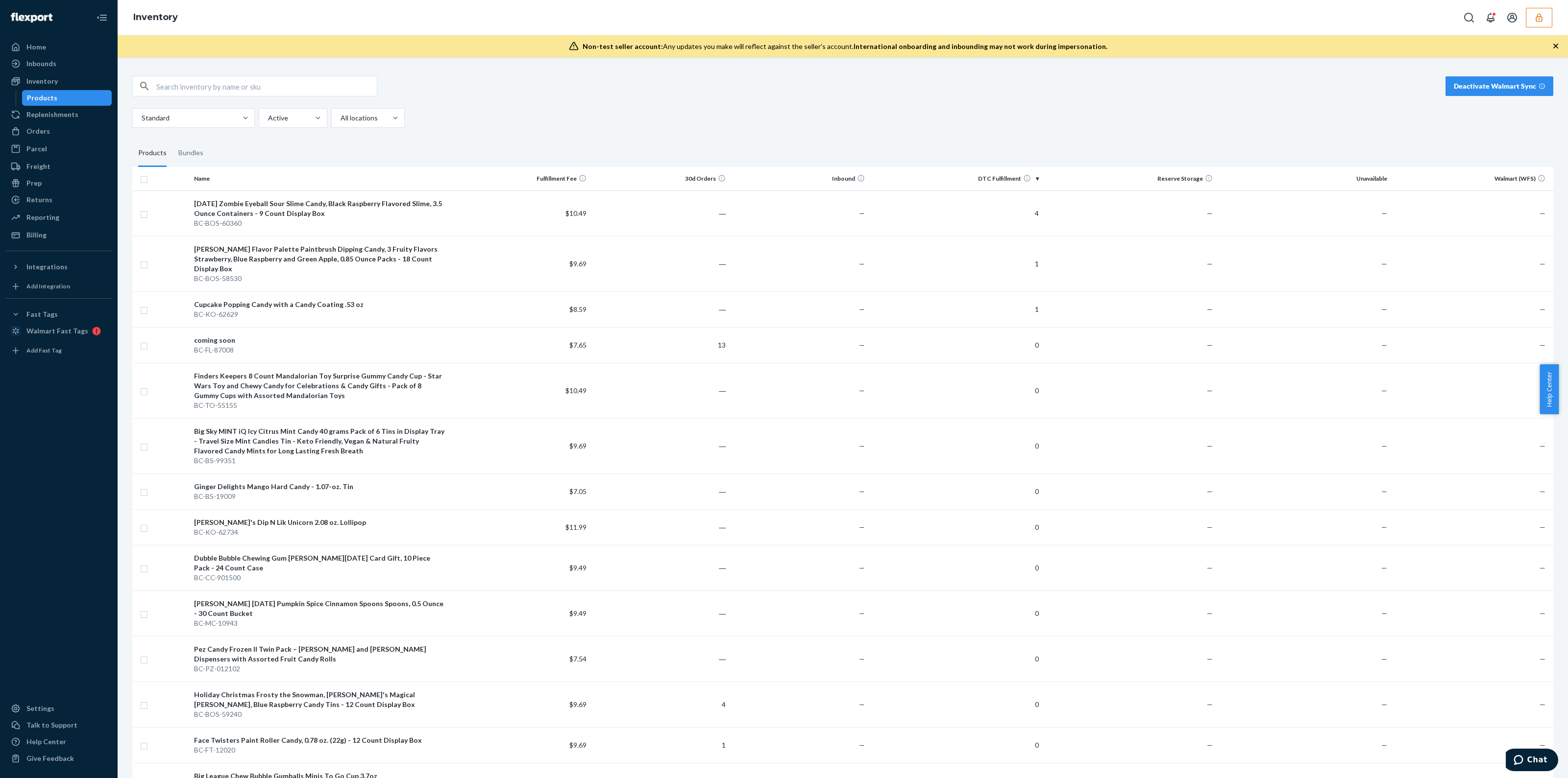
click at [1545, 23] on button "button" at bounding box center [1538, 18] width 26 height 20
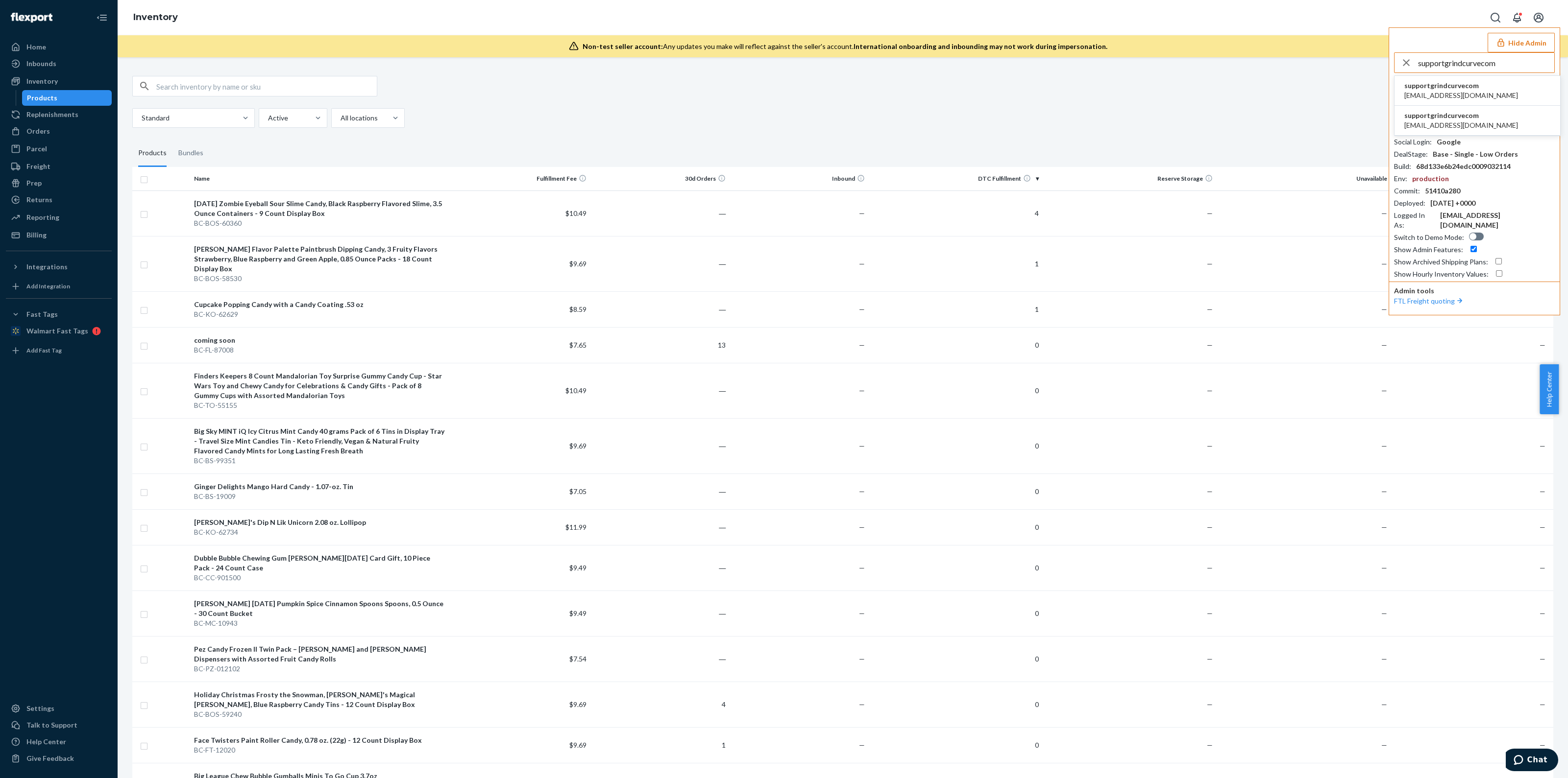
type input "supportgrindcurvecom"
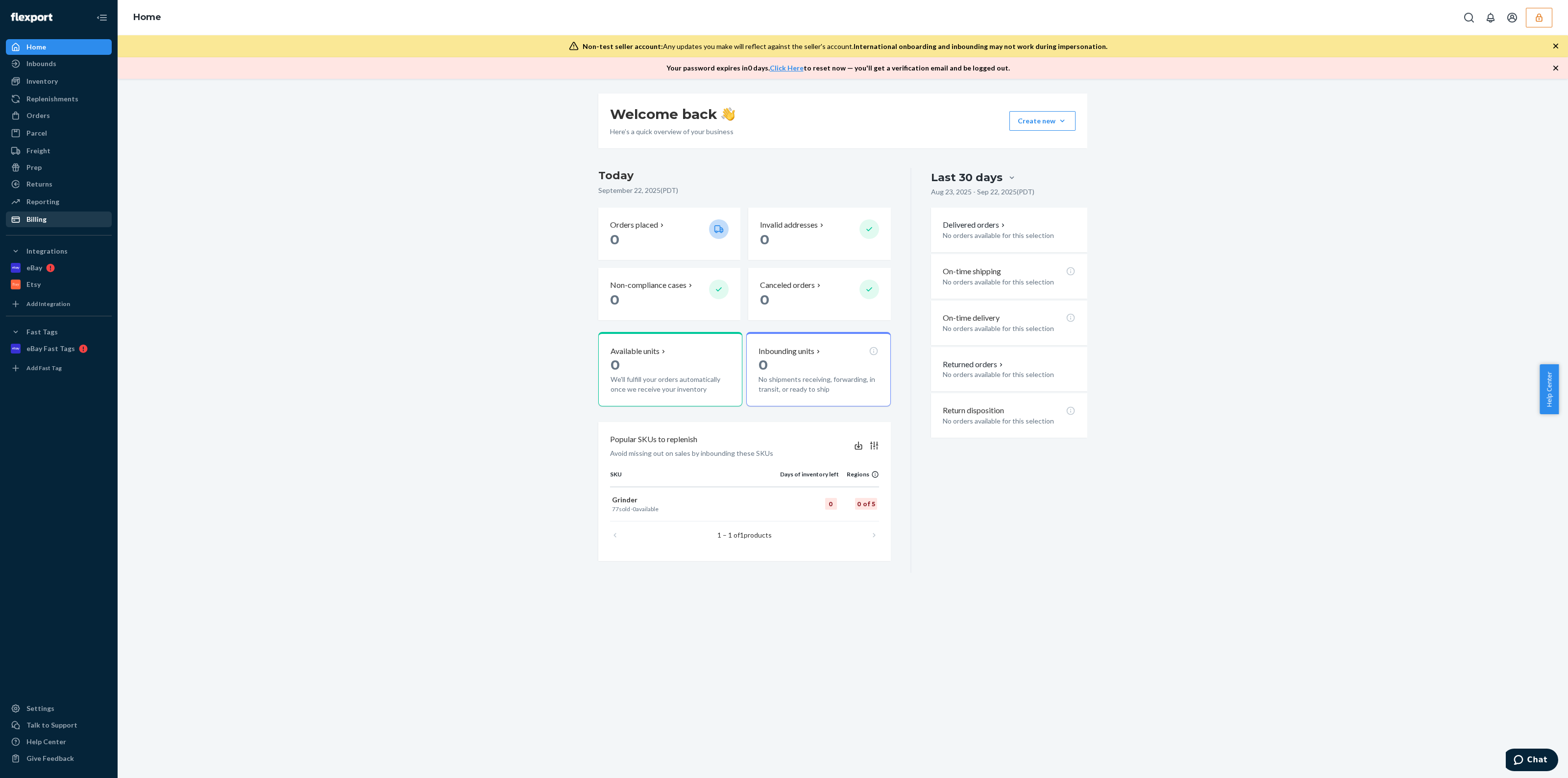
click at [46, 217] on div "Billing" at bounding box center [59, 219] width 104 height 14
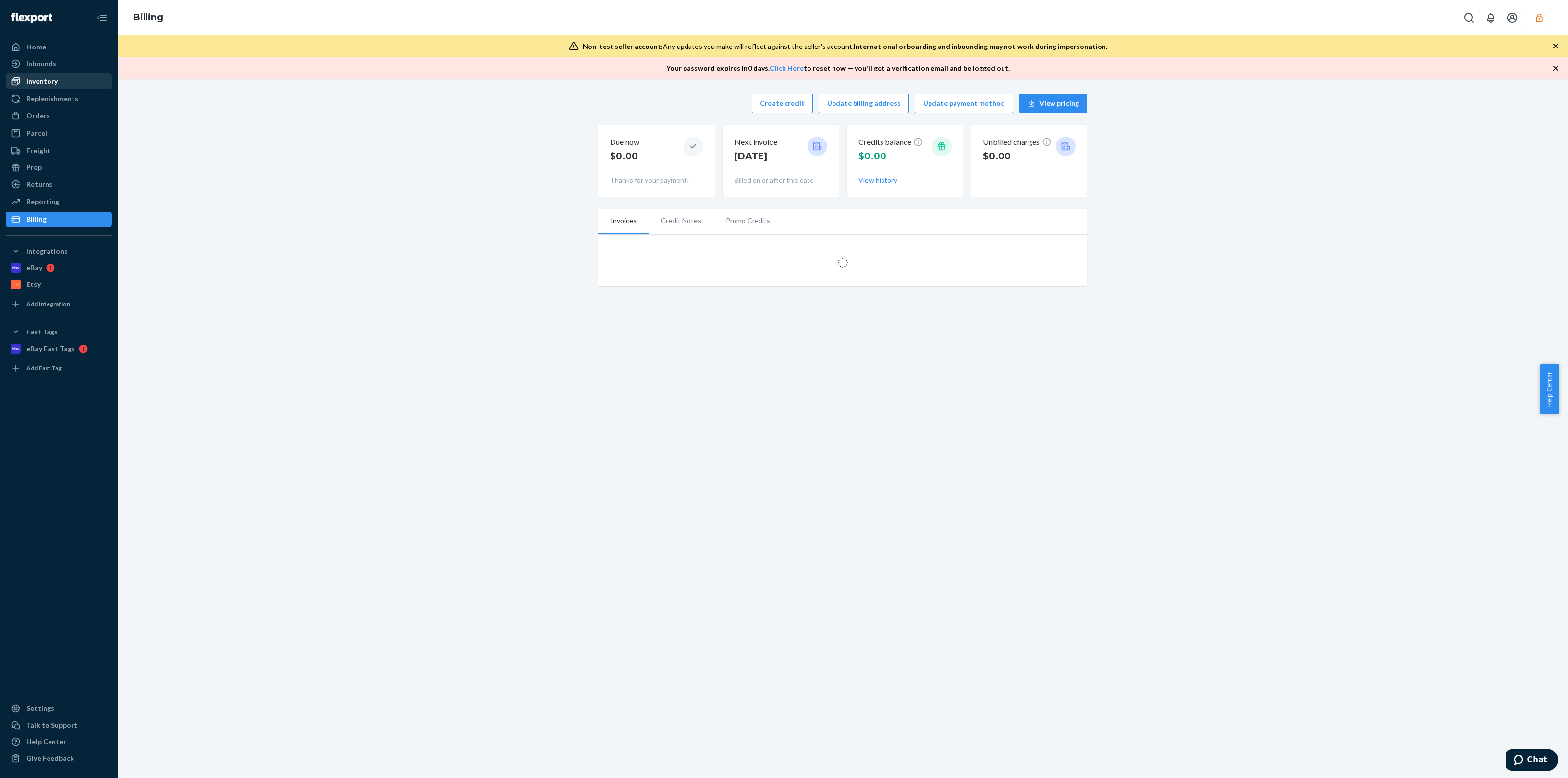
click at [57, 78] on div "Inventory" at bounding box center [59, 81] width 104 height 14
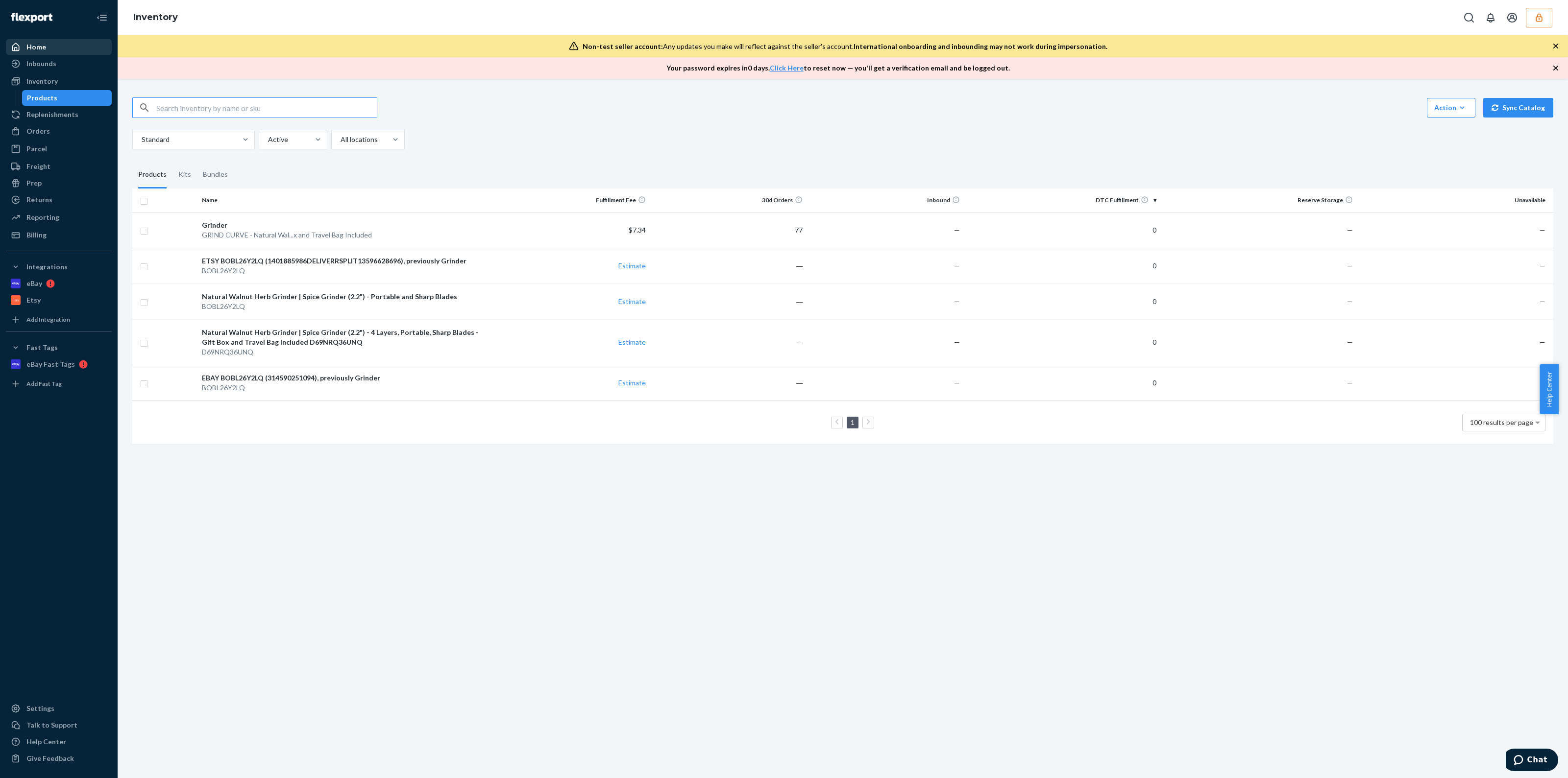
click at [42, 51] on div "Home" at bounding box center [36, 47] width 20 height 10
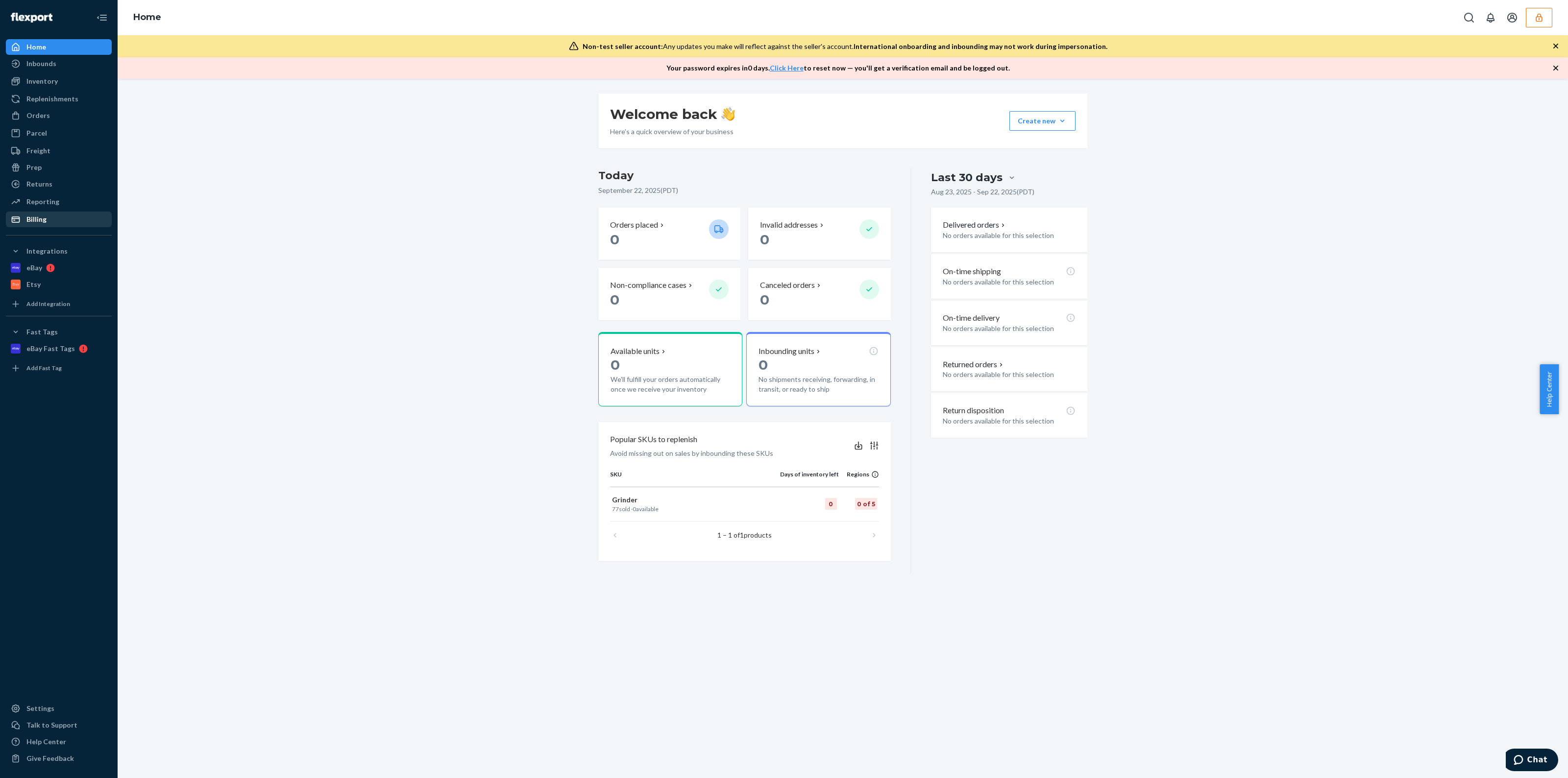
click at [60, 221] on div "Billing" at bounding box center [59, 219] width 104 height 14
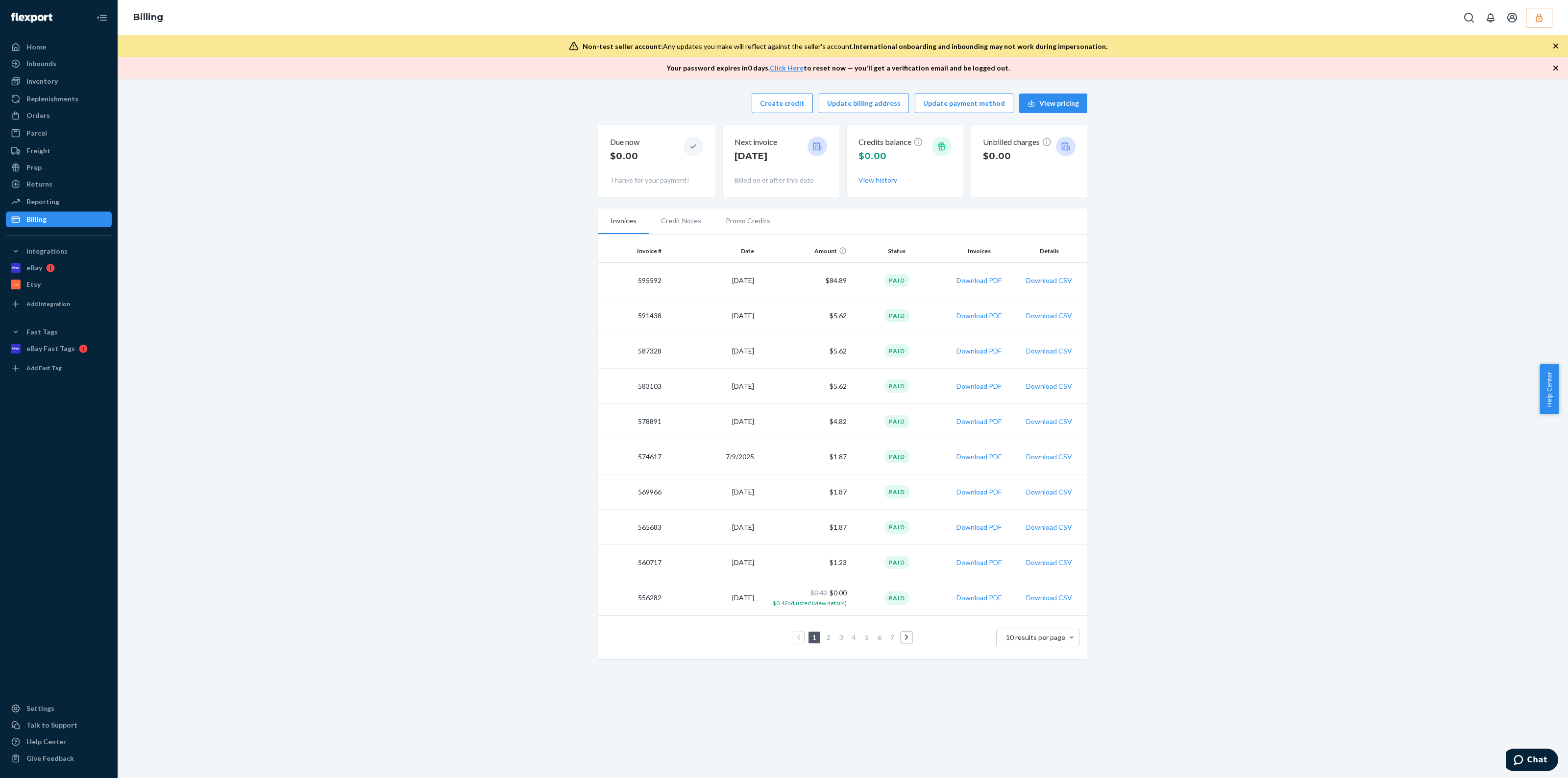
click at [1538, 18] on icon "button" at bounding box center [1539, 18] width 10 height 10
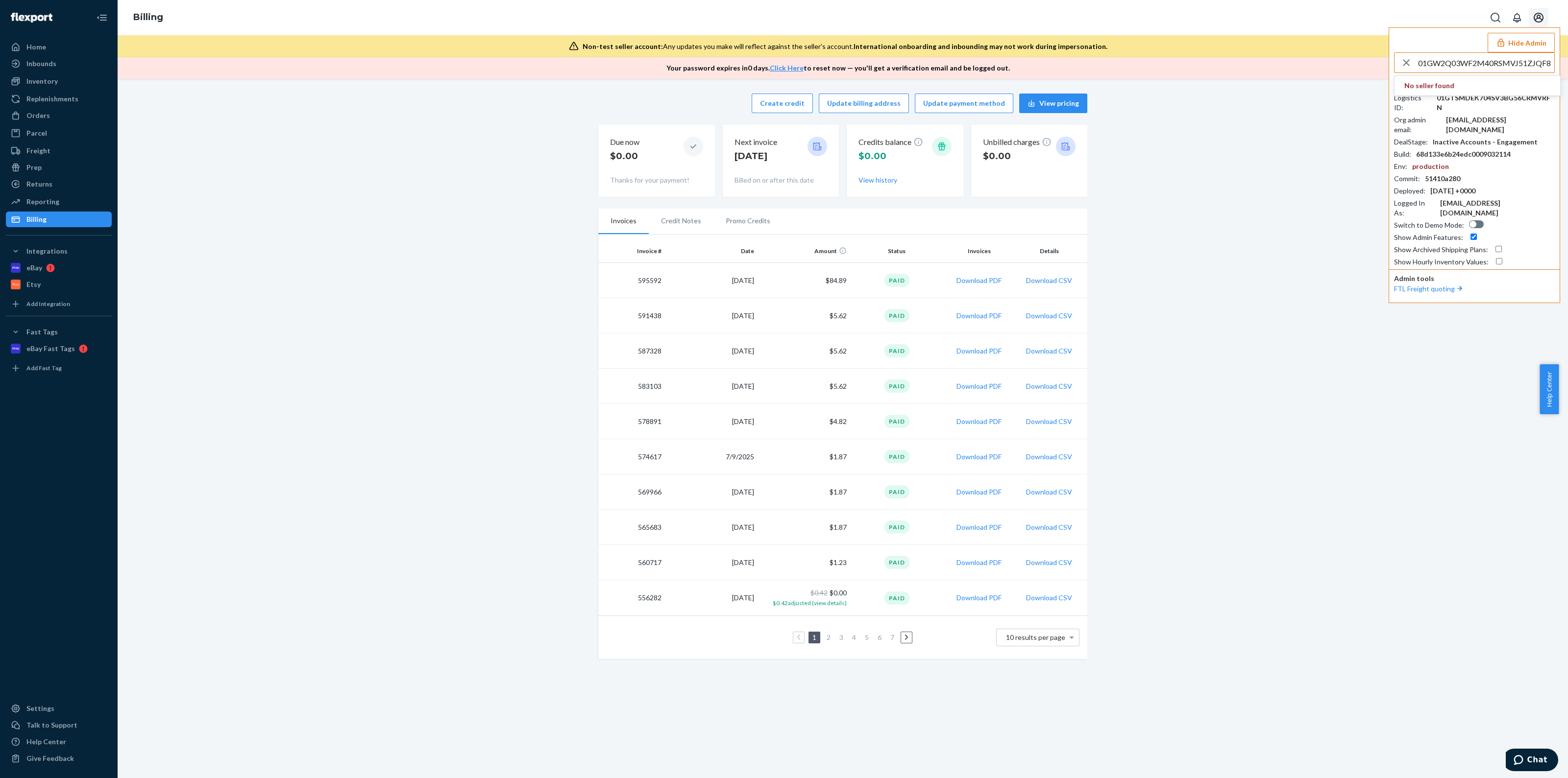
type input "01GW2Q03WF2M40RSMVJ51ZJQF8"
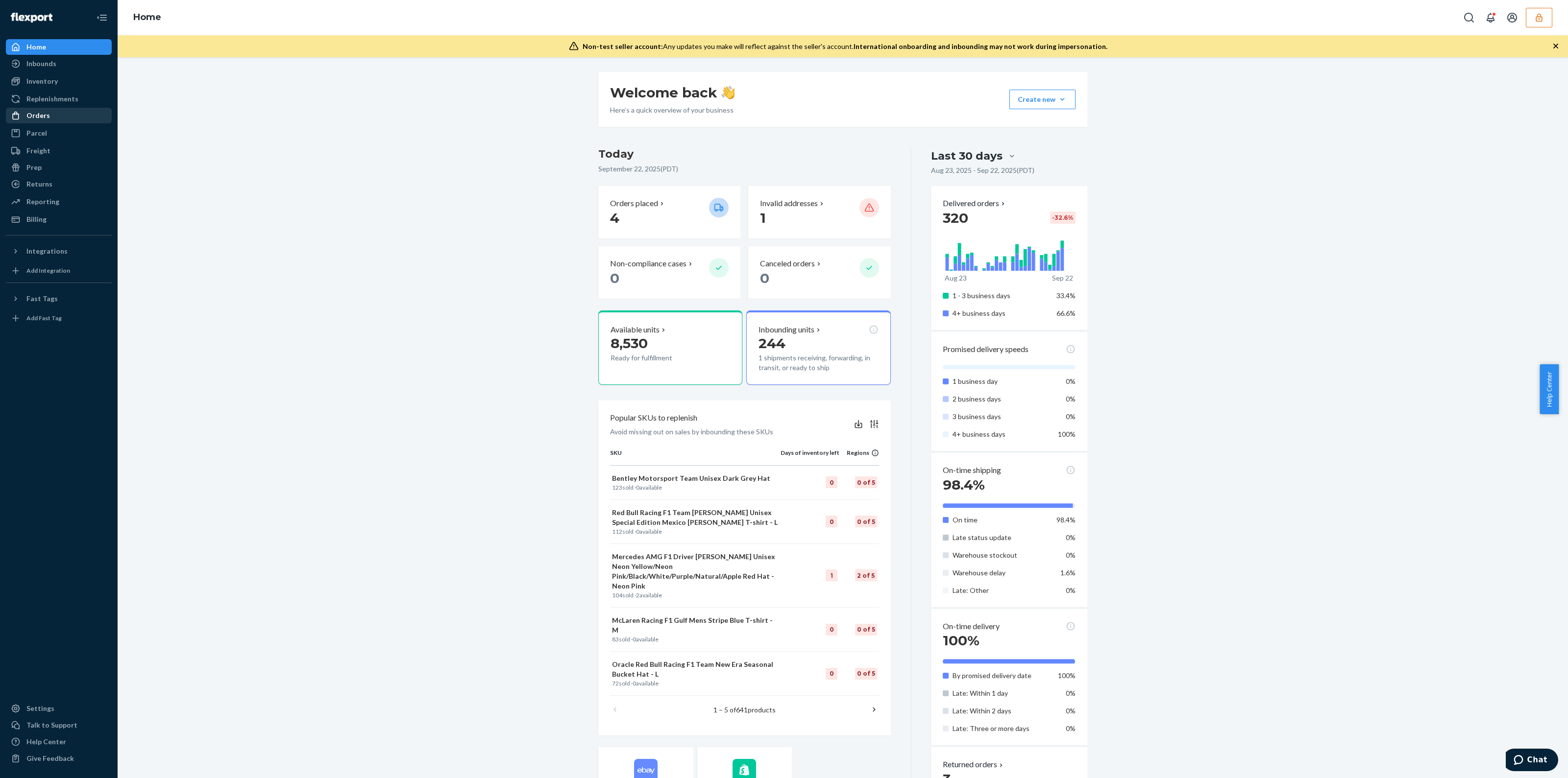
click at [26, 111] on div at bounding box center [19, 116] width 16 height 10
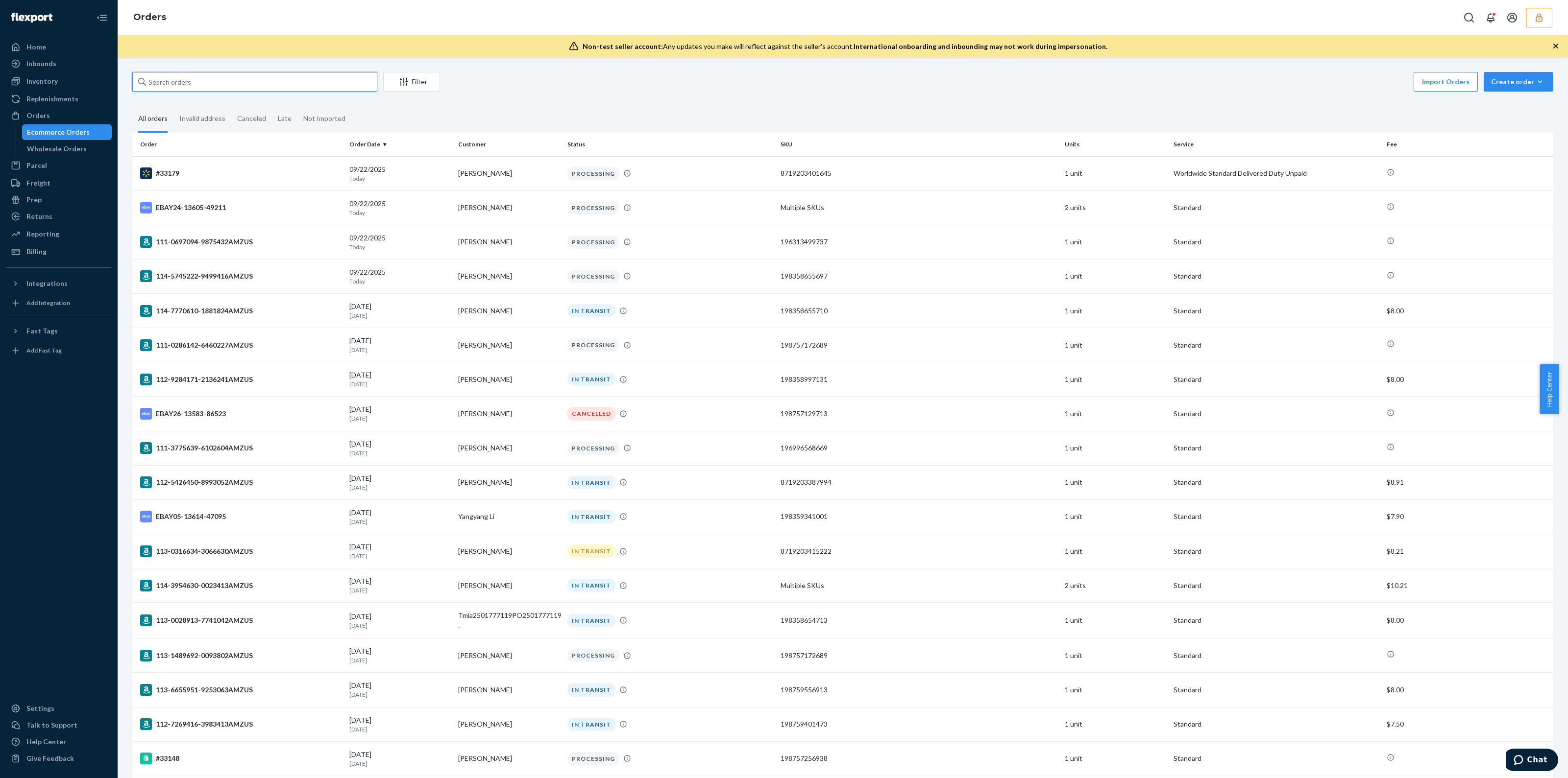
click at [292, 78] on input "text" at bounding box center [254, 81] width 245 height 20
paste input "33057"
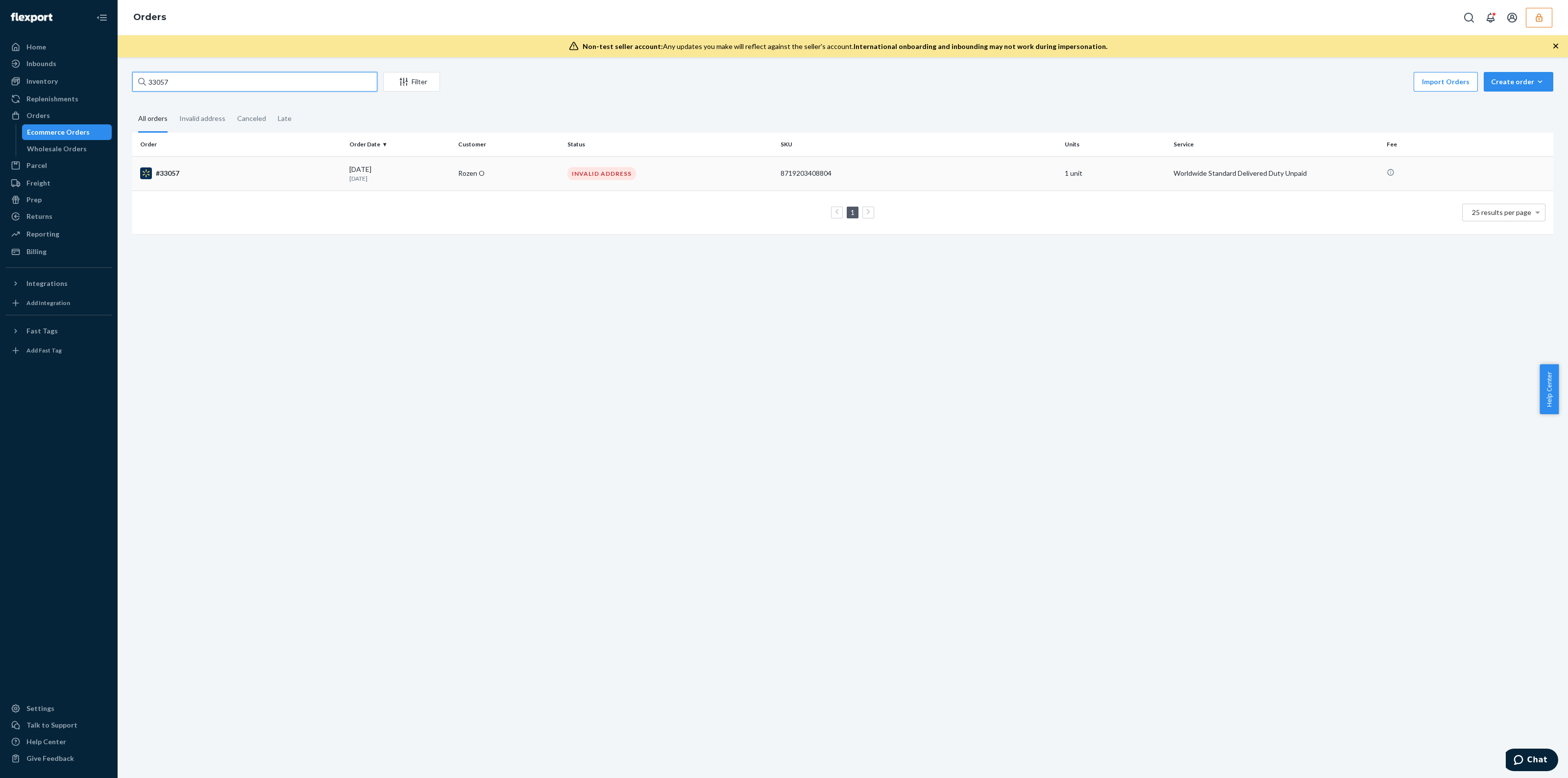
type input "33057"
click at [823, 189] on td "8719203408804" at bounding box center [919, 173] width 284 height 34
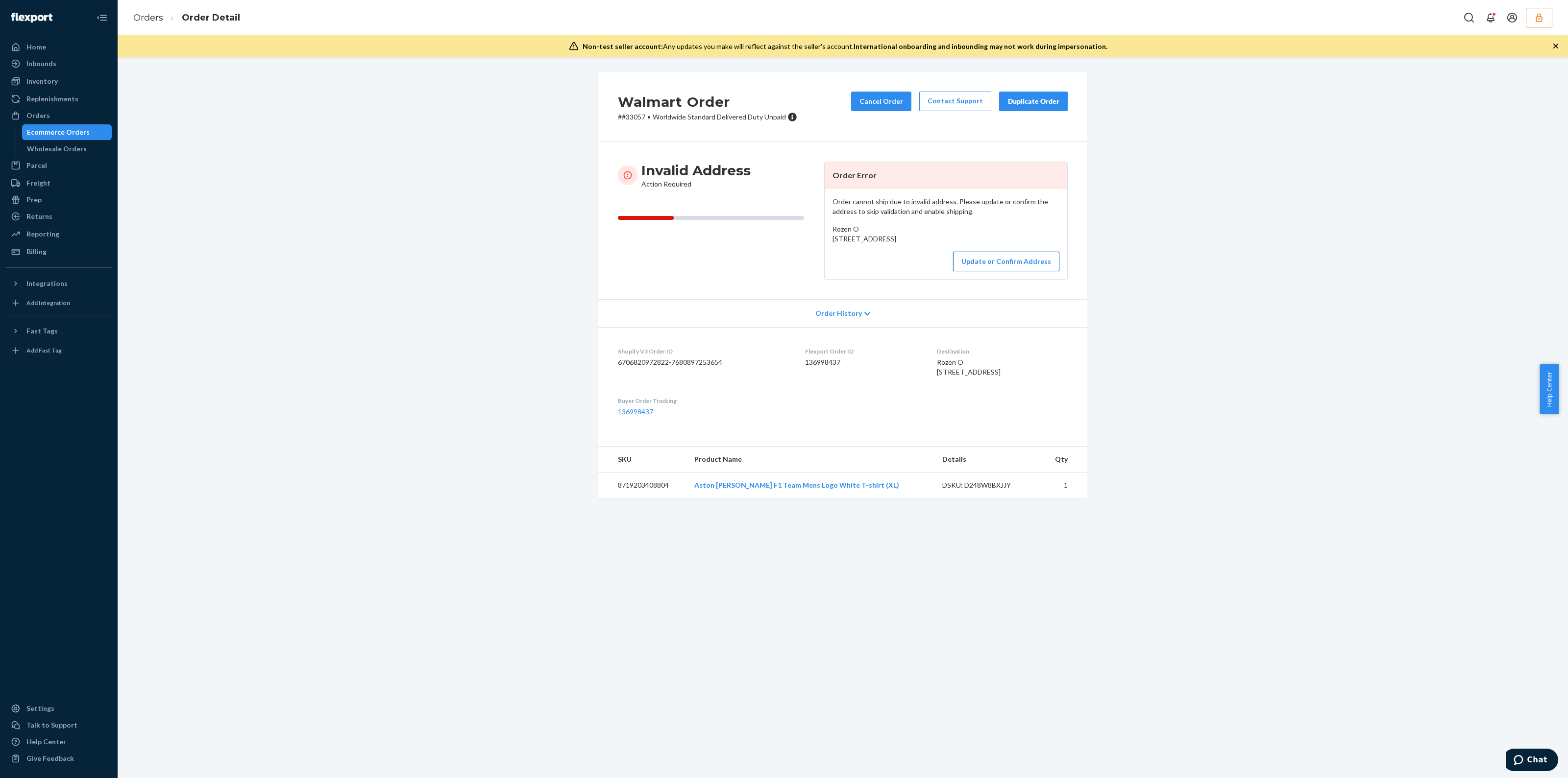
click at [1003, 271] on button "Update or Confirm Address" at bounding box center [1006, 261] width 106 height 20
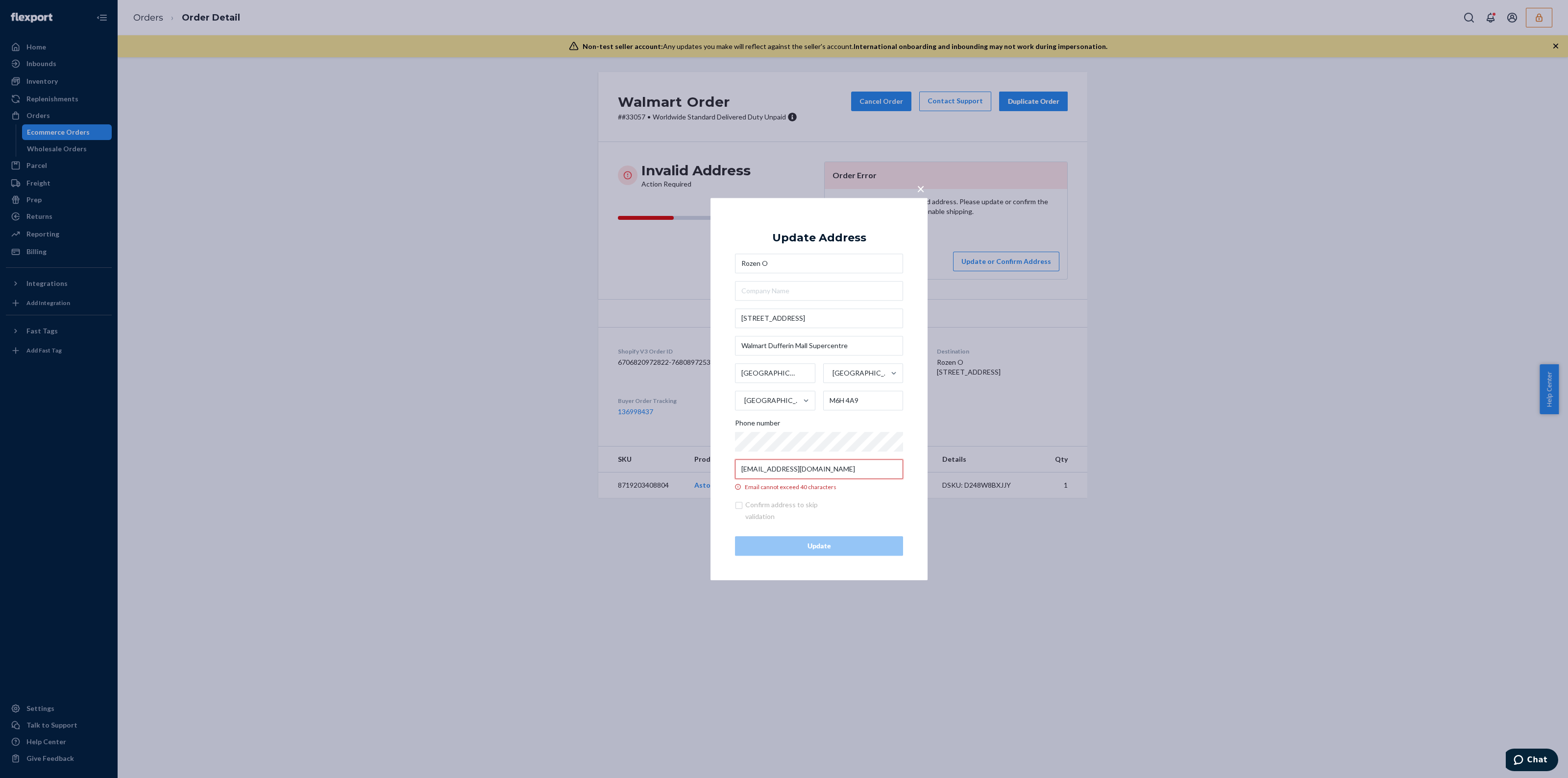
click at [817, 475] on input "DB7A78E438A64718A0BE6FBEF6534E76@relay.walmart.ca" at bounding box center [819, 469] width 168 height 20
click at [735, 459] on div at bounding box center [735, 459] width 0 height 0
click at [877, 467] on input "DB7A78E438A64718A0BE6FBEF6534E76@relay.walmart.ca" at bounding box center [819, 469] width 168 height 20
click at [817, 477] on input "DB7A78E438A64718A0BE6FBEF6534E76@relay.walmart.ca" at bounding box center [819, 469] width 168 height 20
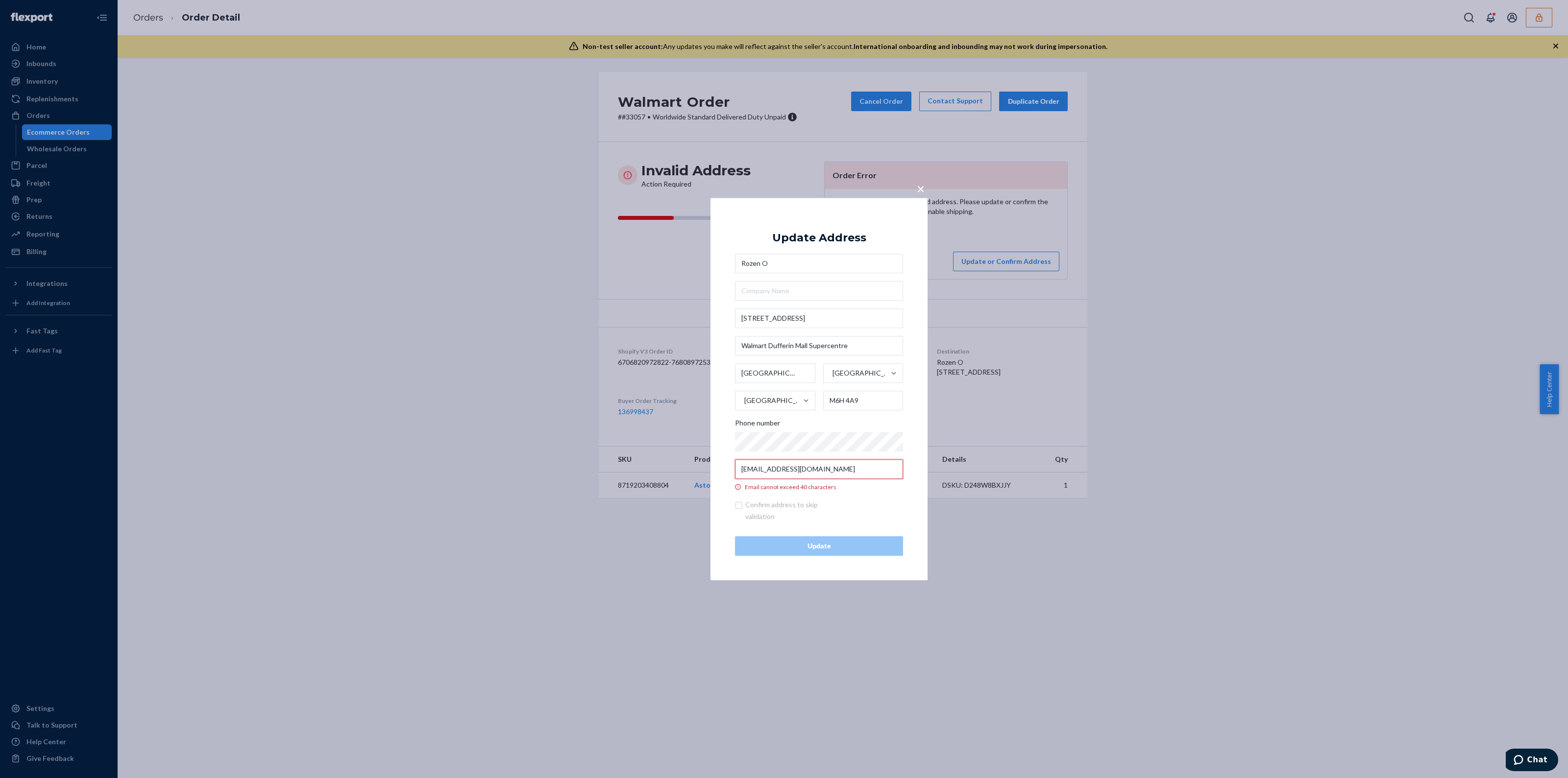
click at [817, 477] on input "DB7A78E438A64718A0BE6FBEF6534E76@relay.walmart.ca" at bounding box center [819, 469] width 168 height 20
click at [821, 466] on input "Email is required" at bounding box center [819, 469] width 168 height 20
click at [825, 466] on input "Email is required" at bounding box center [819, 469] width 168 height 20
paste input "33057"
type input "3"
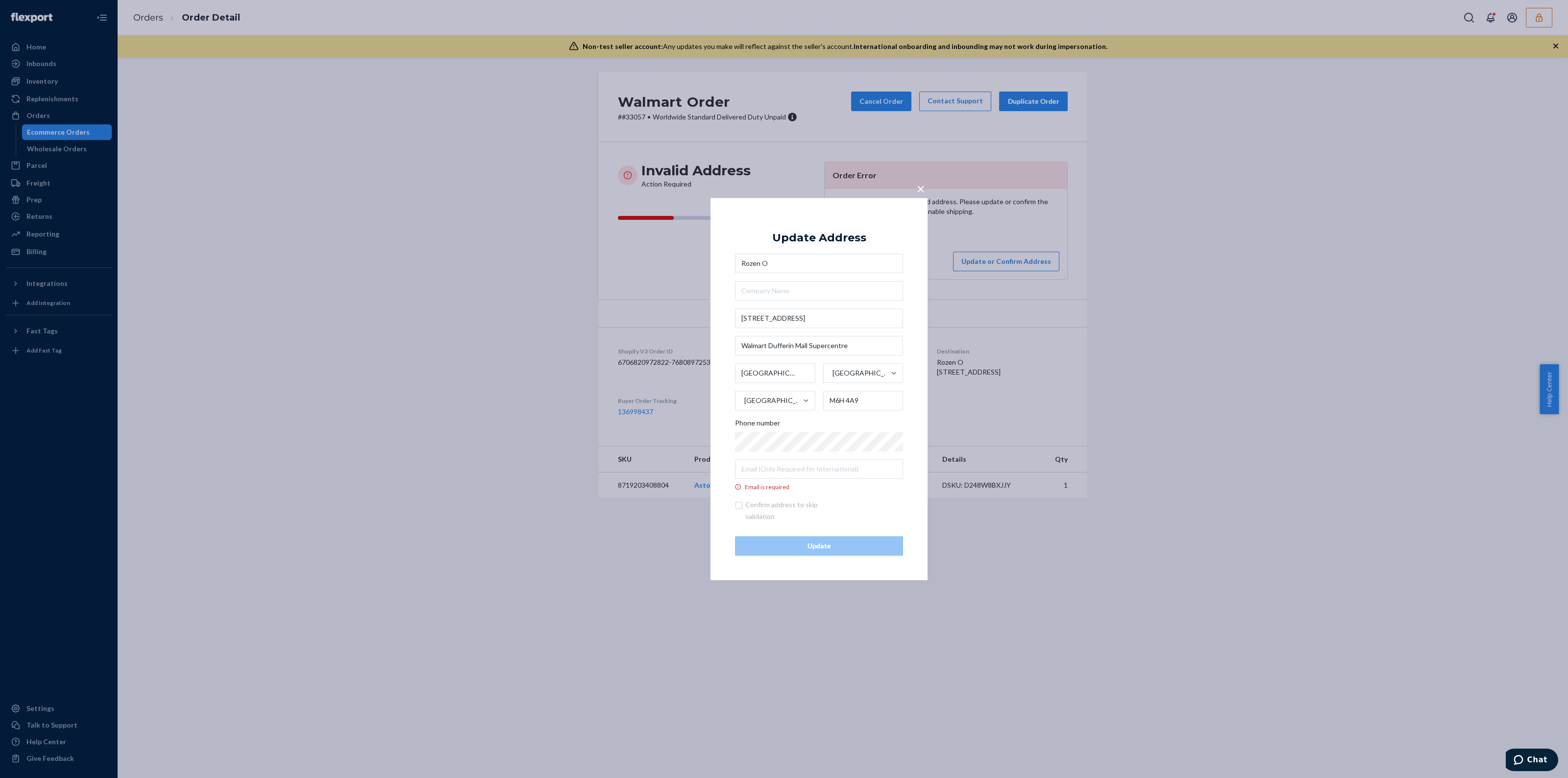
click at [919, 183] on span "×" at bounding box center [920, 188] width 8 height 17
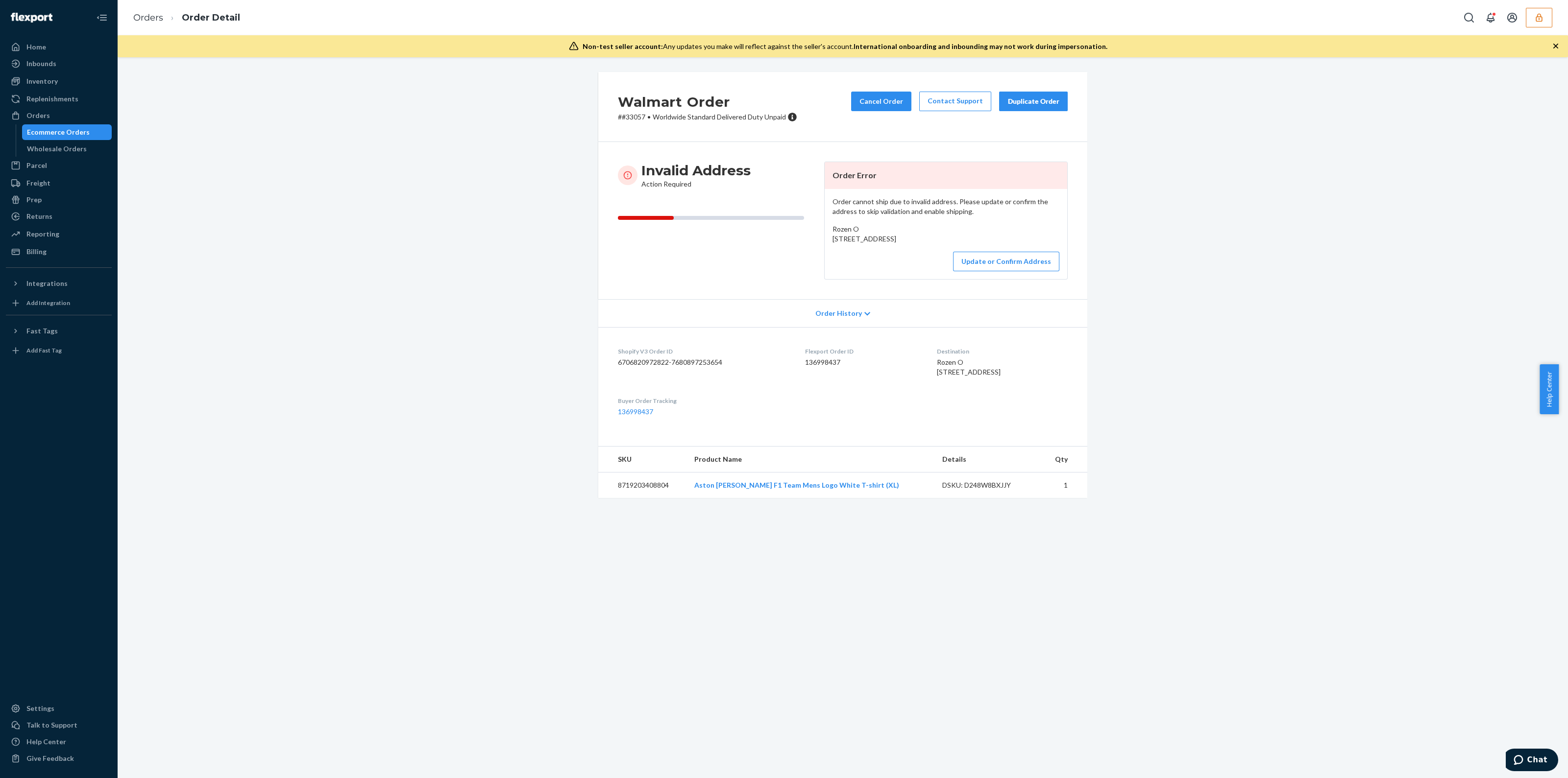
click at [833, 243] on span "Rozen O 900 DUFFERIN ST Walmart Dufferin Mall Supercentre Toronto, Ontario M6H …" at bounding box center [865, 234] width 64 height 18
click at [980, 271] on button "Update or Confirm Address" at bounding box center [1006, 261] width 106 height 20
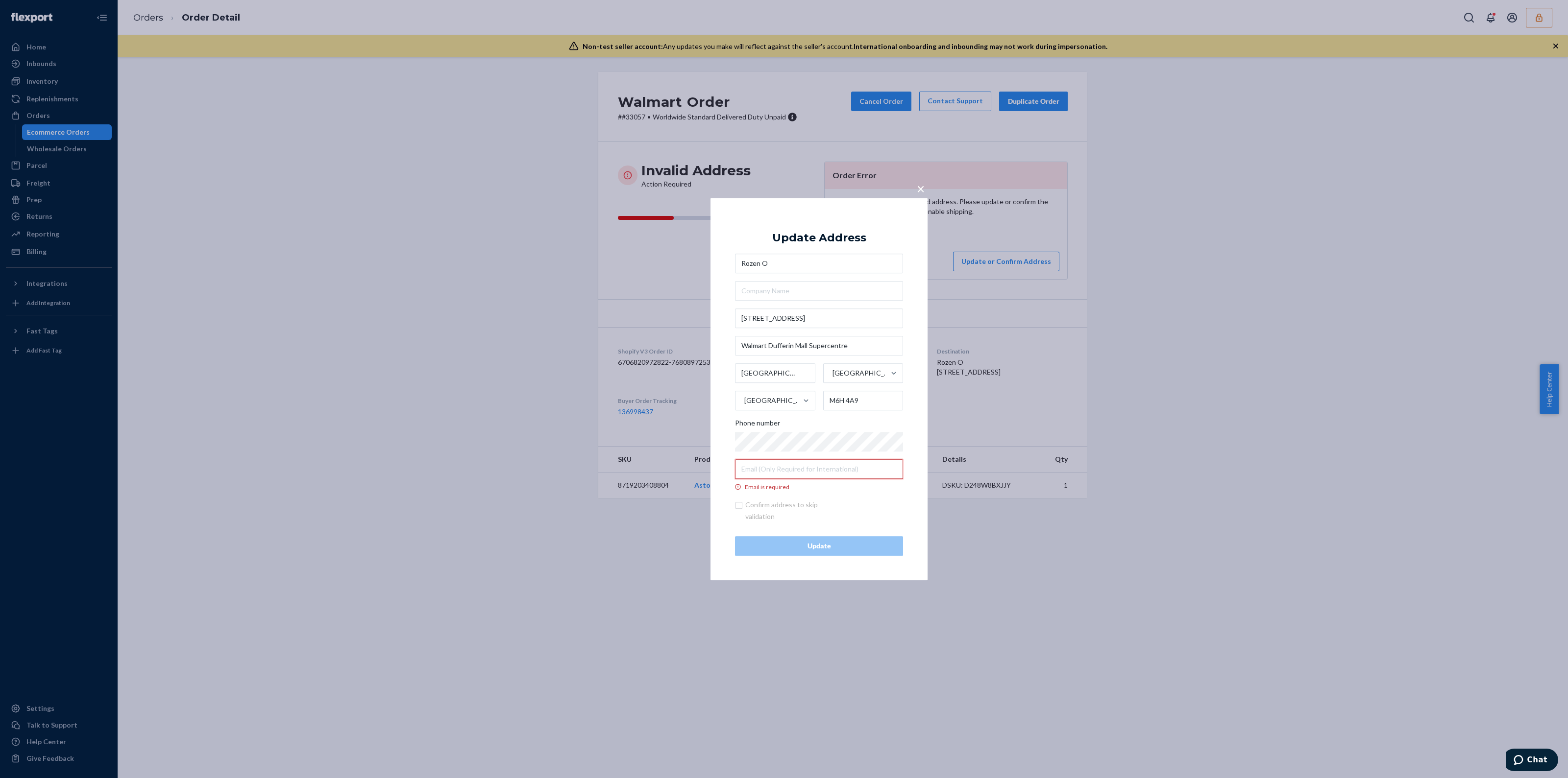
click at [817, 477] on input "Email is required" at bounding box center [819, 469] width 168 height 20
click at [735, 459] on div at bounding box center [735, 459] width 0 height 0
click at [878, 468] on input "Email is required" at bounding box center [819, 469] width 168 height 20
click at [792, 470] on input "Email is required" at bounding box center [819, 469] width 168 height 20
click at [920, 187] on span "×" at bounding box center [920, 188] width 8 height 17
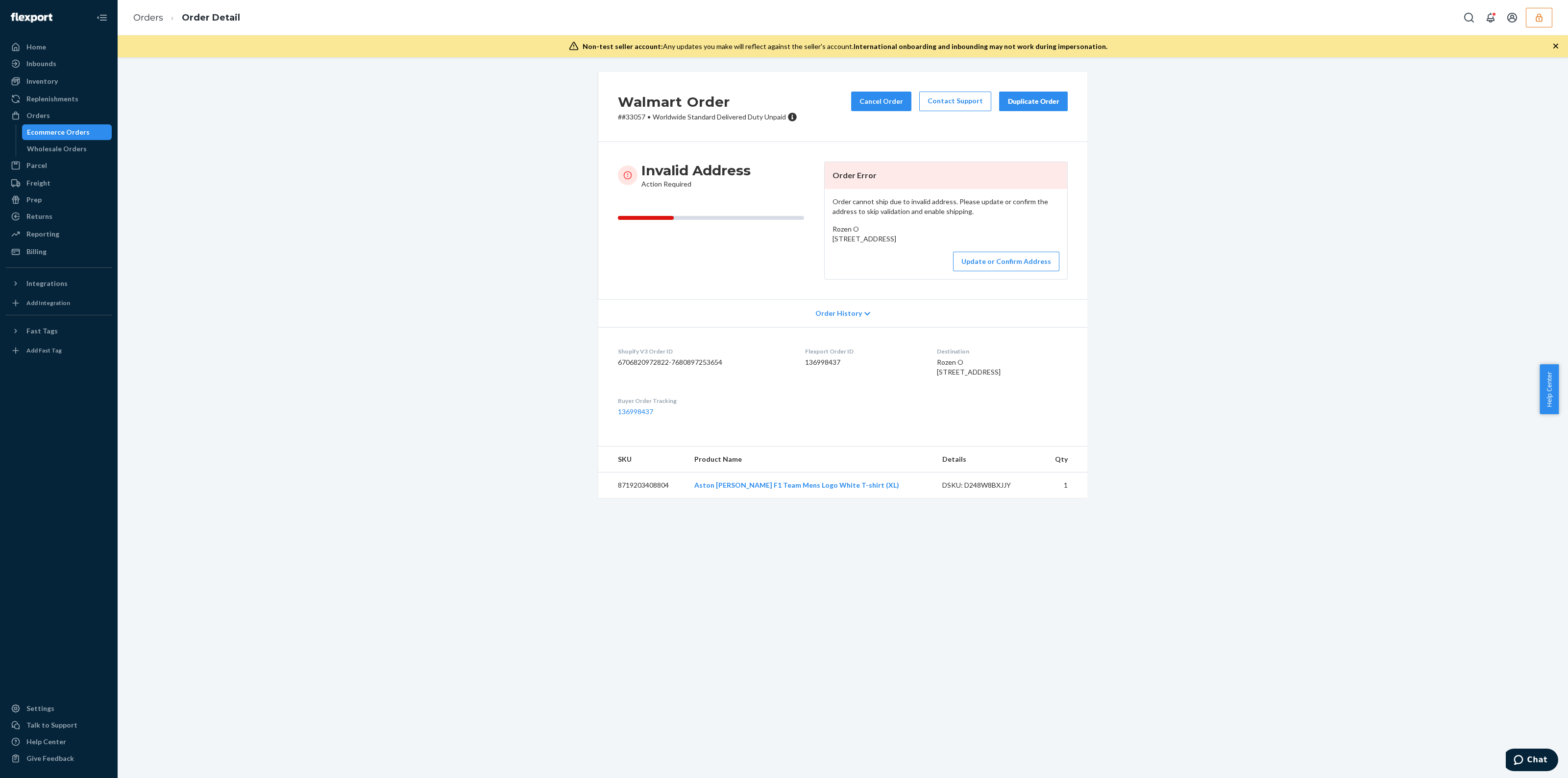
click at [1538, 21] on icon "button" at bounding box center [1538, 18] width 6 height 8
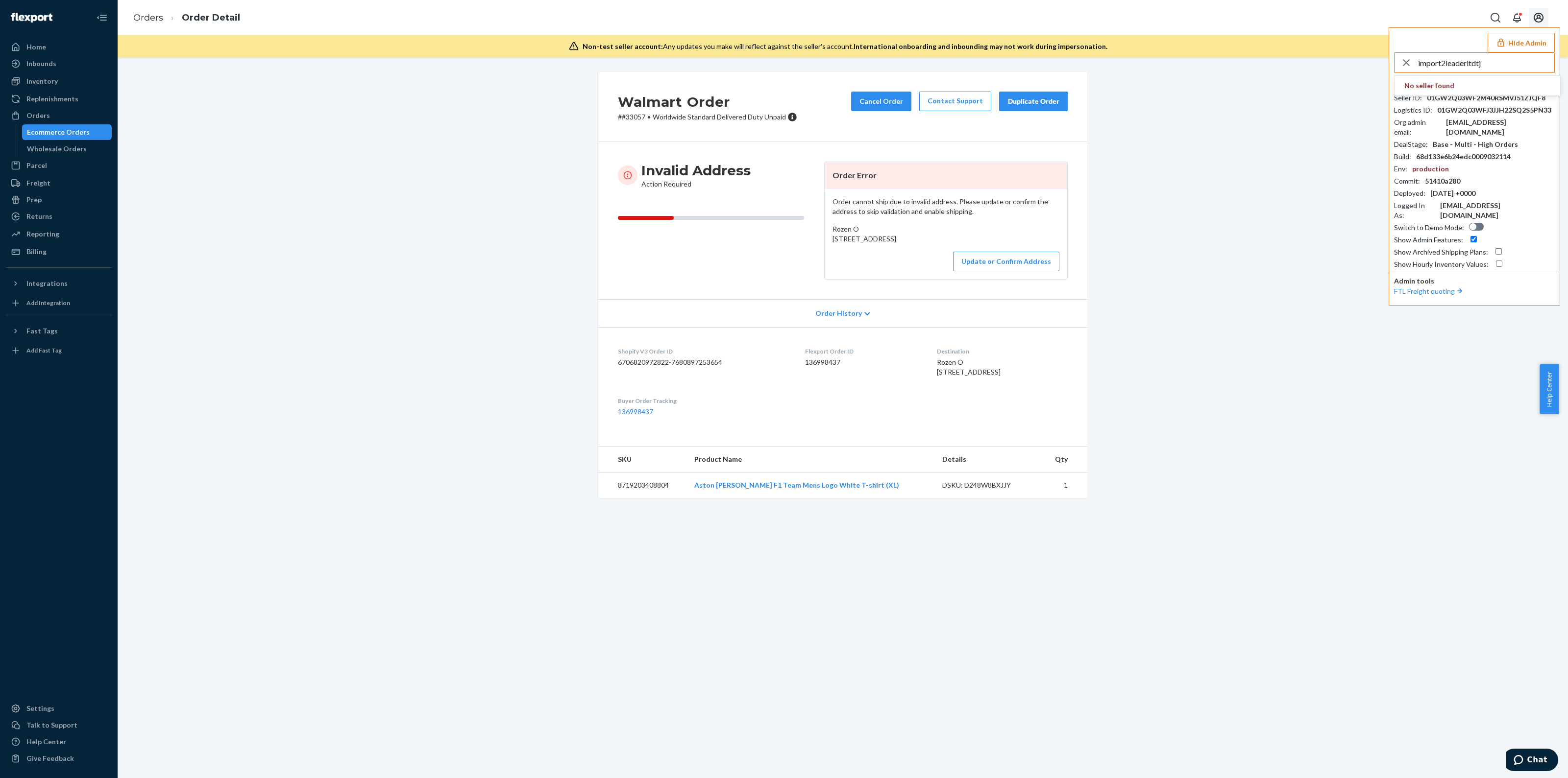
type input "import2leaderltdtj"
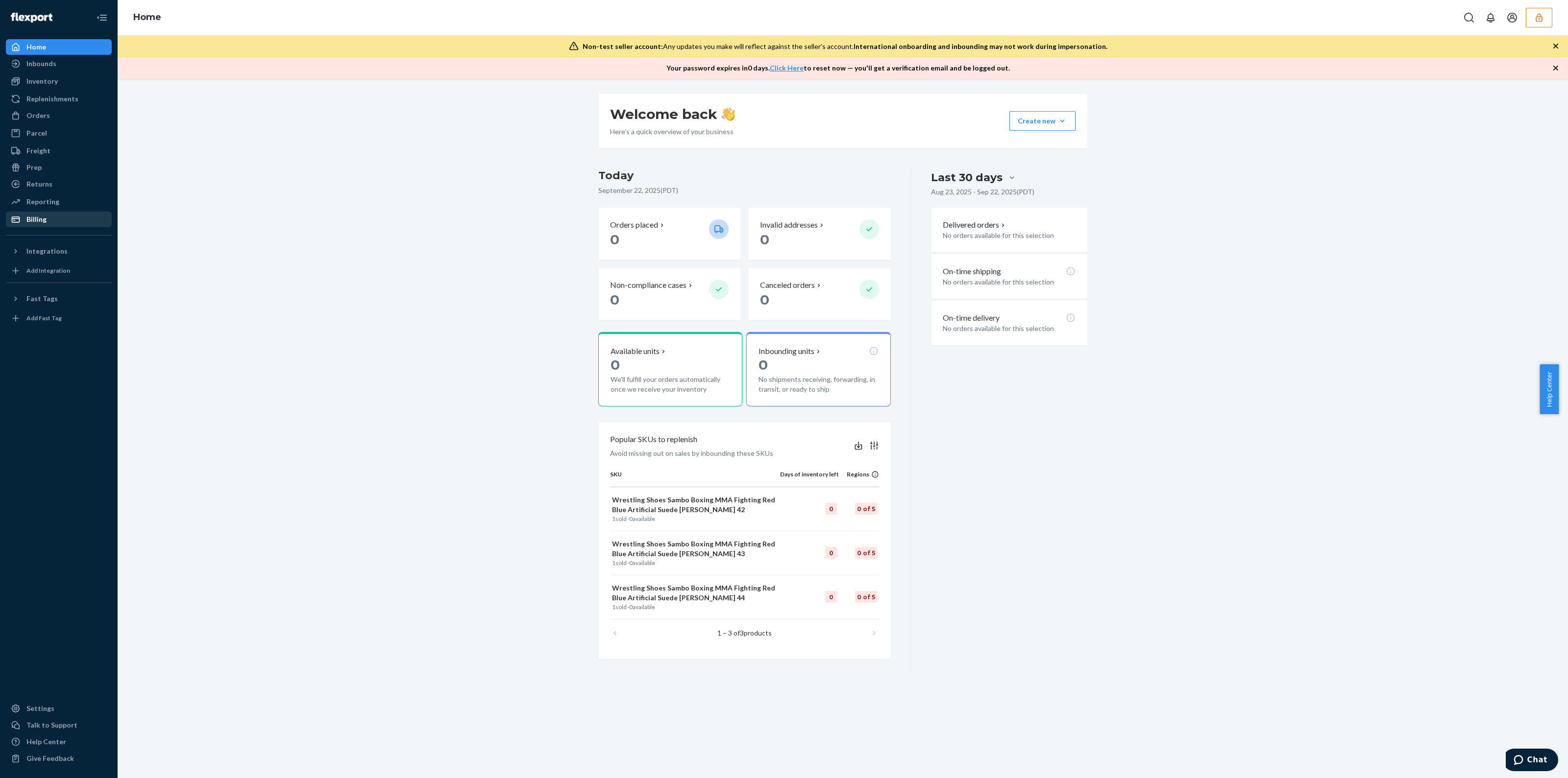
click at [40, 213] on div "Billing" at bounding box center [59, 219] width 104 height 14
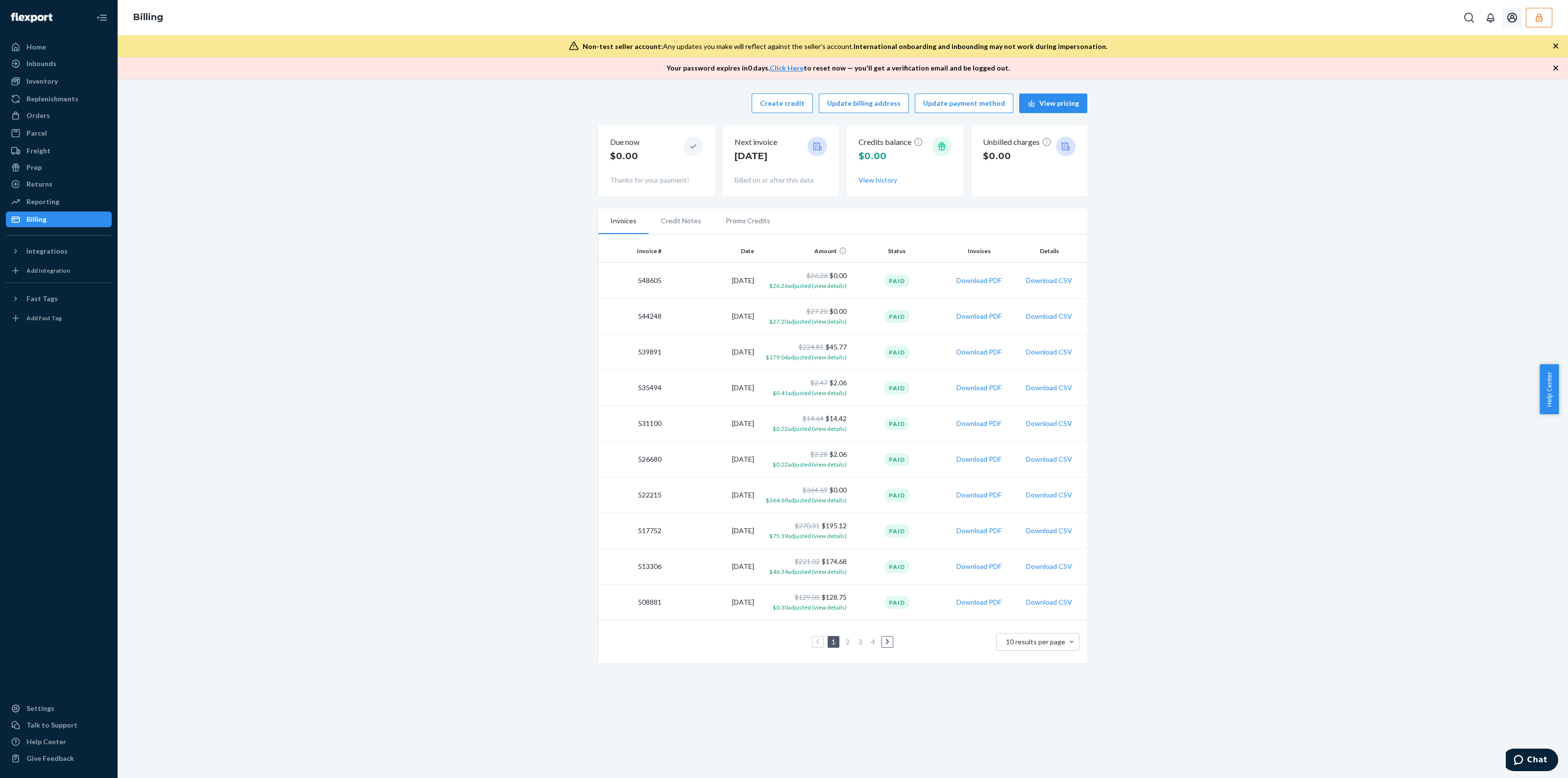
click at [1538, 18] on icon "button" at bounding box center [1539, 18] width 10 height 10
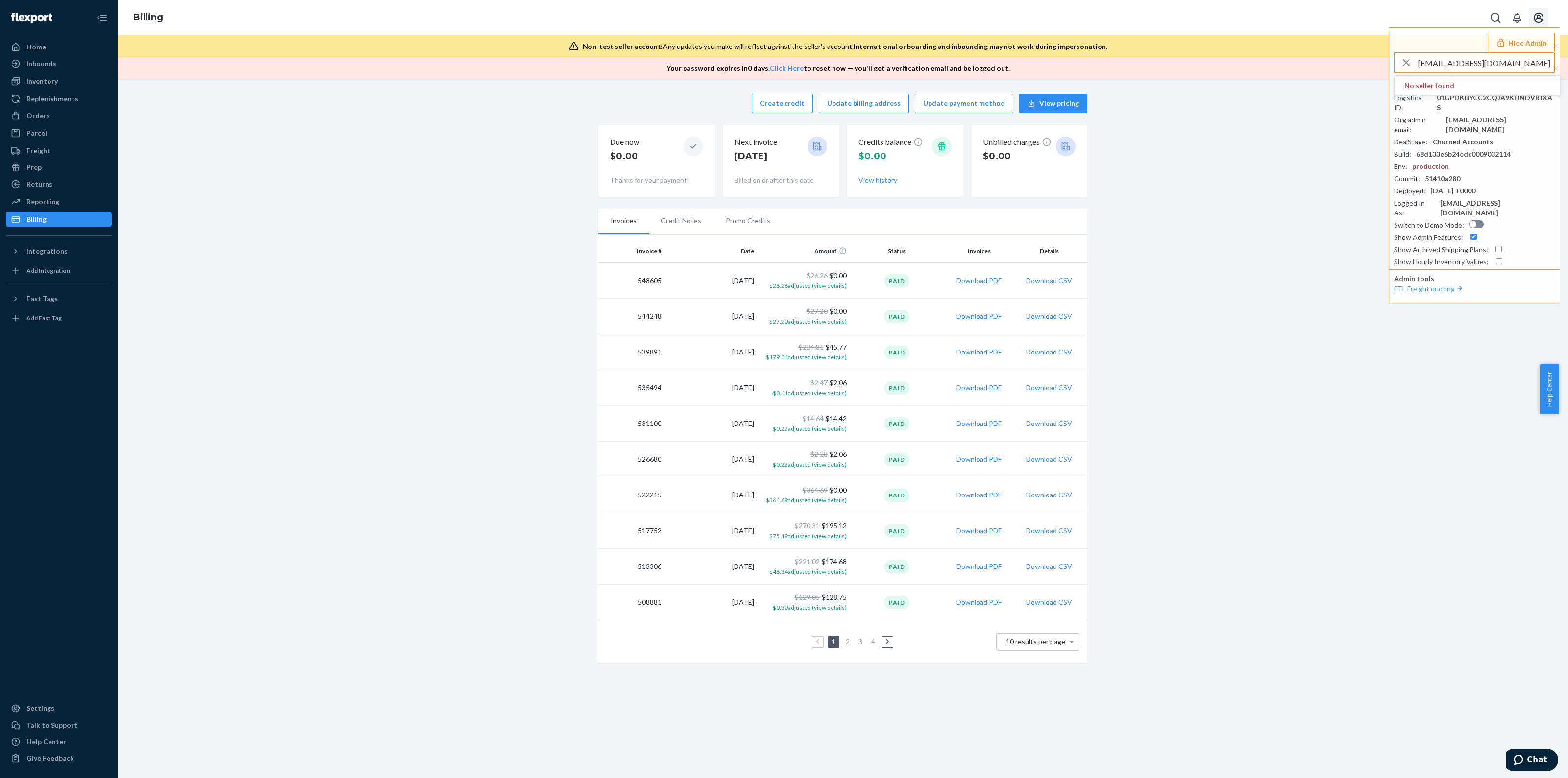
type input "dcooke@adv-tc.com"
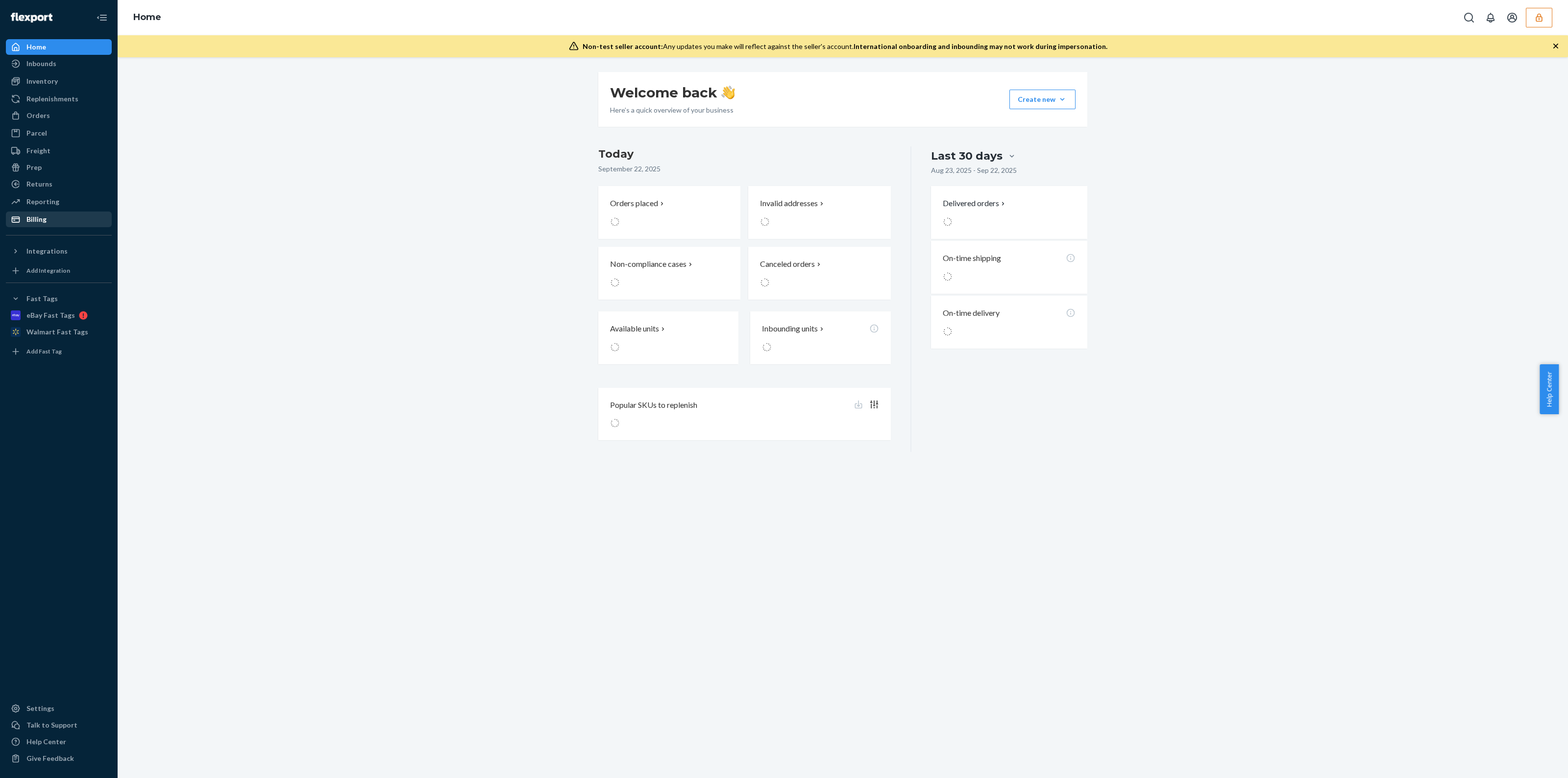
click at [30, 214] on div "Billing" at bounding box center [36, 219] width 20 height 10
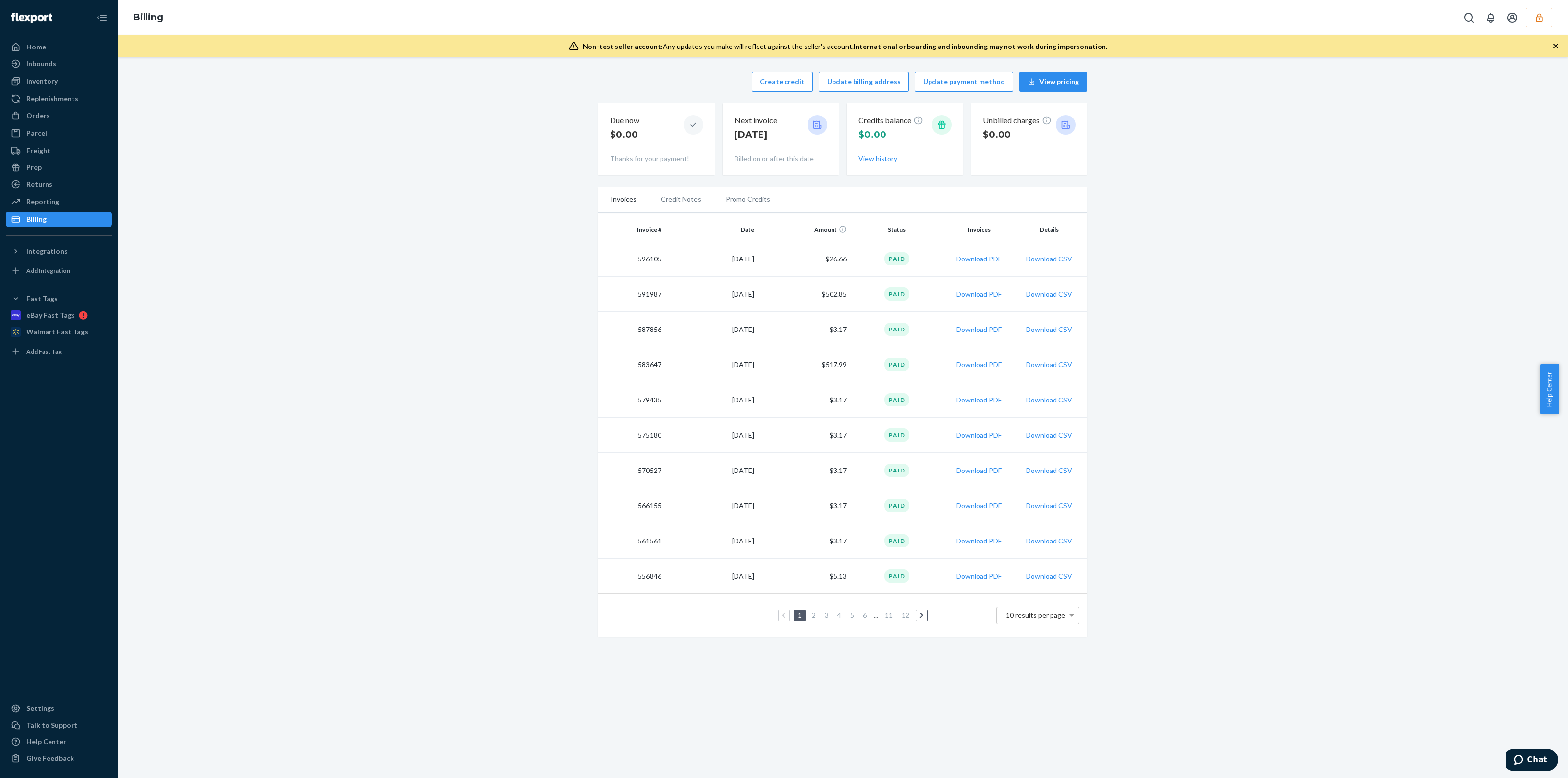
click at [1539, 26] on button "button" at bounding box center [1538, 18] width 26 height 20
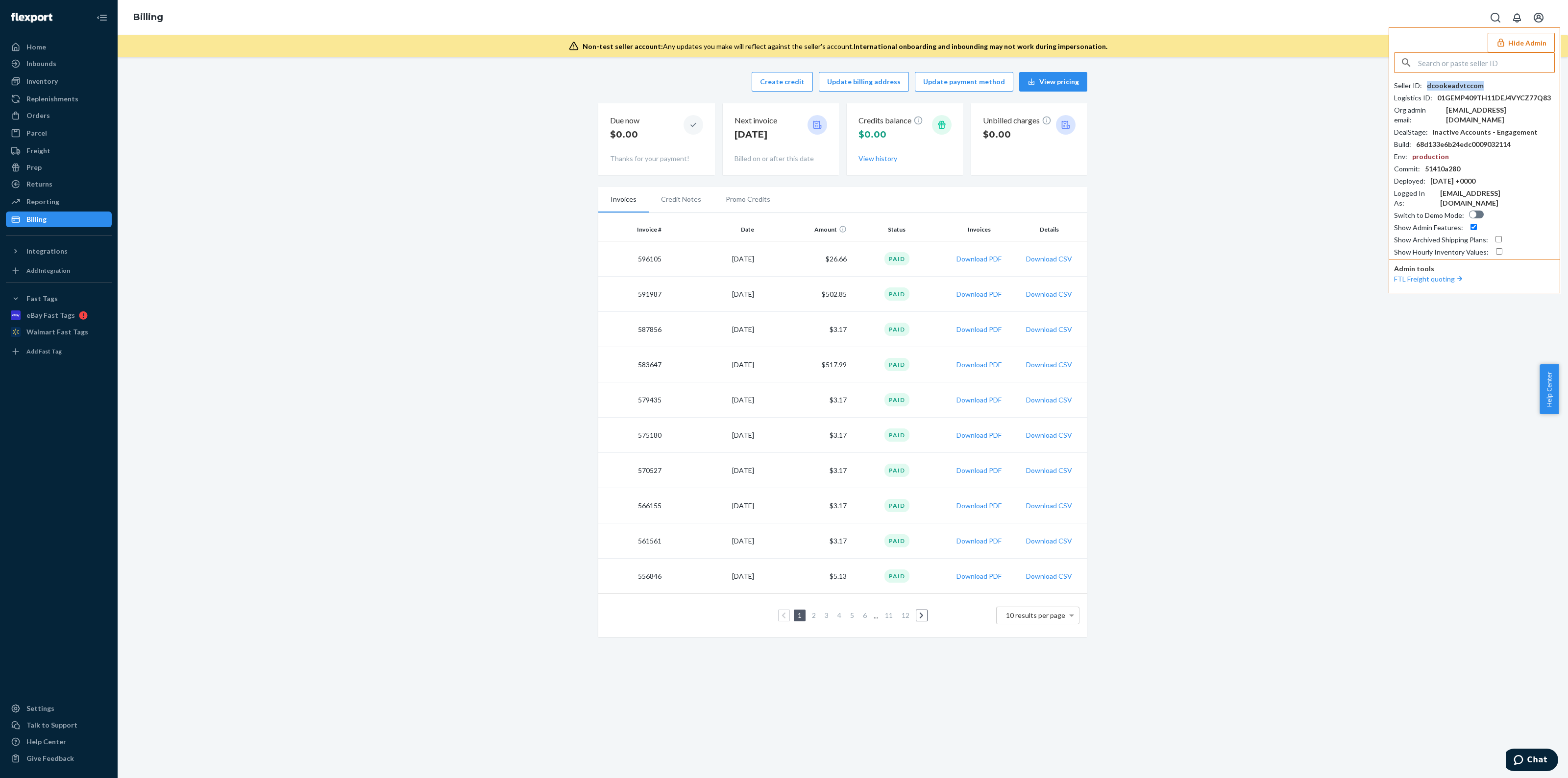
click at [1453, 84] on div "dcookeadvtccom" at bounding box center [1455, 85] width 57 height 10
click at [983, 289] on button "Download PDF" at bounding box center [979, 294] width 45 height 10
click at [974, 364] on button "Download PDF" at bounding box center [979, 365] width 45 height 10
click at [1195, 307] on div "Create credit Update billing address Update payment method View pricing Due now…" at bounding box center [843, 355] width 1436 height 577
